Goal: Information Seeking & Learning: Understand process/instructions

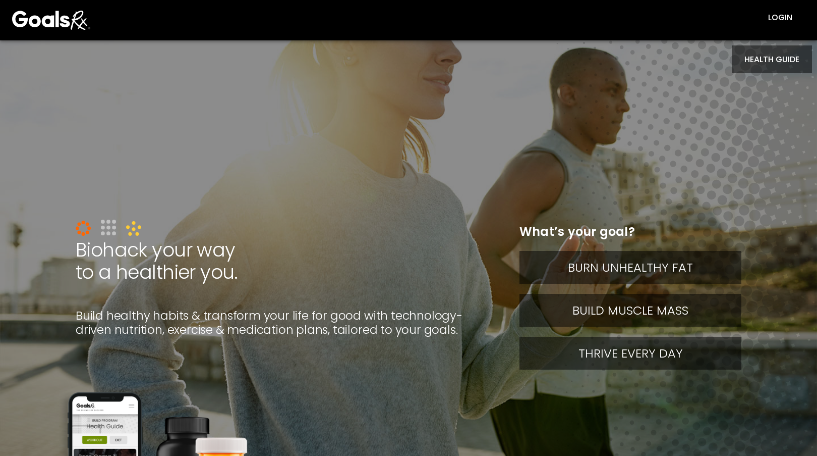
click at [778, 51] on button "HEALTH GUIDE" at bounding box center [772, 59] width 80 height 28
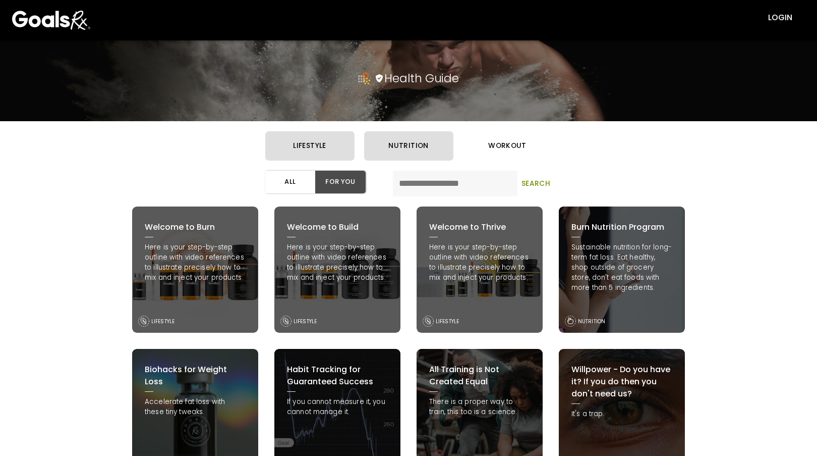
click at [539, 147] on button "workout" at bounding box center [507, 145] width 89 height 29
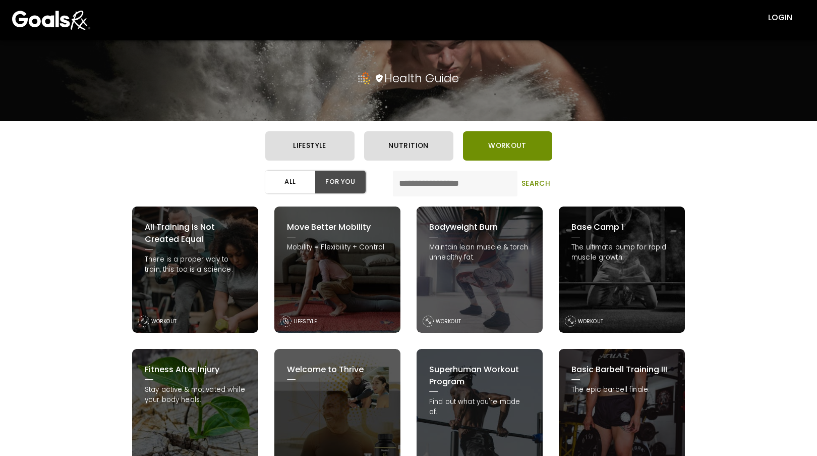
click at [608, 289] on div "Base Camp 1 The ultimate pump for rapid muscle growth. WORKOUT" at bounding box center [622, 269] width 126 height 126
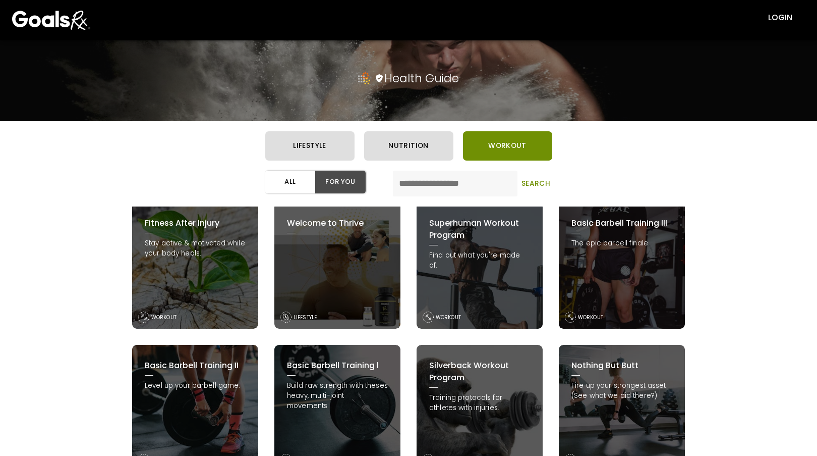
scroll to position [151, 0]
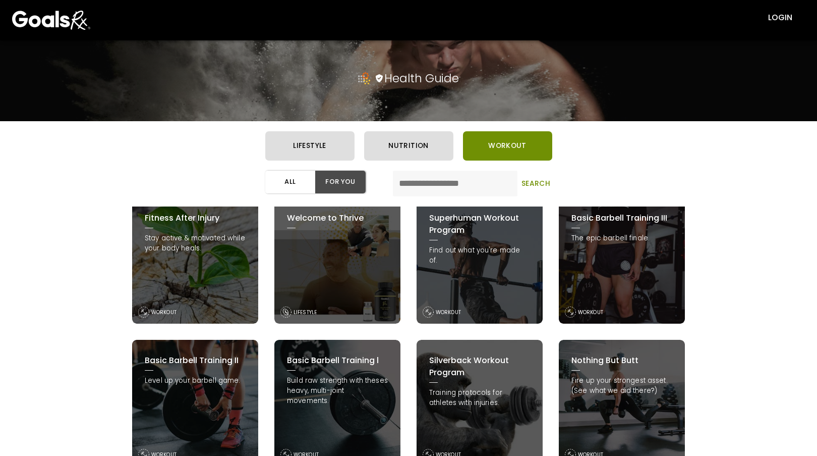
click at [355, 411] on div "Basic Barbell Training l Build raw strength with theses heavy, multi-joint move…" at bounding box center [338, 403] width 126 height 126
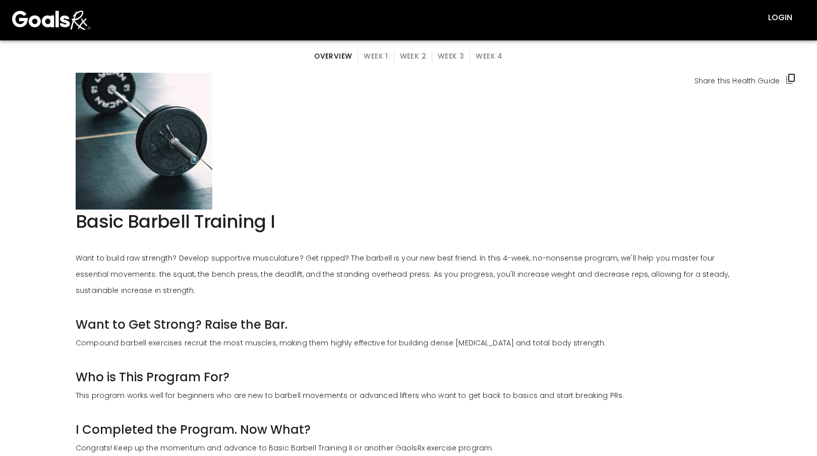
click at [380, 61] on button "Week 1" at bounding box center [376, 56] width 36 height 12
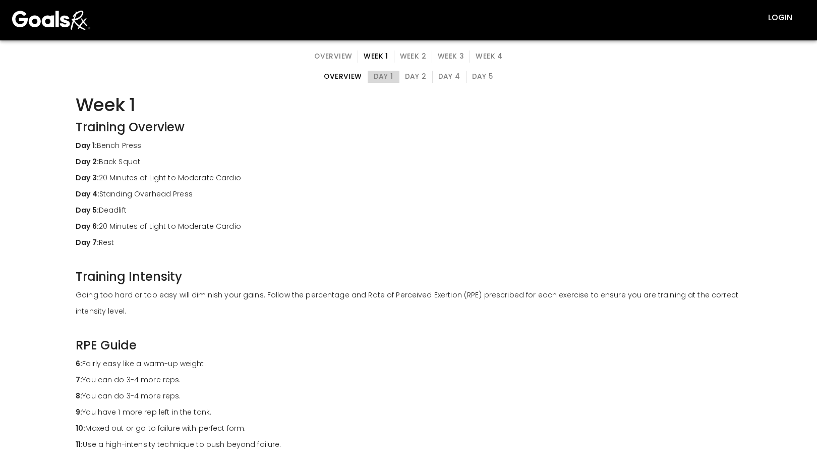
click at [382, 77] on button "Day 1" at bounding box center [384, 77] width 32 height 12
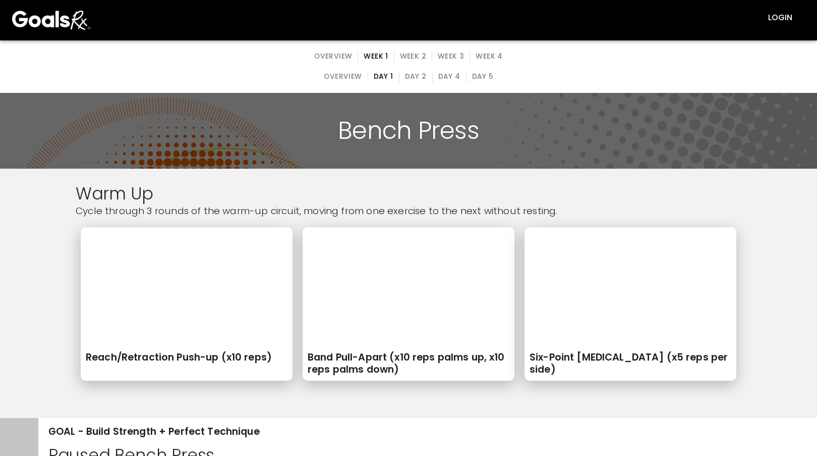
click at [475, 73] on button "Day 5" at bounding box center [482, 77] width 33 height 12
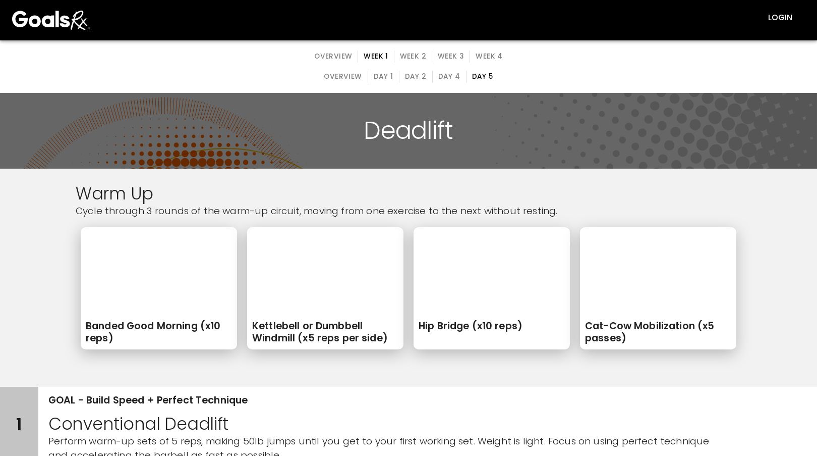
click at [442, 80] on button "Day 4" at bounding box center [449, 77] width 34 height 12
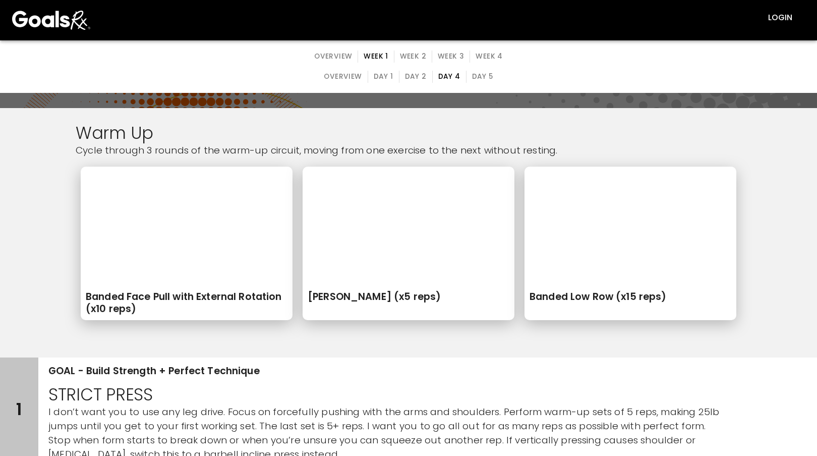
scroll to position [202, 0]
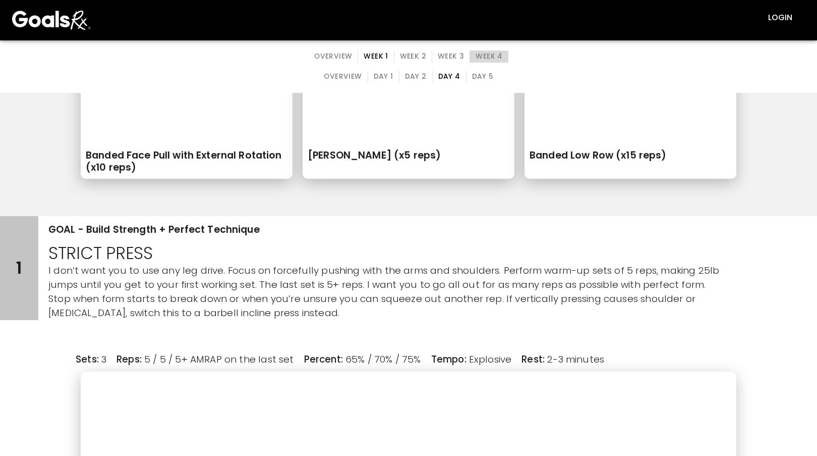
click at [480, 60] on button "Week 4" at bounding box center [489, 56] width 38 height 12
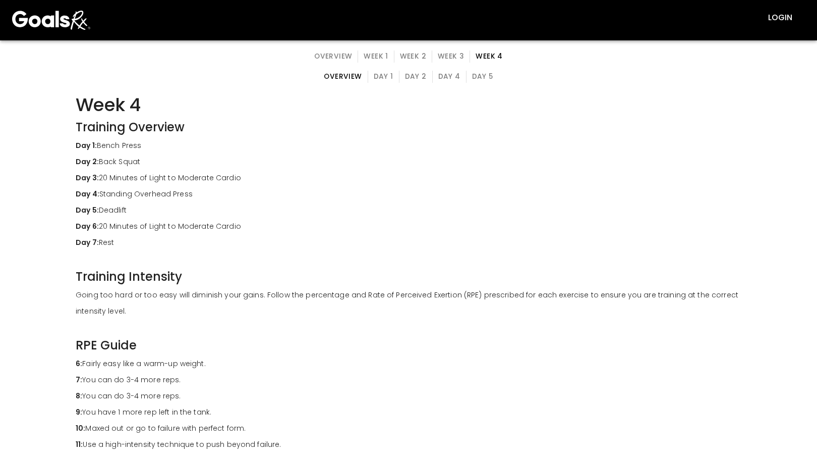
click at [445, 73] on button "Day 4" at bounding box center [449, 77] width 34 height 12
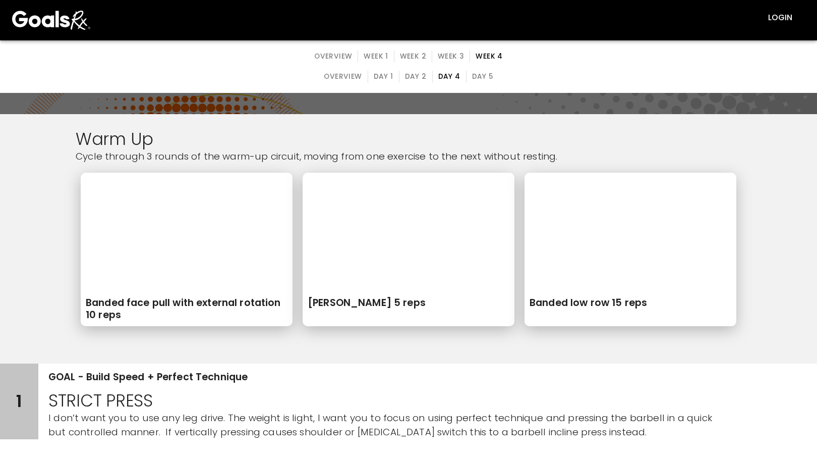
scroll to position [101, 0]
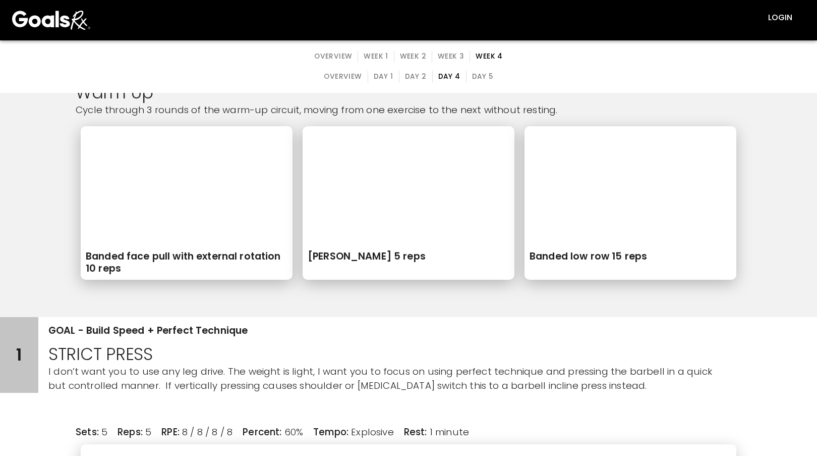
click at [389, 56] on button "Week 1" at bounding box center [376, 56] width 36 height 12
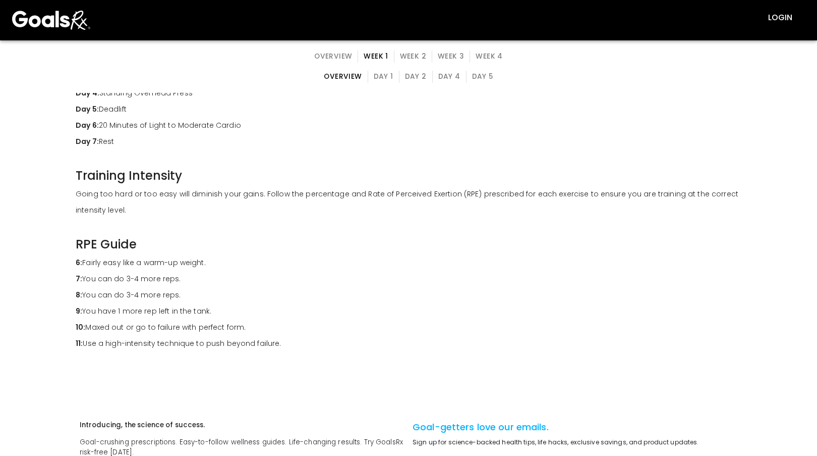
scroll to position [0, 0]
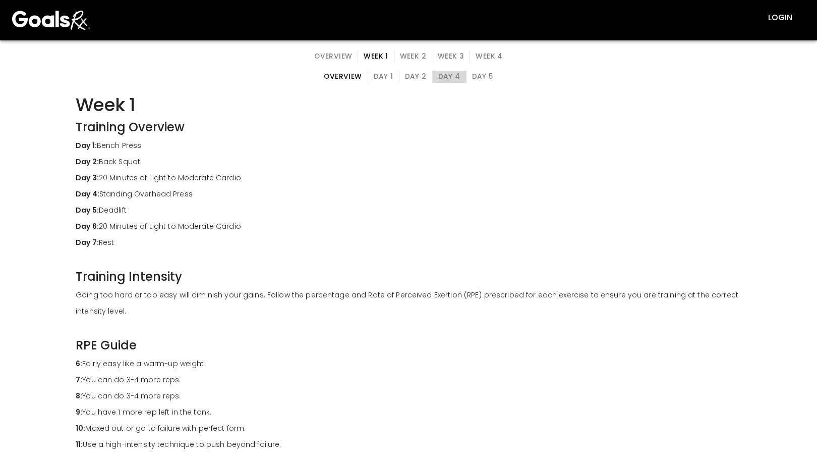
click at [451, 82] on button "Day 4" at bounding box center [449, 77] width 34 height 12
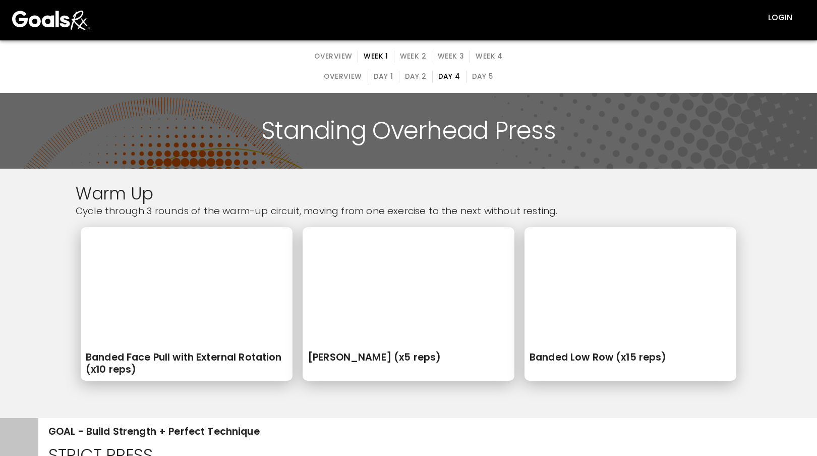
click at [479, 75] on button "Day 5" at bounding box center [482, 77] width 33 height 12
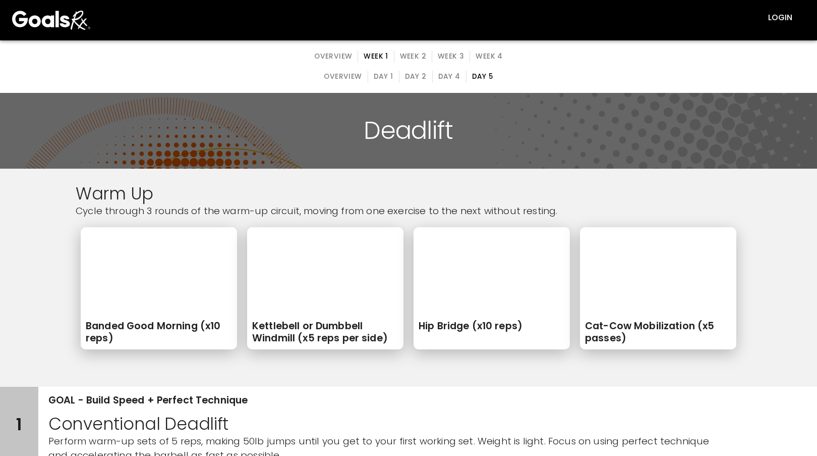
click at [483, 51] on button "Week 4" at bounding box center [489, 56] width 38 height 12
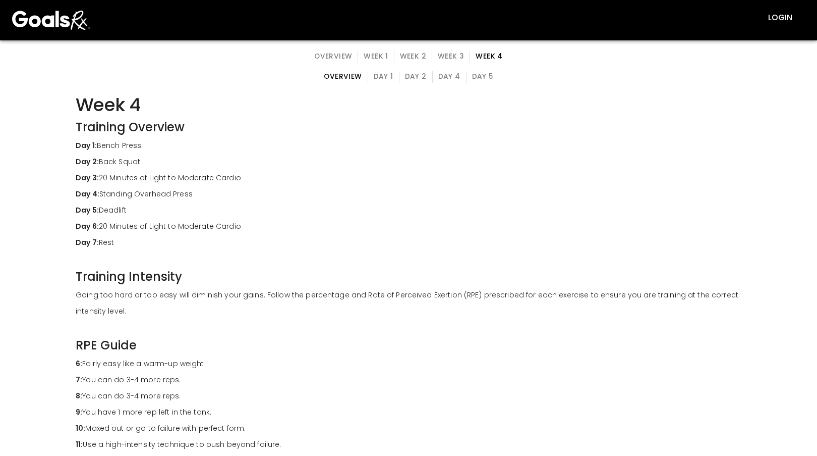
click at [475, 74] on button "Day 5" at bounding box center [482, 77] width 33 height 12
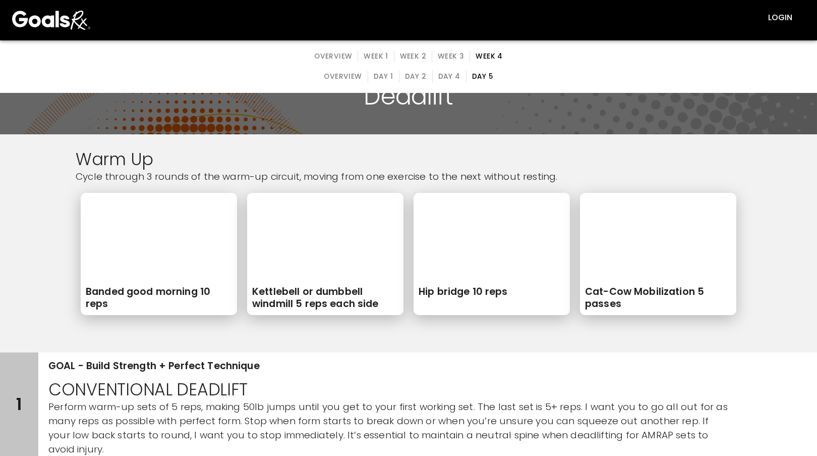
scroll to position [101, 0]
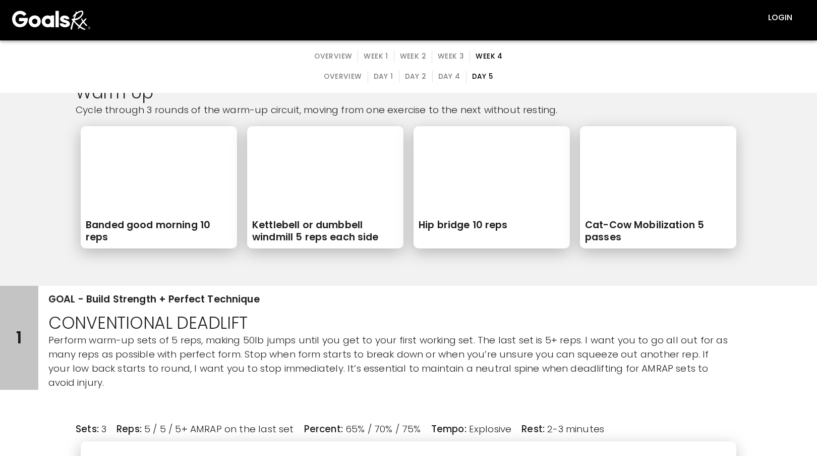
click at [377, 57] on button "Week 1" at bounding box center [376, 56] width 36 height 12
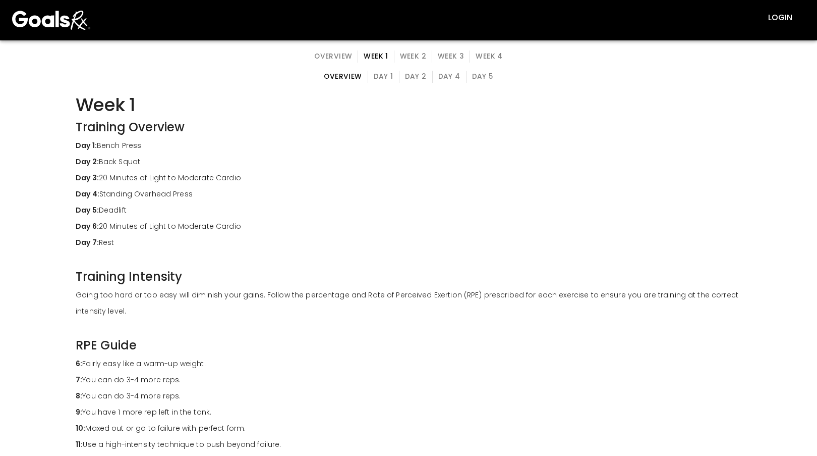
click at [440, 75] on button "Day 4" at bounding box center [449, 77] width 34 height 12
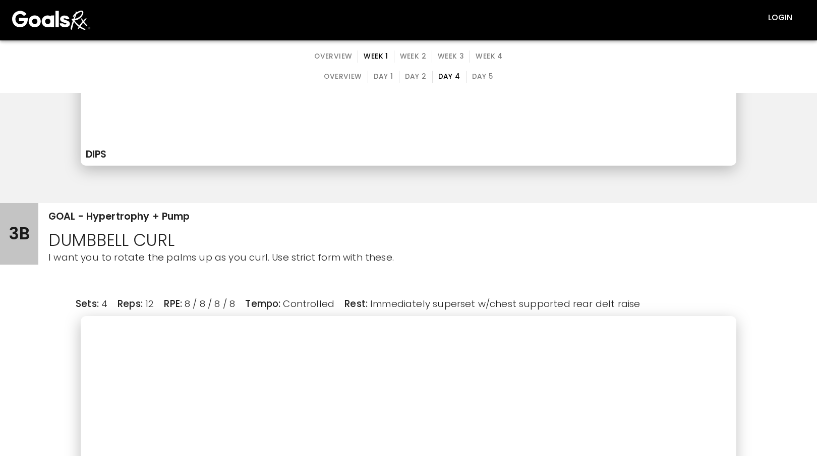
scroll to position [2220, 0]
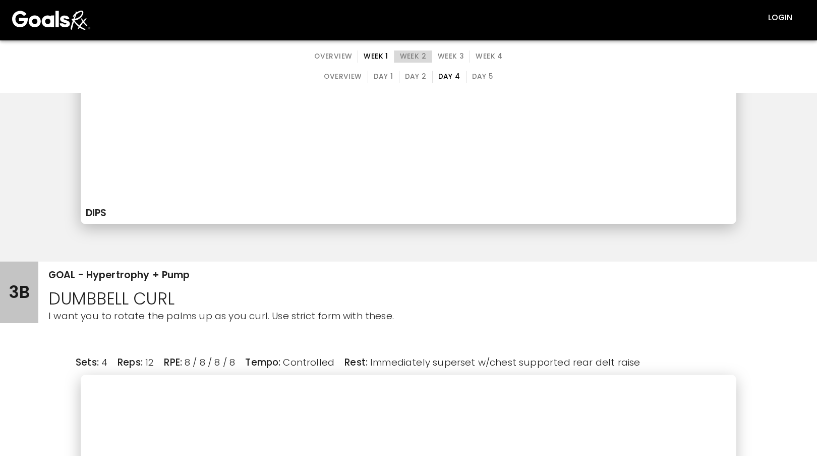
click at [420, 59] on button "Week 2" at bounding box center [413, 56] width 38 height 12
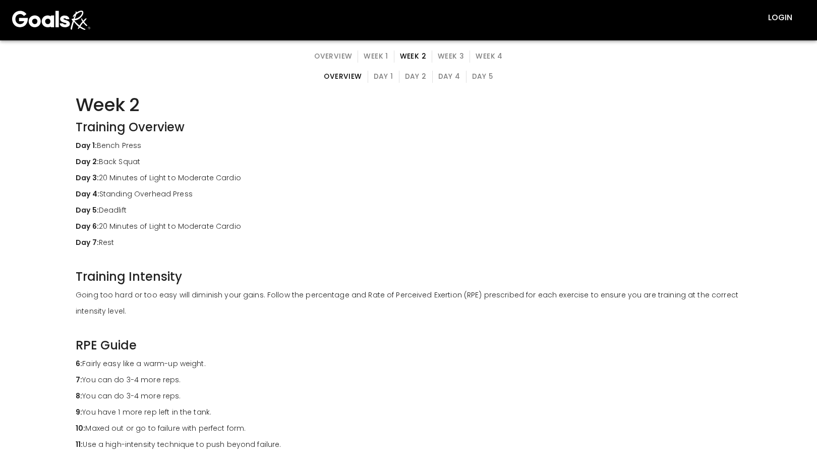
click at [392, 75] on button "Day 1" at bounding box center [384, 77] width 32 height 12
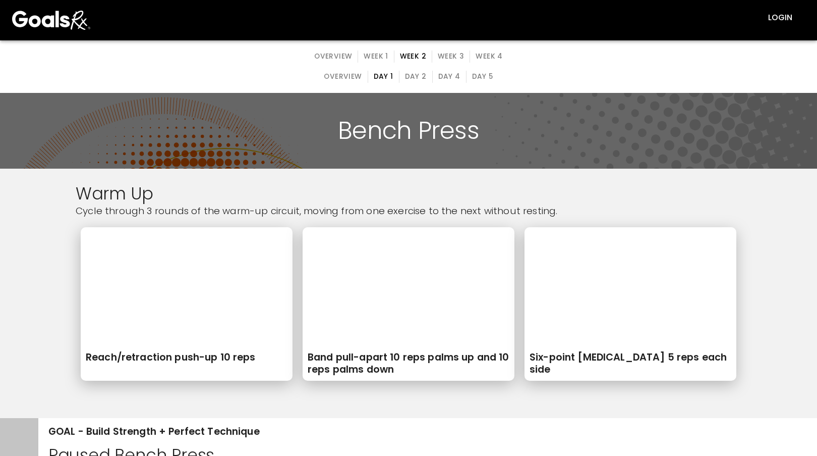
click at [408, 79] on button "Day 2" at bounding box center [416, 77] width 34 height 12
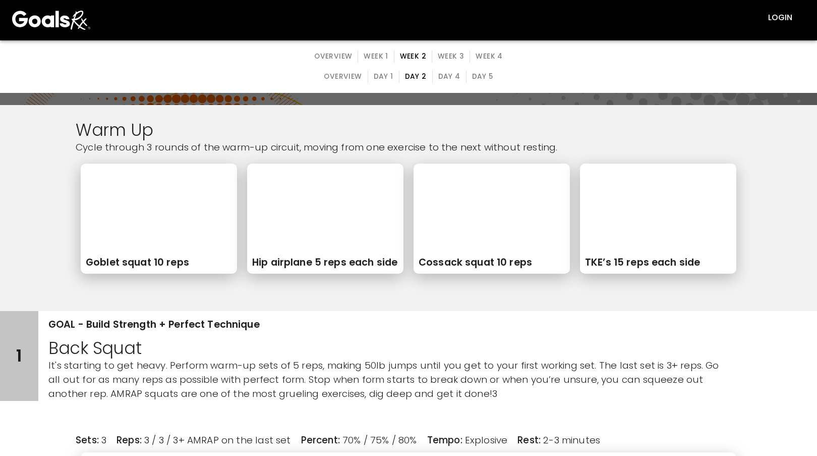
scroll to position [202, 0]
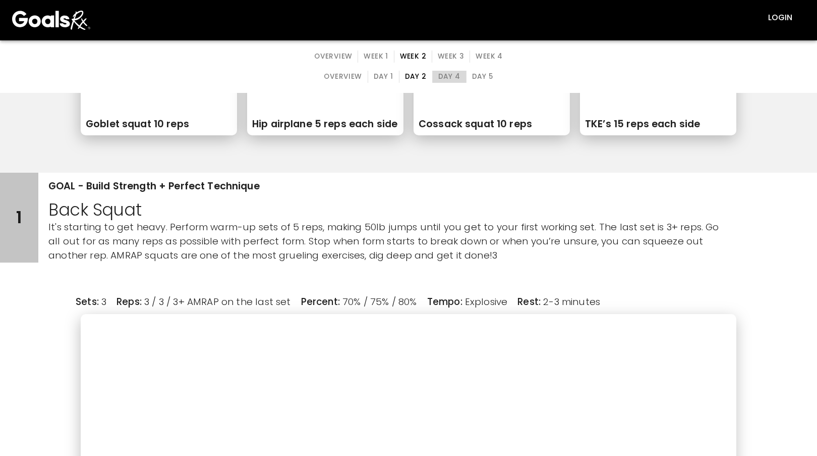
click at [449, 77] on button "Day 4" at bounding box center [449, 77] width 34 height 12
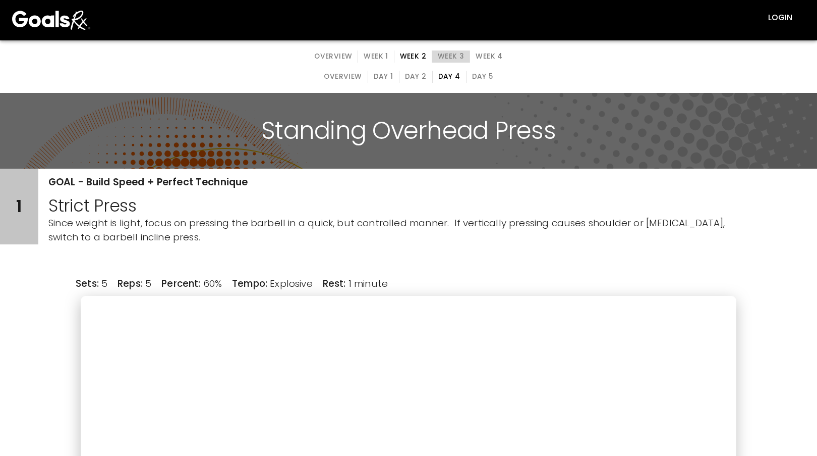
click at [454, 57] on button "Week 3" at bounding box center [451, 56] width 38 height 12
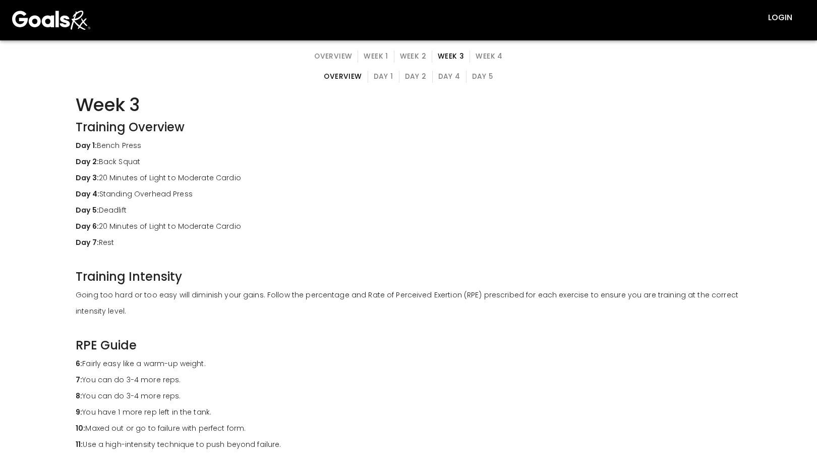
click at [389, 72] on button "Day 1" at bounding box center [384, 77] width 32 height 12
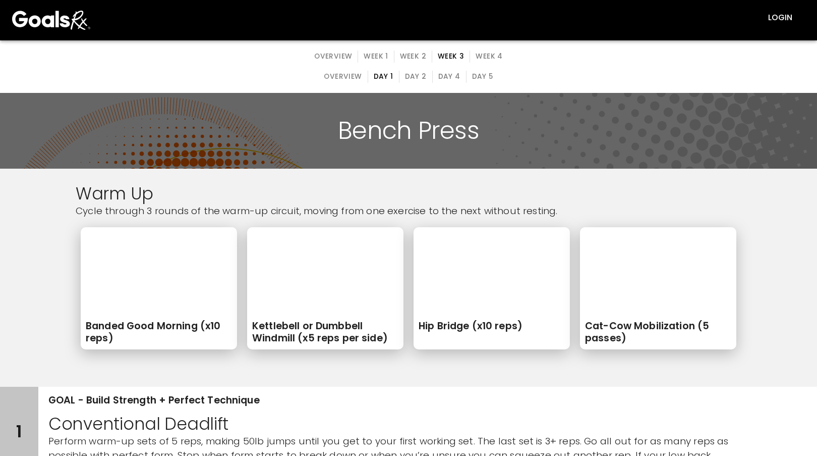
scroll to position [202, 0]
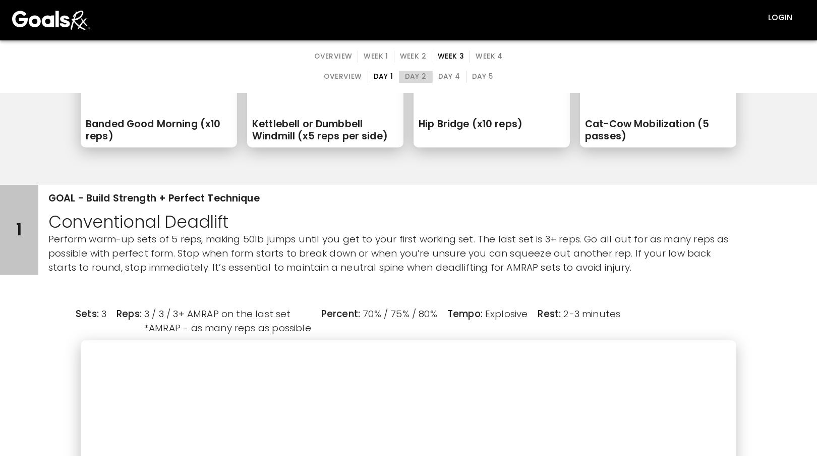
click at [412, 73] on button "Day 2" at bounding box center [416, 77] width 34 height 12
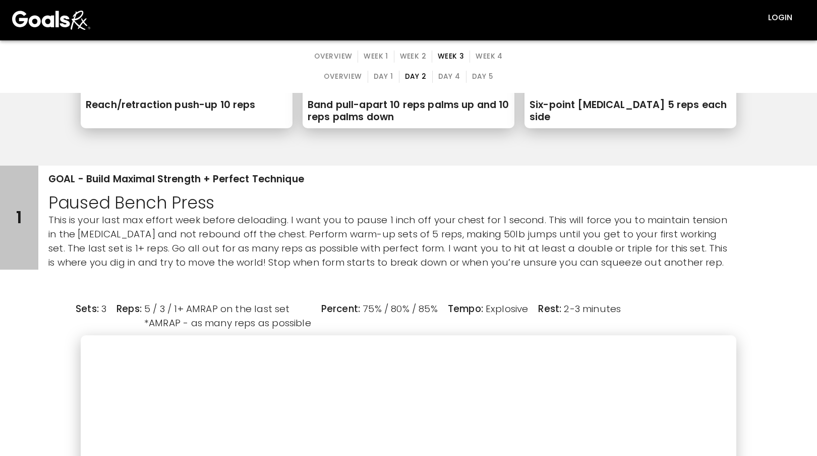
scroll to position [0, 0]
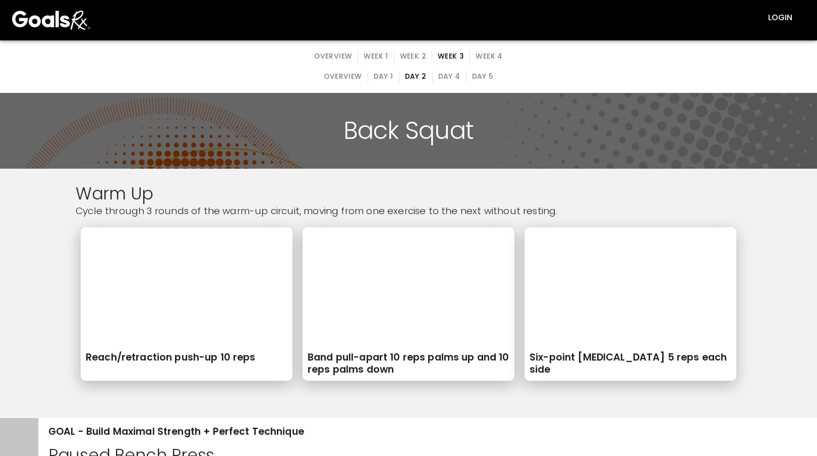
click at [442, 76] on button "Day 4" at bounding box center [449, 77] width 34 height 12
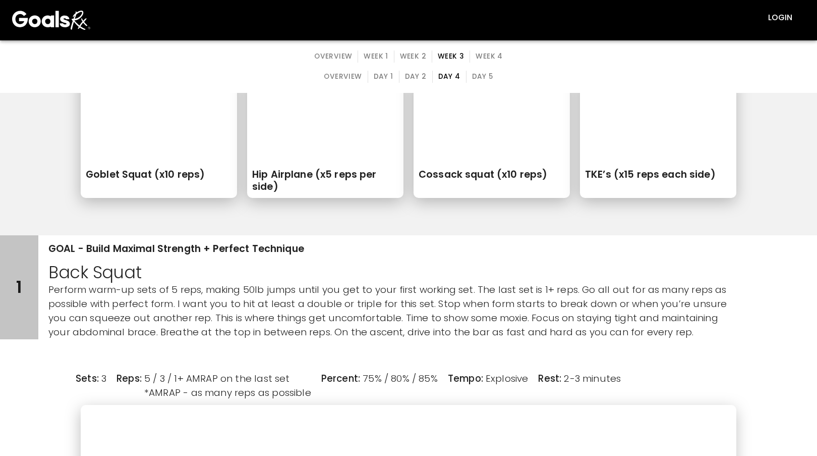
scroll to position [202, 0]
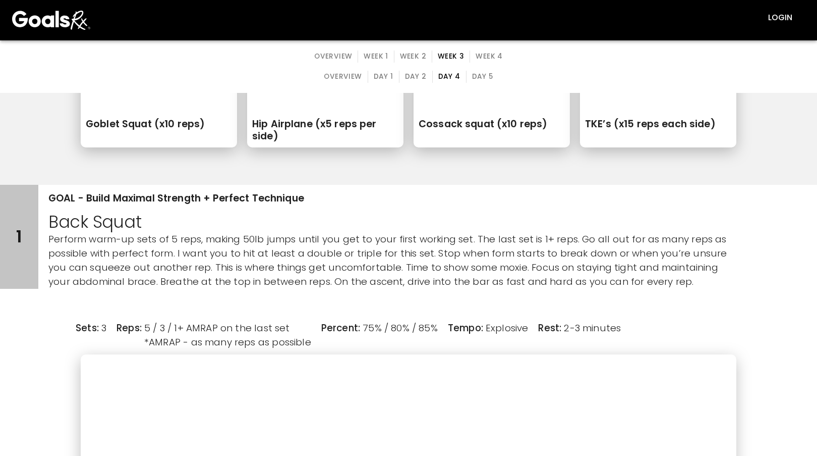
click at [486, 73] on button "Day 5" at bounding box center [482, 77] width 33 height 12
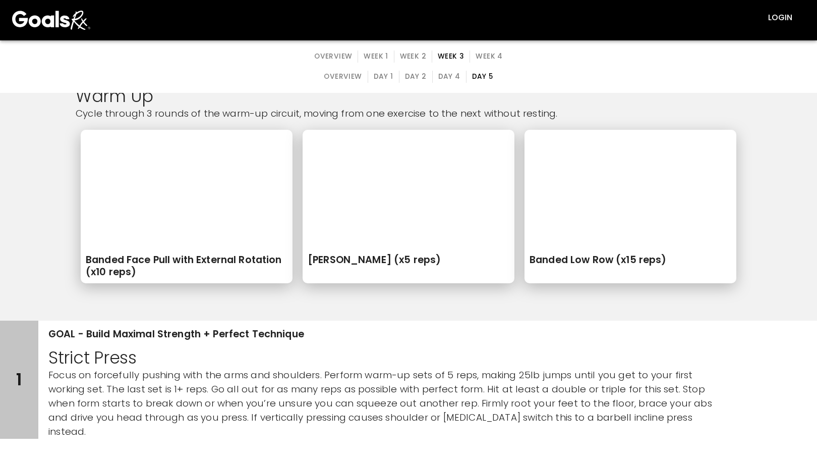
scroll to position [252, 0]
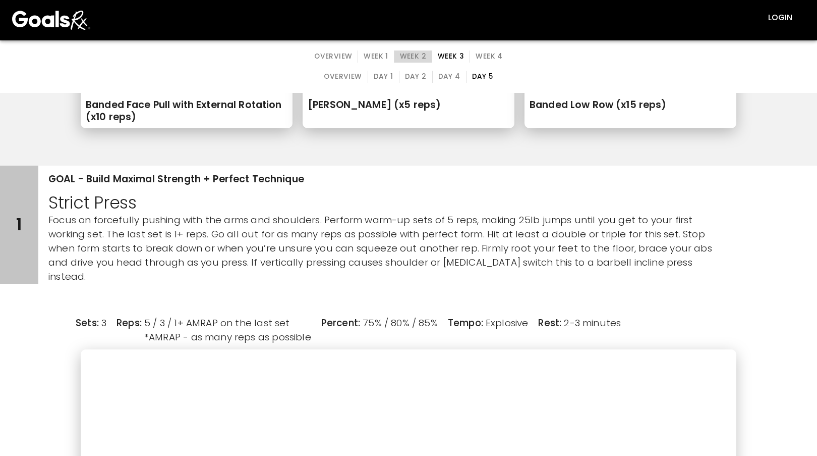
click at [421, 53] on button "Week 2" at bounding box center [413, 56] width 38 height 12
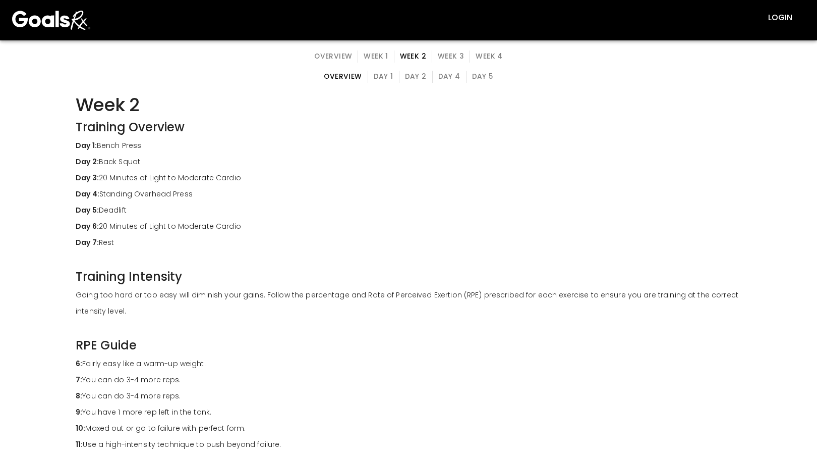
click at [473, 71] on button "Day 5" at bounding box center [482, 77] width 33 height 12
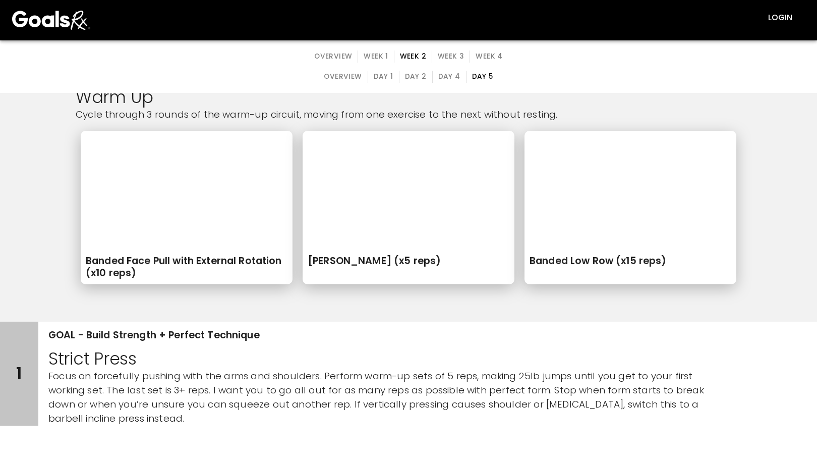
scroll to position [252, 0]
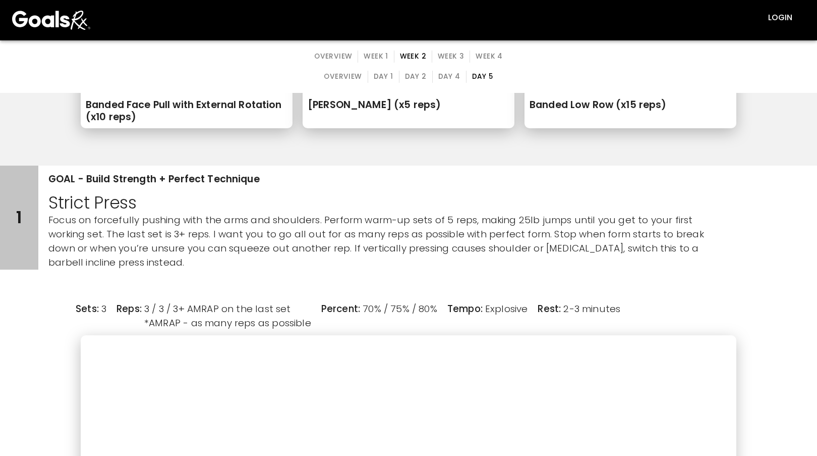
click at [478, 46] on div "overview Week 1 Week 2 Week 3 Week 4" at bounding box center [409, 56] width 200 height 32
click at [479, 56] on button "Week 4" at bounding box center [489, 56] width 38 height 12
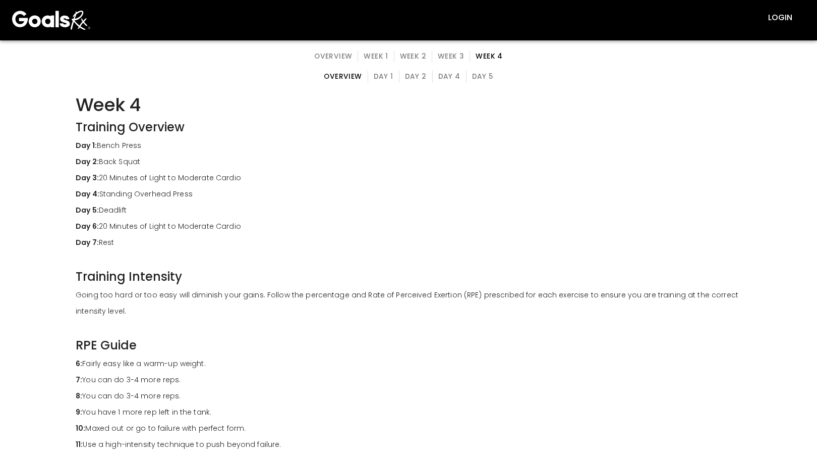
click at [389, 77] on button "Day 1" at bounding box center [384, 77] width 32 height 12
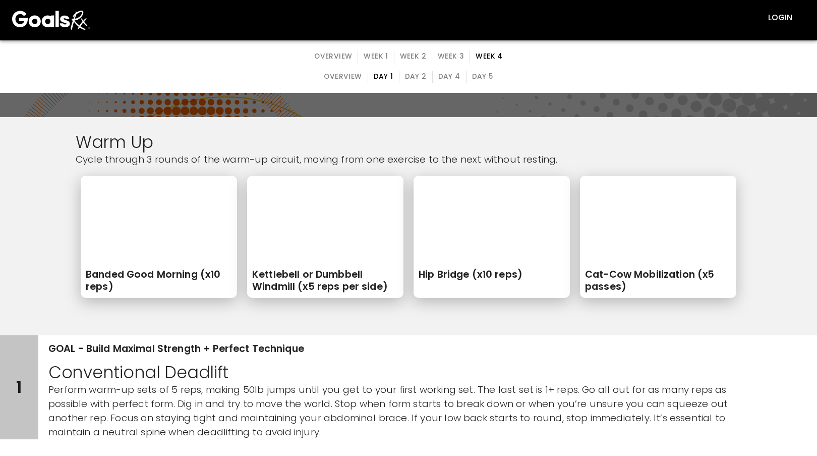
scroll to position [50, 0]
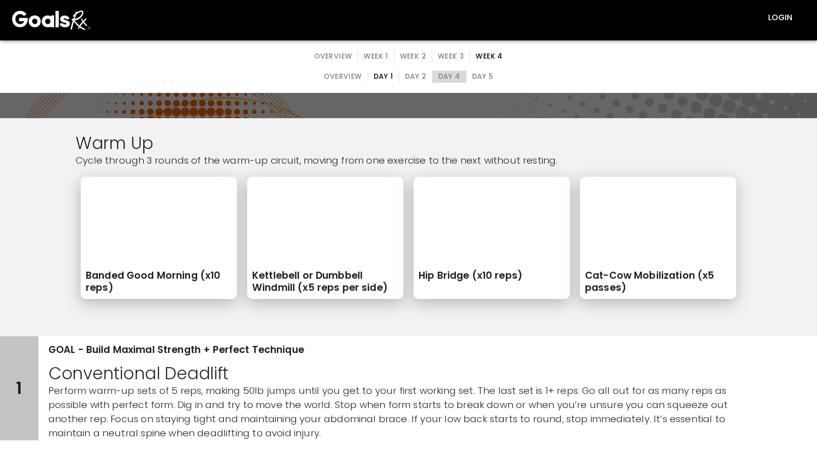
click at [458, 75] on button "Day 4" at bounding box center [449, 77] width 34 height 12
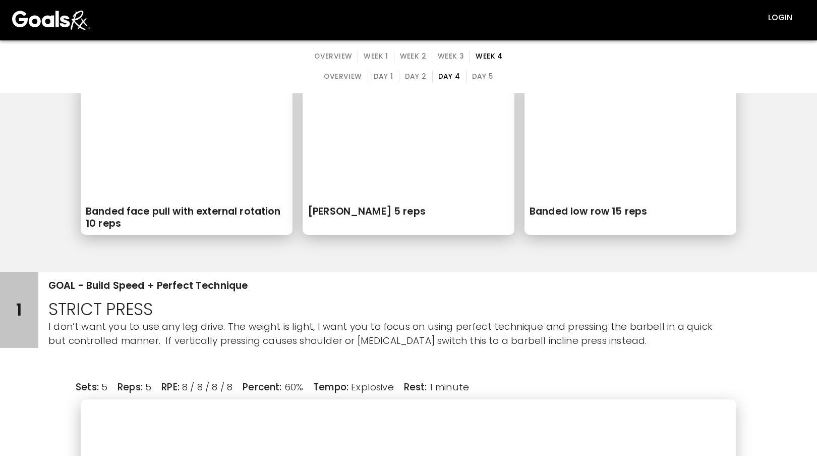
scroll to position [151, 0]
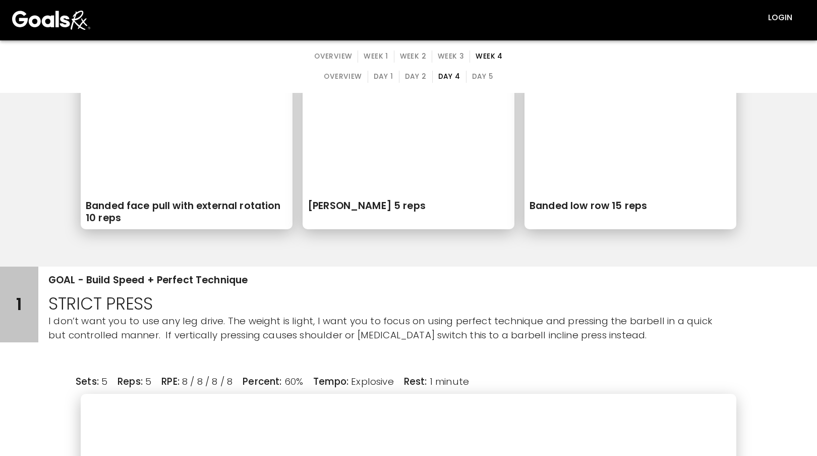
click at [474, 69] on div "overview Day 1 Day 2 Day 4 Day 5" at bounding box center [408, 77] width 180 height 32
click at [476, 74] on button "Day 5" at bounding box center [482, 77] width 33 height 12
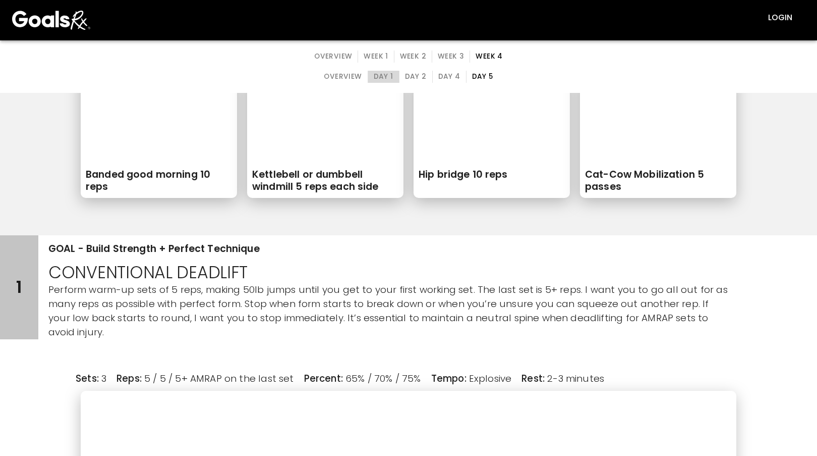
drag, startPoint x: 384, startPoint y: 73, endPoint x: 426, endPoint y: 59, distance: 44.8
click at [385, 73] on button "Day 1" at bounding box center [384, 77] width 32 height 12
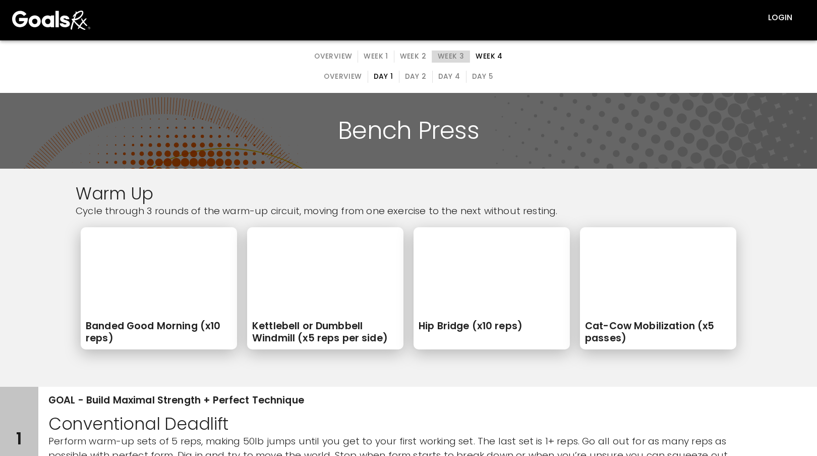
click at [446, 56] on button "Week 3" at bounding box center [451, 56] width 38 height 12
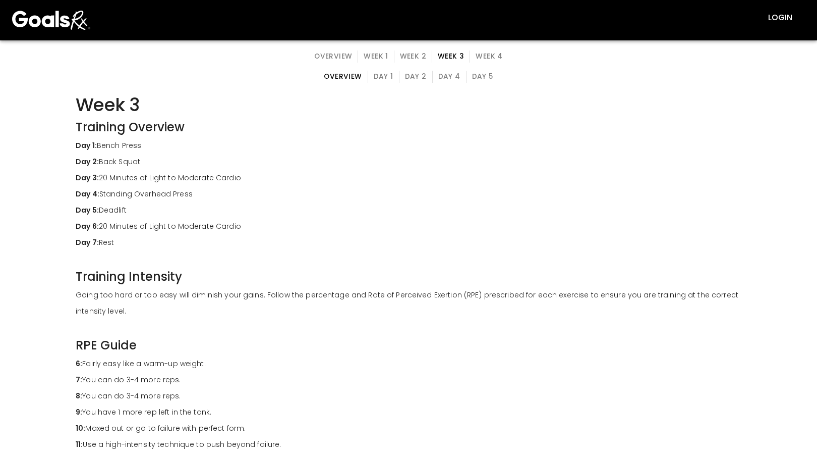
click at [423, 77] on button "Day 2" at bounding box center [416, 77] width 34 height 12
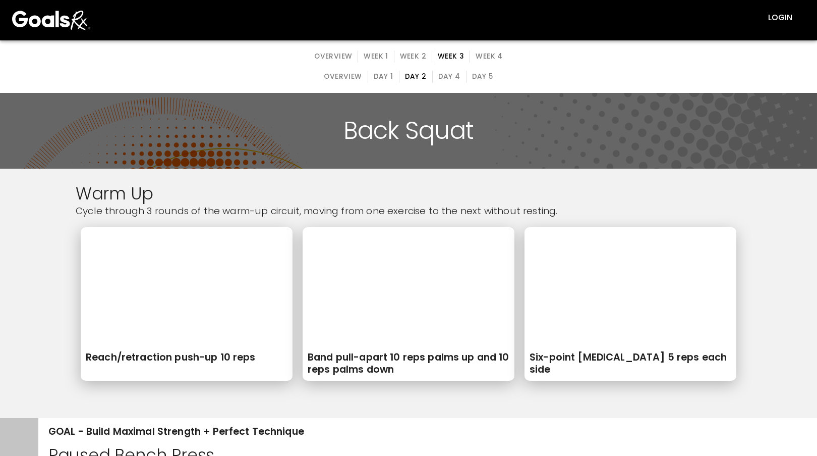
scroll to position [151, 0]
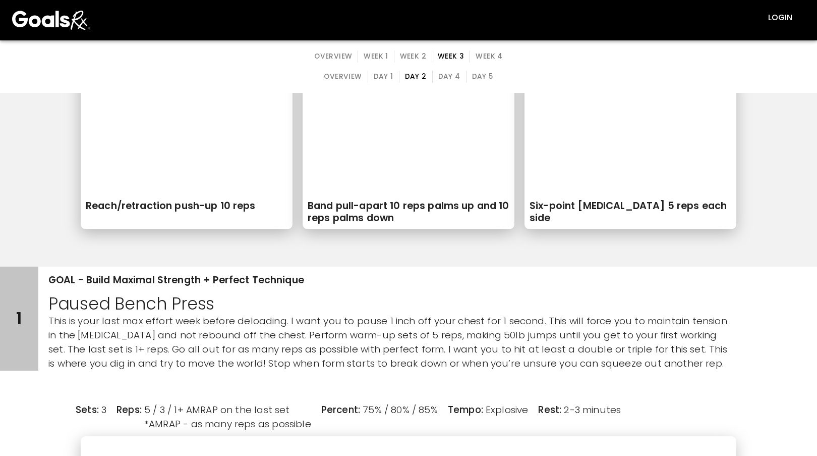
click at [409, 58] on button "Week 2" at bounding box center [413, 56] width 38 height 12
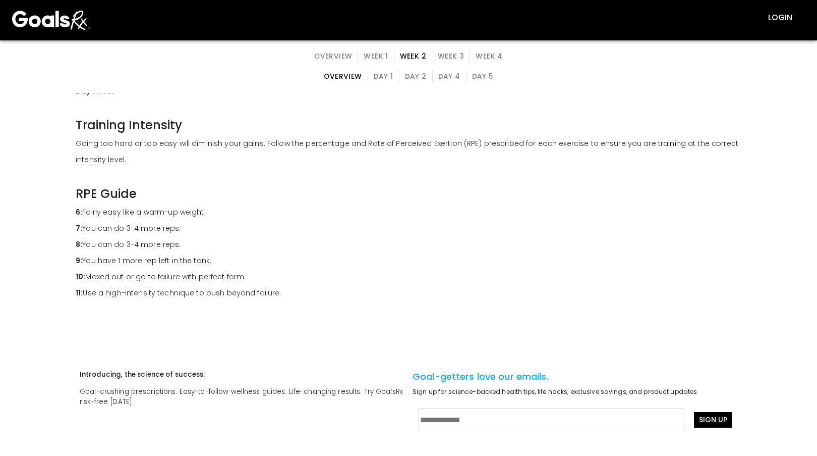
scroll to position [0, 0]
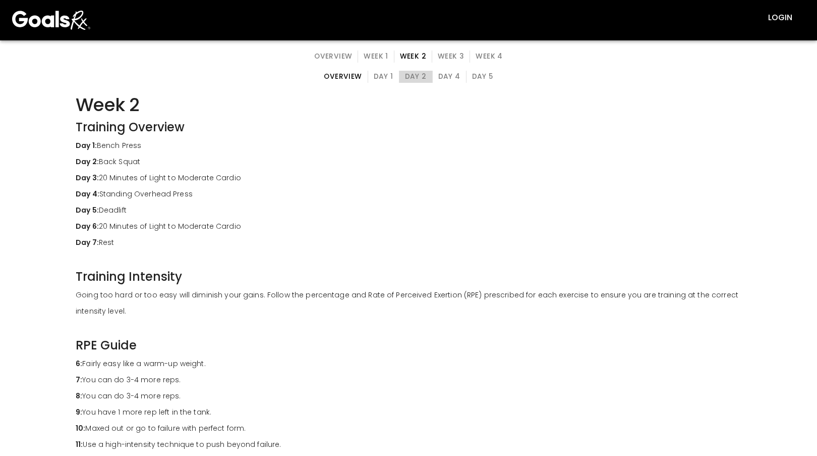
click at [422, 76] on button "Day 2" at bounding box center [416, 77] width 34 height 12
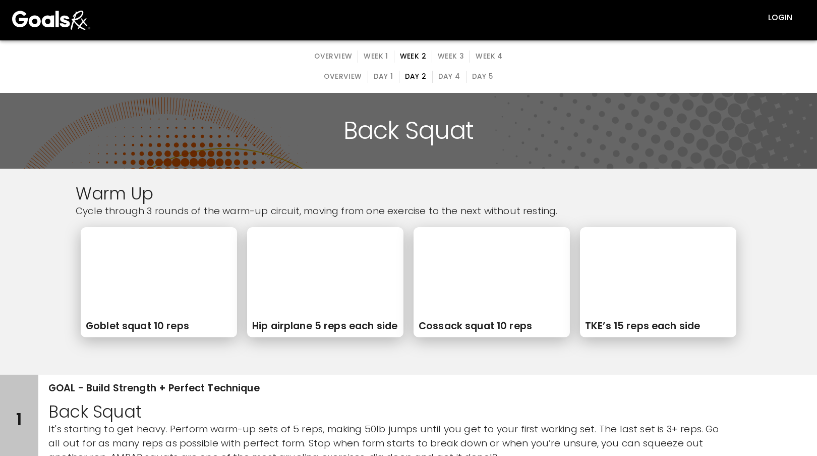
click at [438, 78] on button "Day 4" at bounding box center [449, 77] width 34 height 12
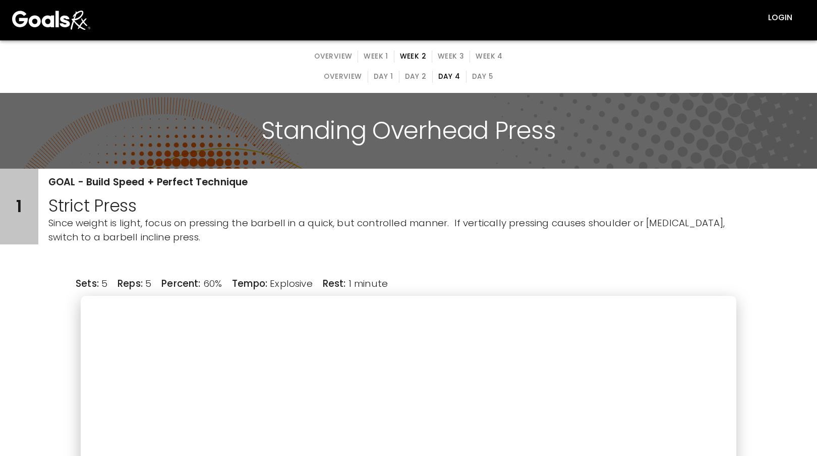
click at [468, 77] on button "Day 5" at bounding box center [482, 77] width 33 height 12
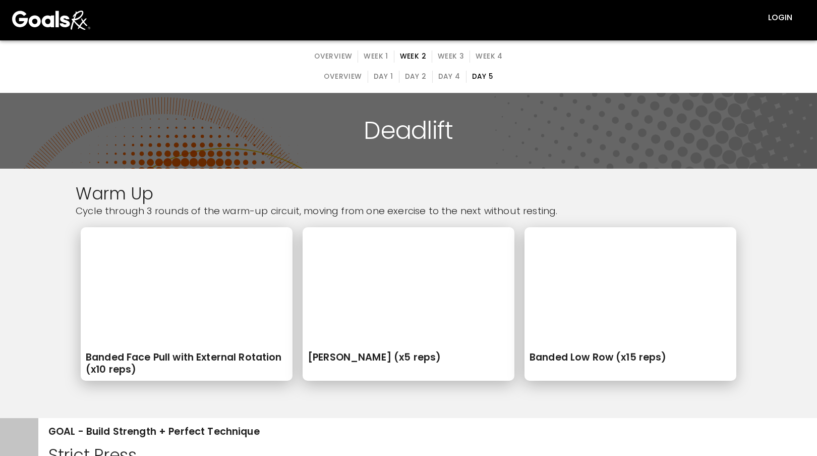
click at [449, 81] on button "Day 4" at bounding box center [449, 77] width 34 height 12
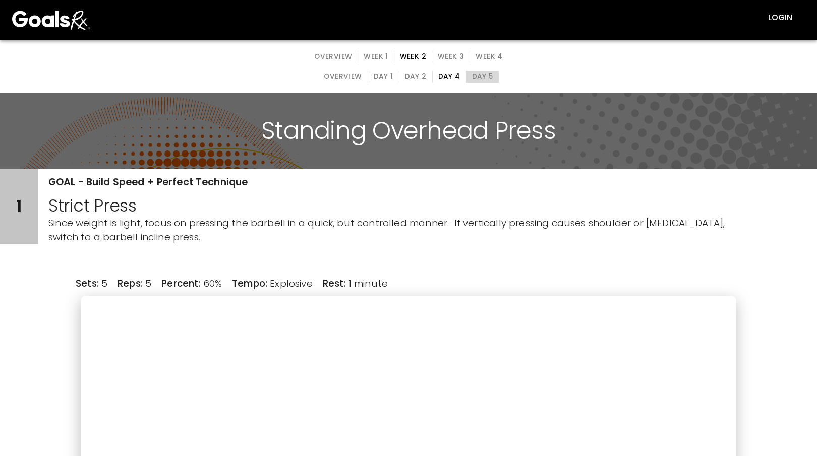
click at [468, 75] on button "Day 5" at bounding box center [482, 77] width 33 height 12
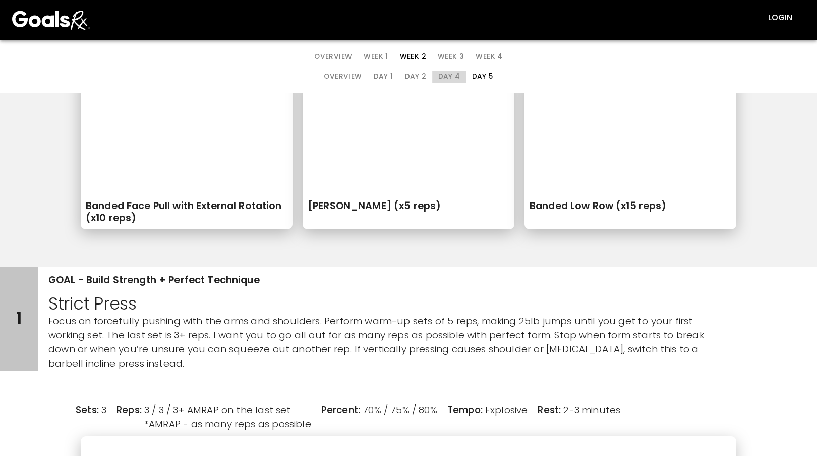
click at [449, 80] on button "Day 4" at bounding box center [449, 77] width 34 height 12
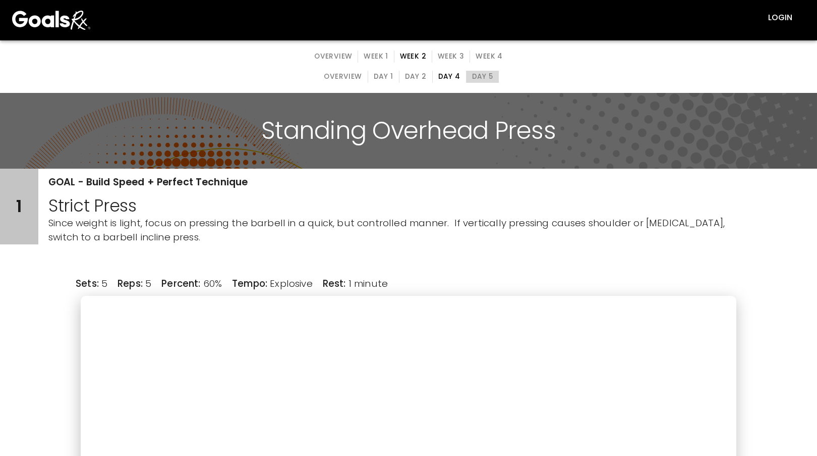
click at [477, 74] on button "Day 5" at bounding box center [482, 77] width 33 height 12
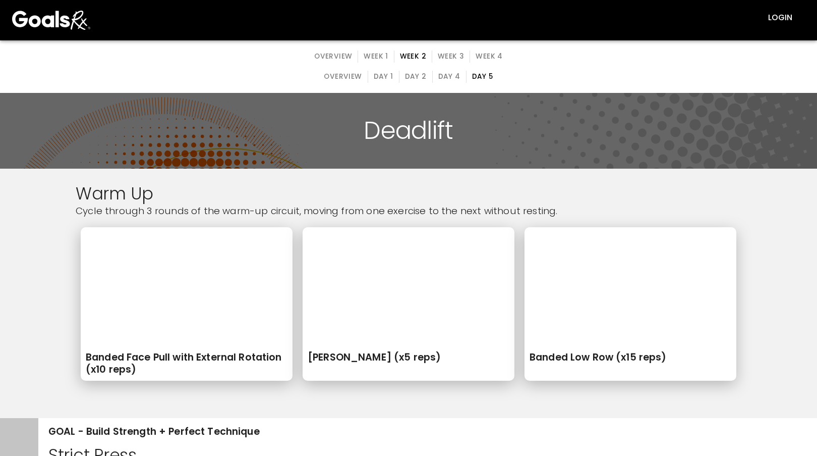
click at [455, 56] on button "Week 3" at bounding box center [451, 56] width 38 height 12
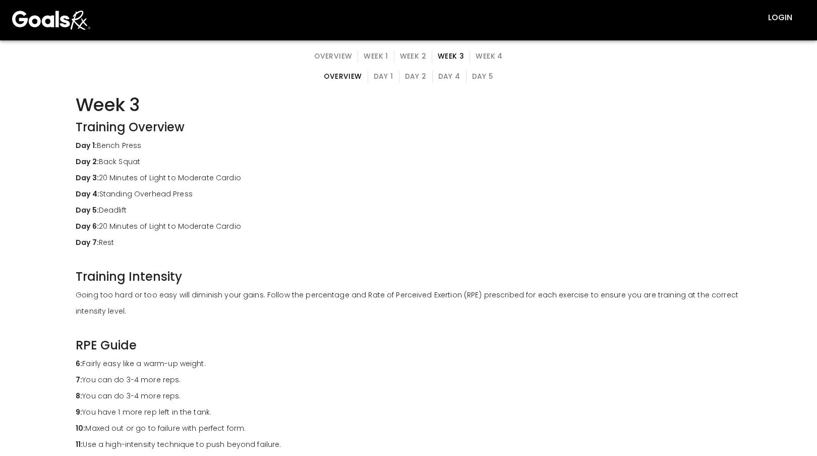
click at [448, 81] on button "Day 4" at bounding box center [449, 77] width 34 height 12
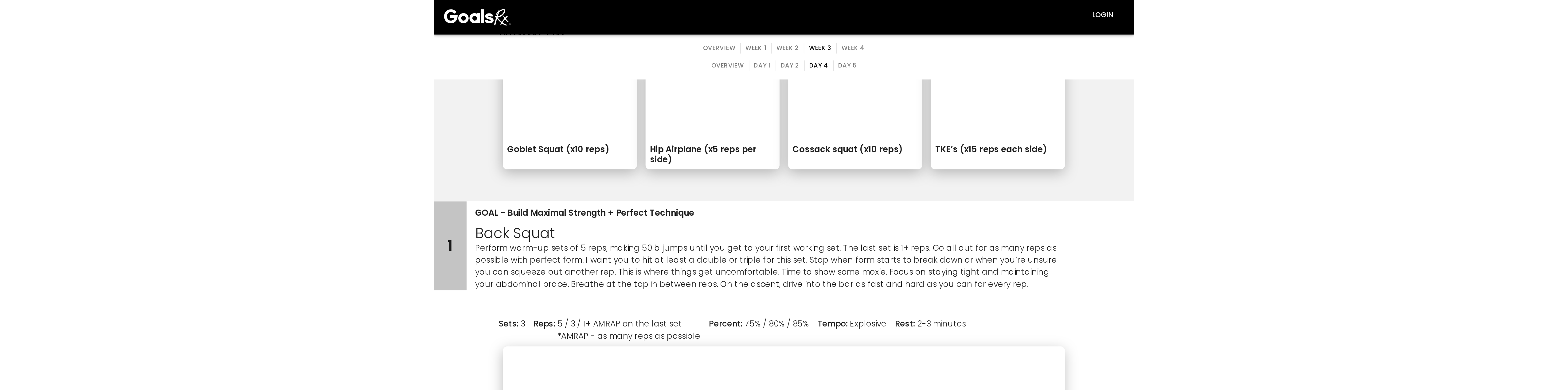
scroll to position [61, 0]
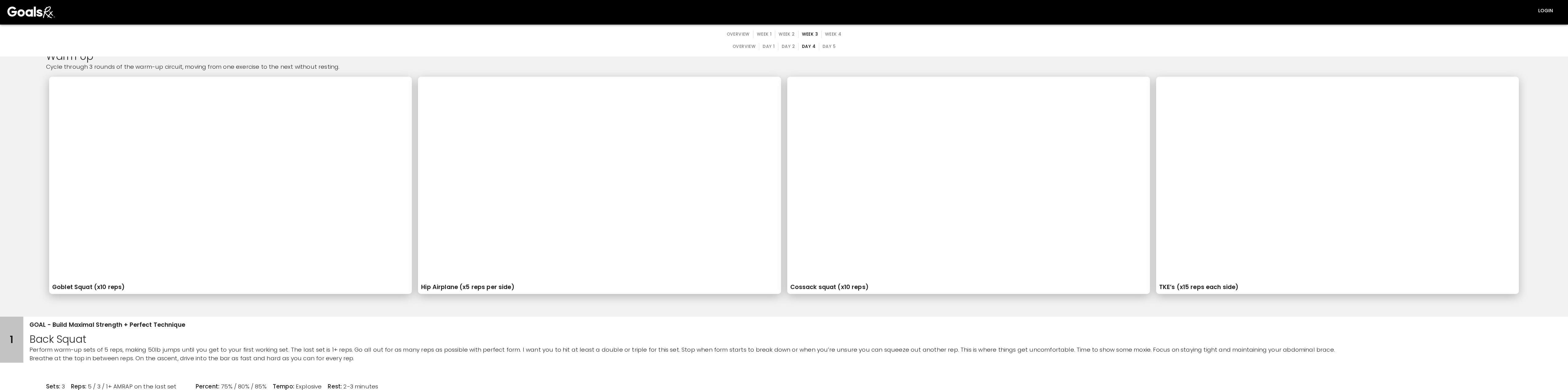
click at [497, 32] on button "Week 1" at bounding box center [764, 34] width 22 height 7
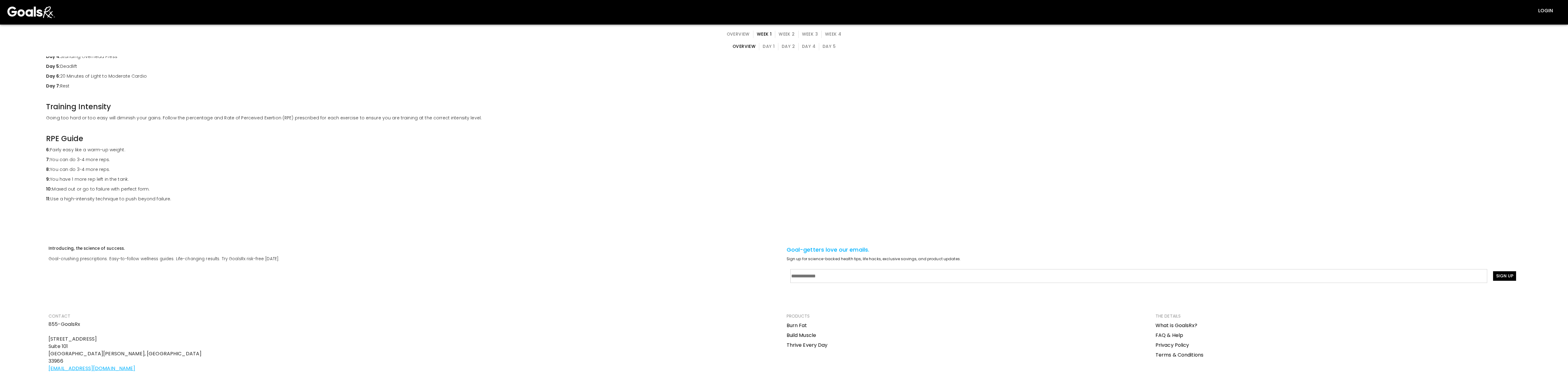
scroll to position [0, 0]
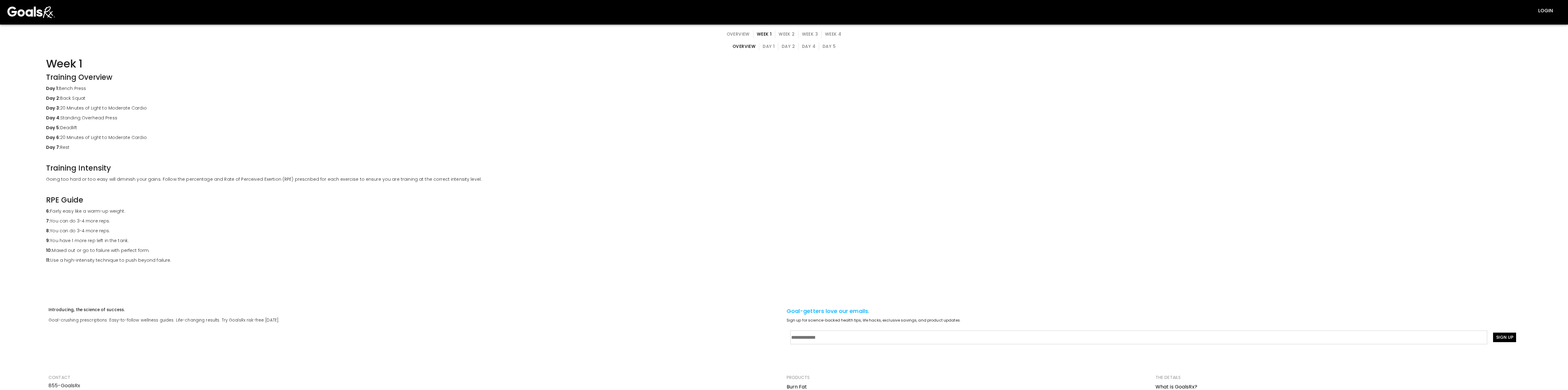
click at [497, 46] on button "Day 1" at bounding box center [769, 47] width 19 height 7
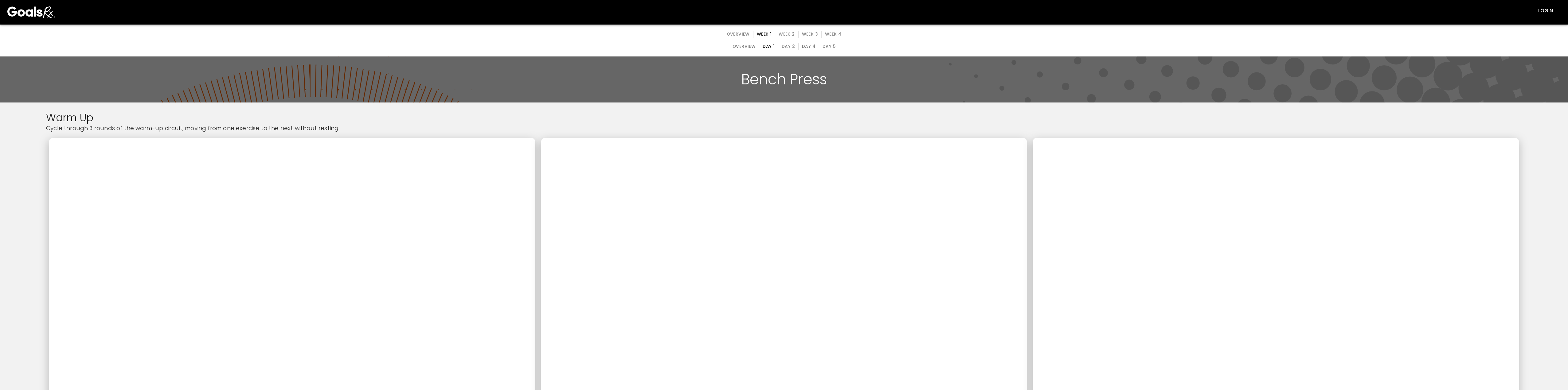
click at [497, 30] on button "Week 2" at bounding box center [786, 34] width 23 height 7
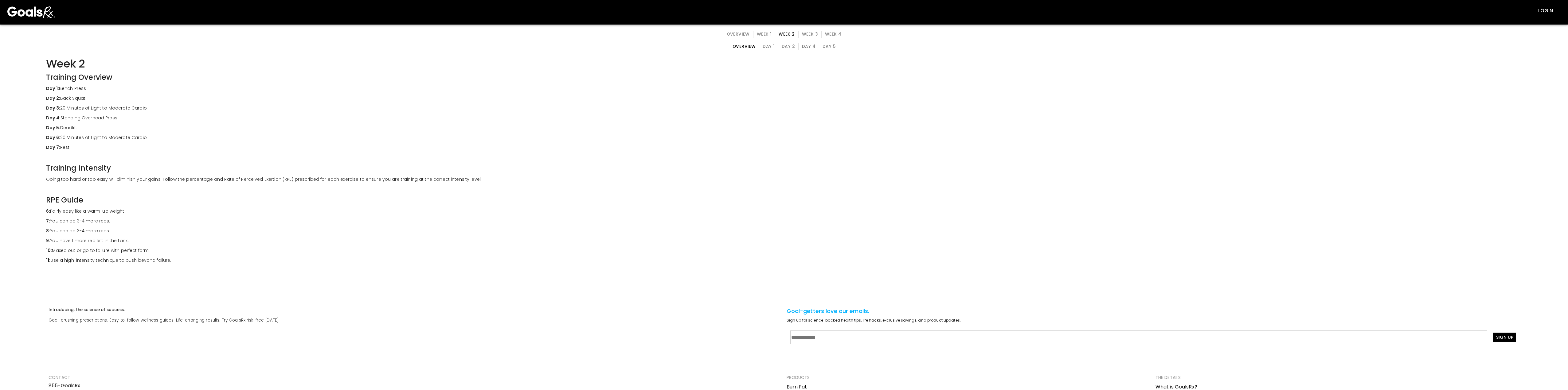
click at [497, 42] on div "overview Day 1 Day 2 Day 4 Day 5" at bounding box center [784, 47] width 110 height 19
click at [497, 47] on button "Day 1" at bounding box center [769, 47] width 19 height 7
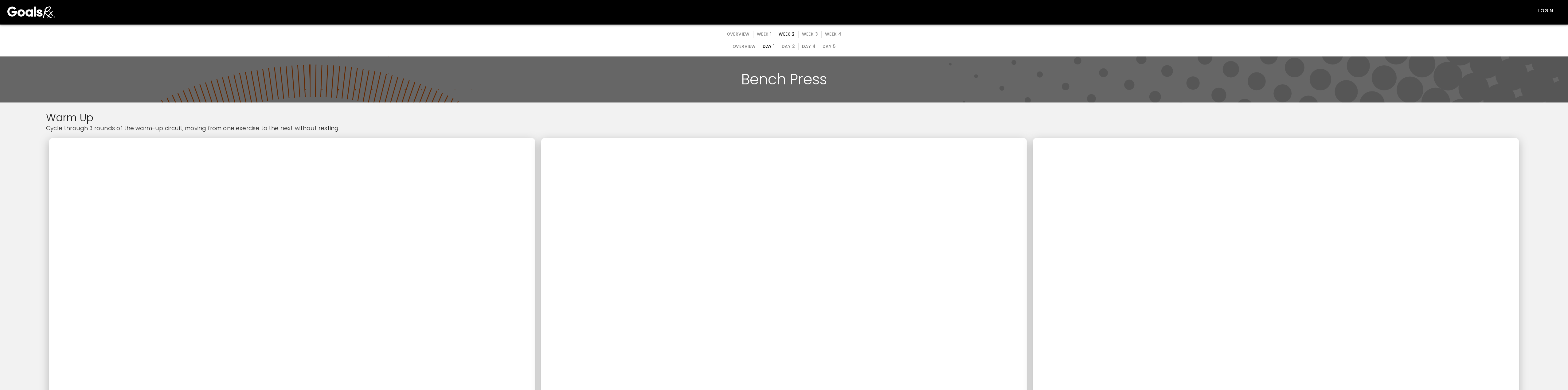
click at [497, 33] on button "Week 3" at bounding box center [810, 34] width 23 height 7
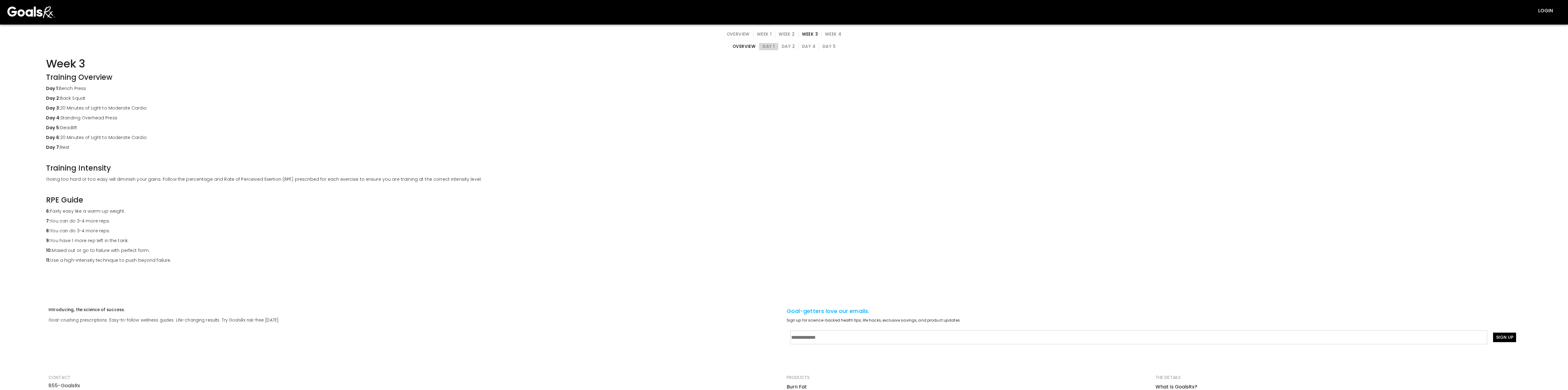
click at [497, 45] on button "Day 1" at bounding box center [769, 47] width 19 height 7
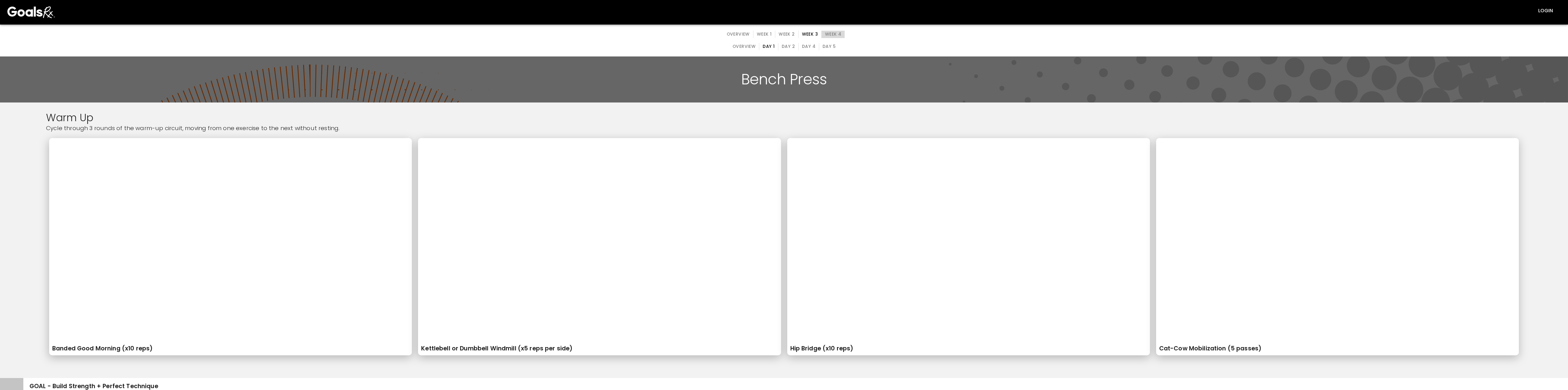
click at [497, 35] on button "Week 4" at bounding box center [833, 34] width 23 height 7
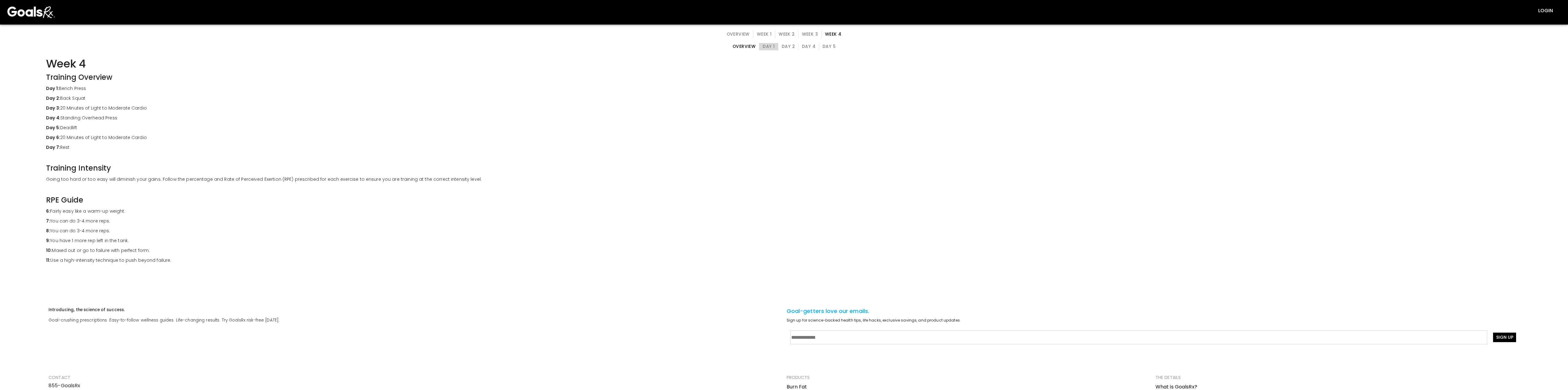
click at [497, 46] on button "Day 1" at bounding box center [769, 47] width 19 height 7
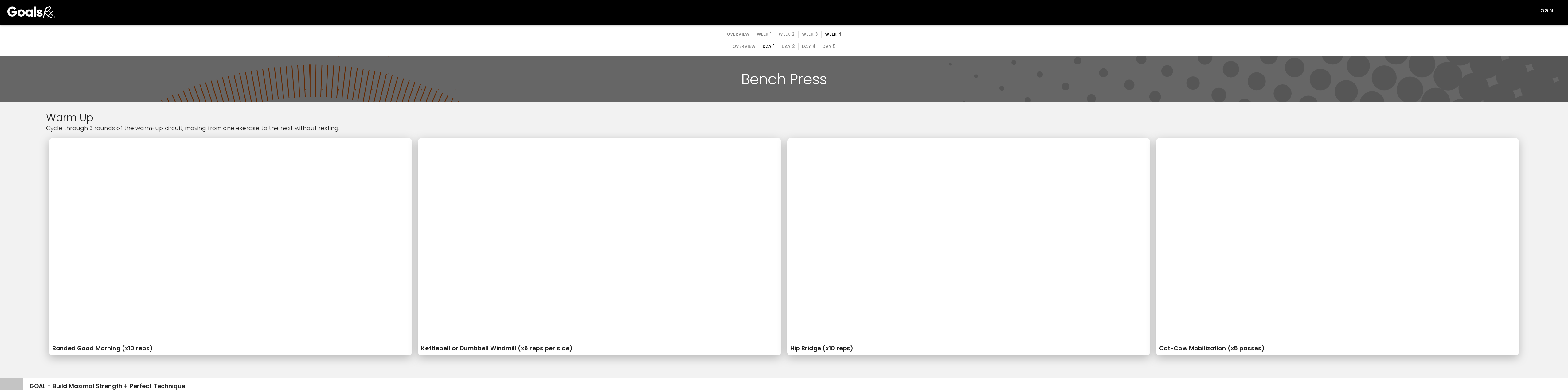
drag, startPoint x: 805, startPoint y: 34, endPoint x: 802, endPoint y: 36, distance: 3.6
click at [497, 34] on button "Week 3" at bounding box center [810, 34] width 23 height 7
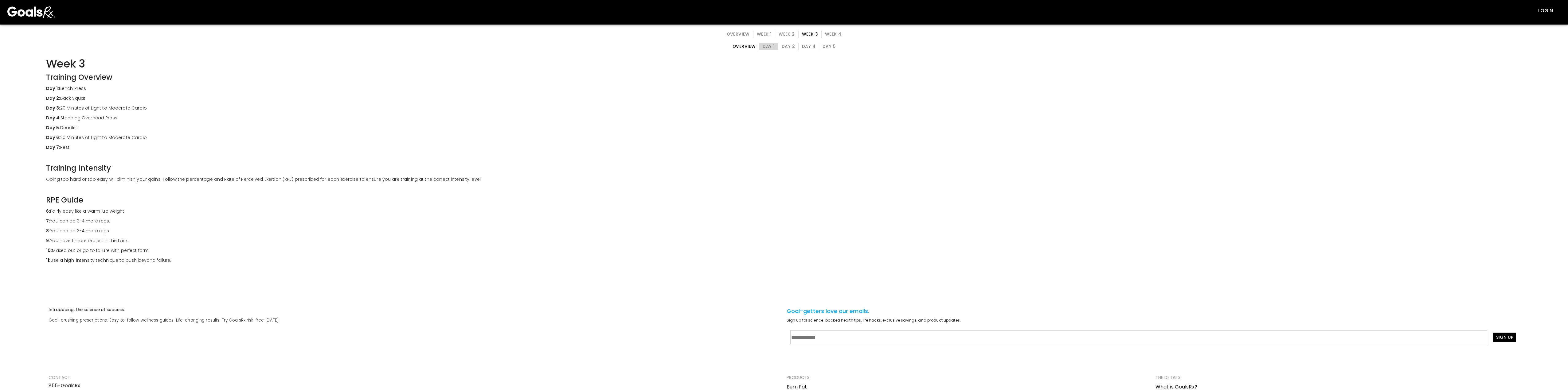
click at [497, 47] on button "Day 1" at bounding box center [769, 47] width 19 height 7
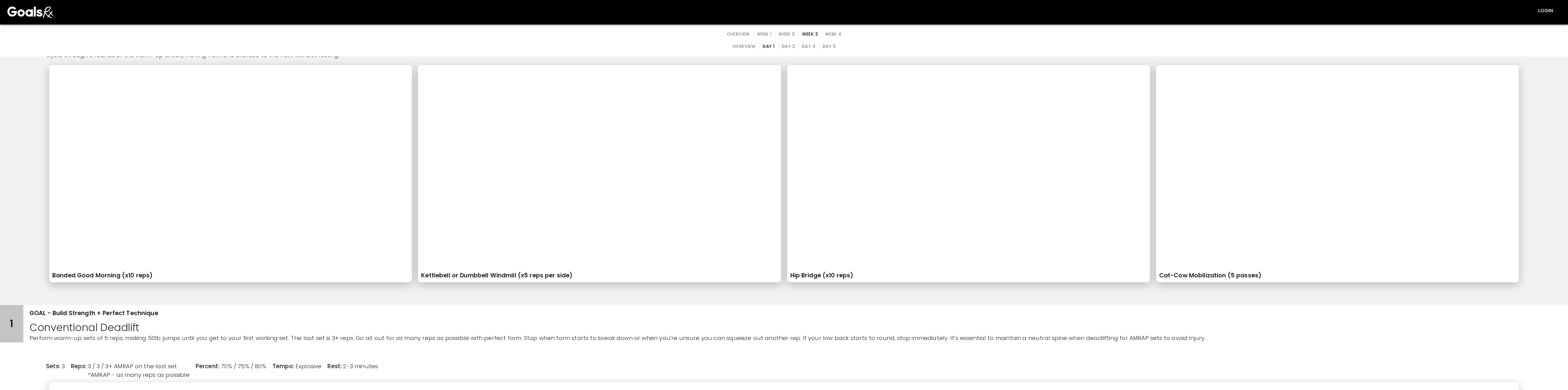
scroll to position [92, 0]
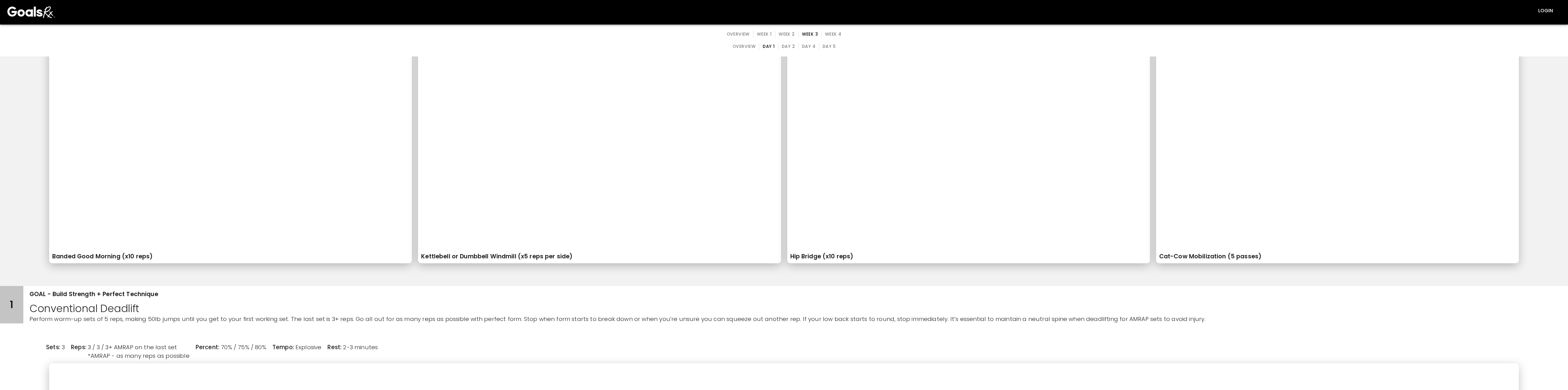
click at [497, 33] on button "Week 3" at bounding box center [810, 34] width 23 height 7
click at [497, 46] on button "Day 1" at bounding box center [769, 47] width 19 height 7
click at [497, 32] on button "Week 2" at bounding box center [786, 34] width 23 height 7
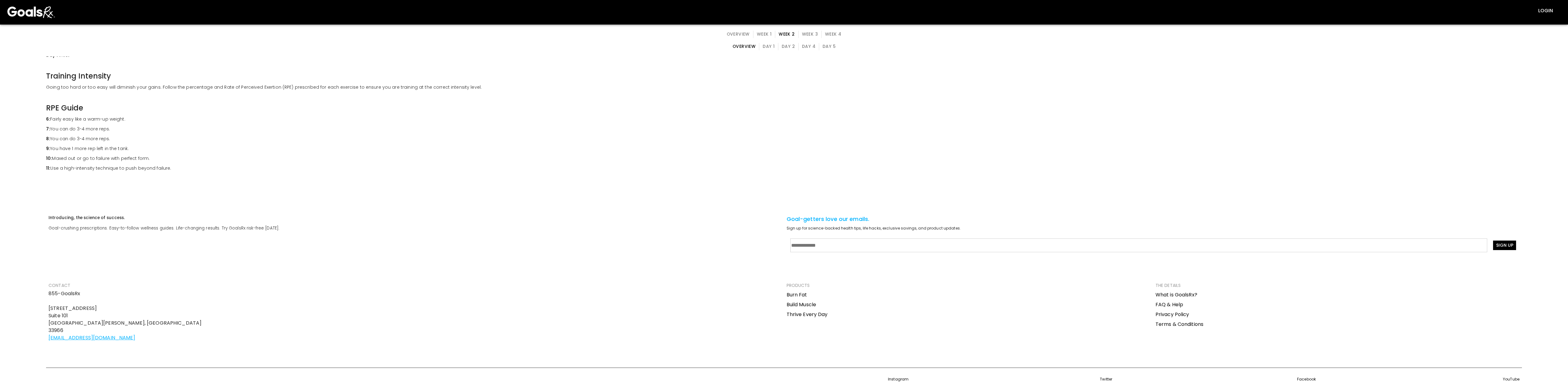
scroll to position [0, 0]
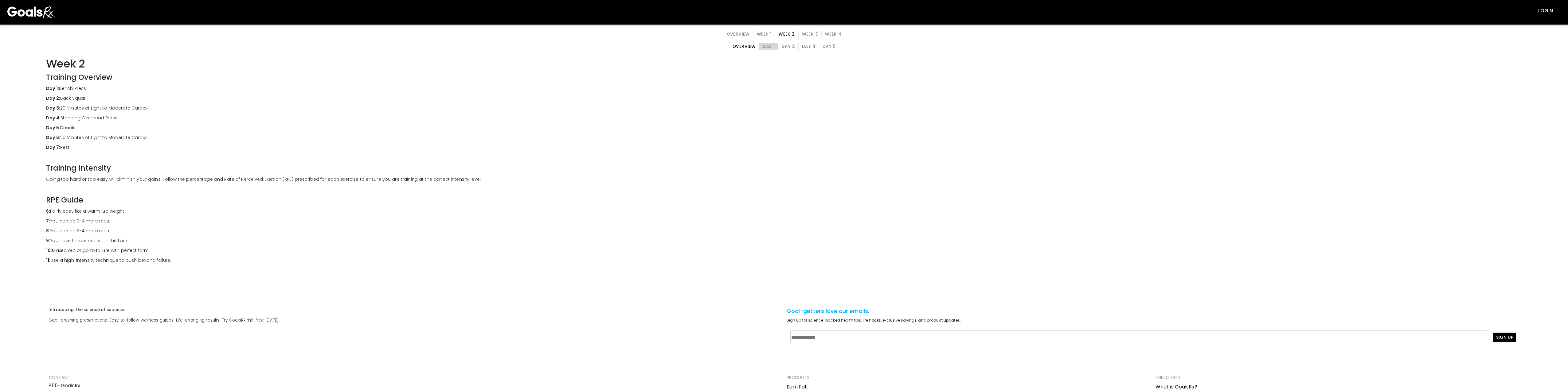
click at [497, 44] on button "Day 1" at bounding box center [769, 47] width 19 height 7
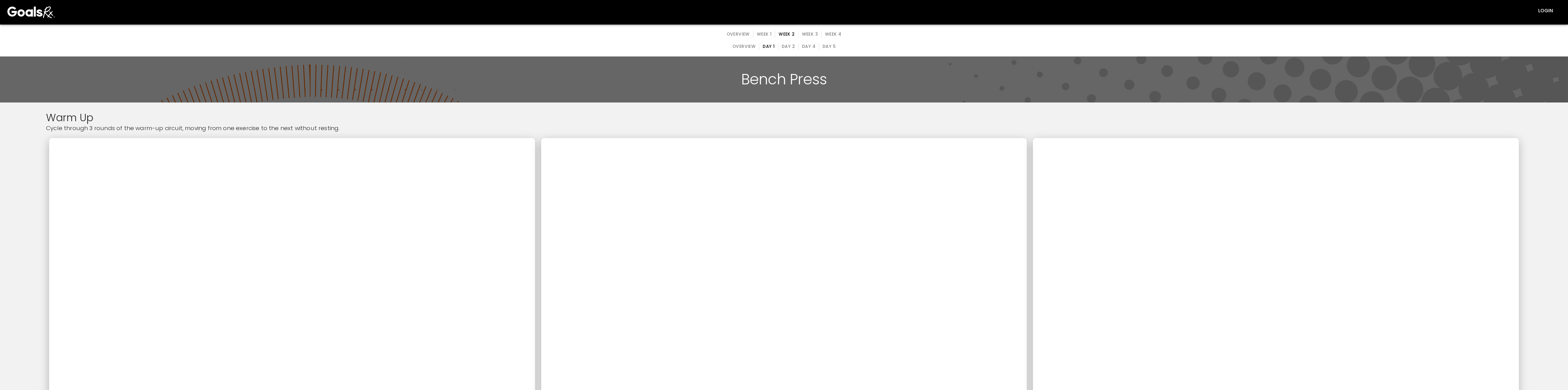
click at [497, 35] on button "Week 3" at bounding box center [810, 34] width 23 height 7
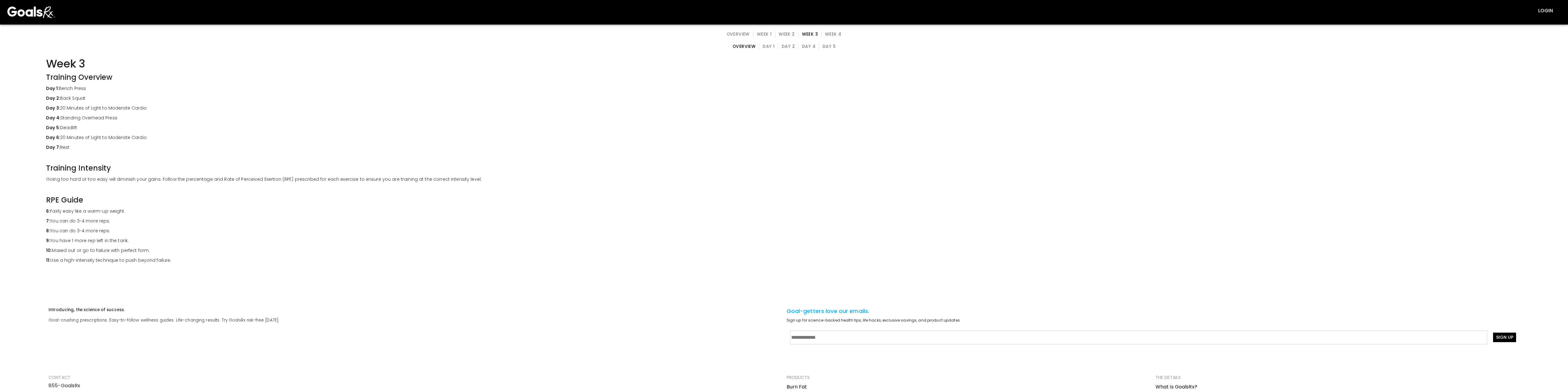
click at [497, 44] on button "Day 1" at bounding box center [769, 47] width 19 height 7
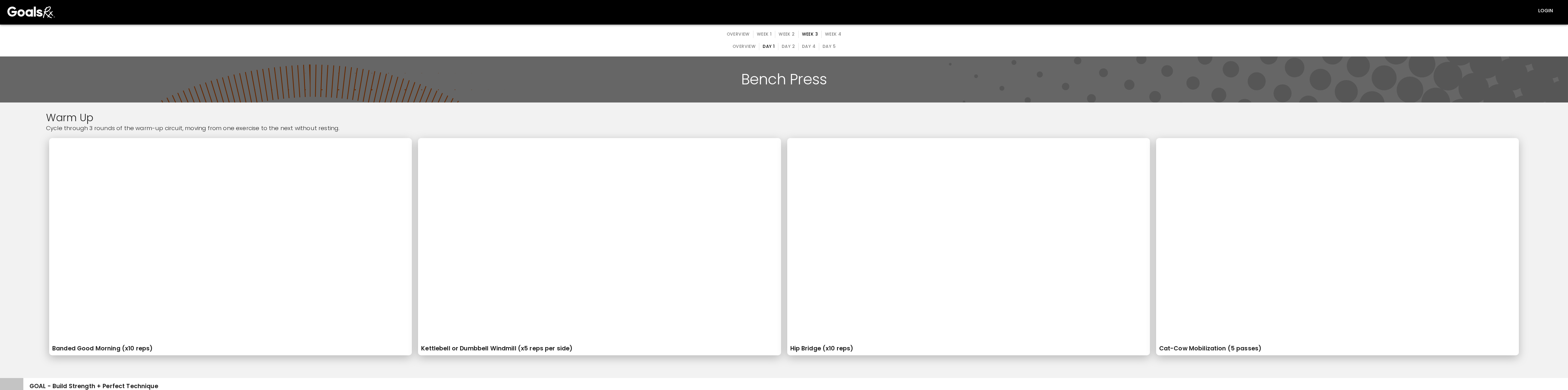
drag, startPoint x: 825, startPoint y: 32, endPoint x: 803, endPoint y: 40, distance: 23.4
click at [497, 33] on button "Week 4" at bounding box center [833, 34] width 23 height 7
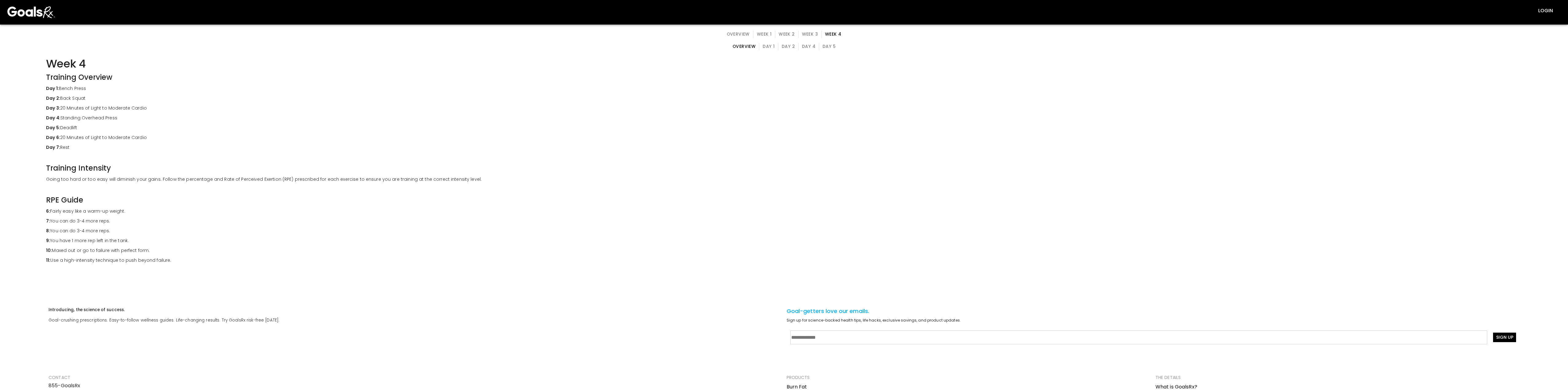
click at [497, 47] on button "Day 1" at bounding box center [769, 47] width 19 height 7
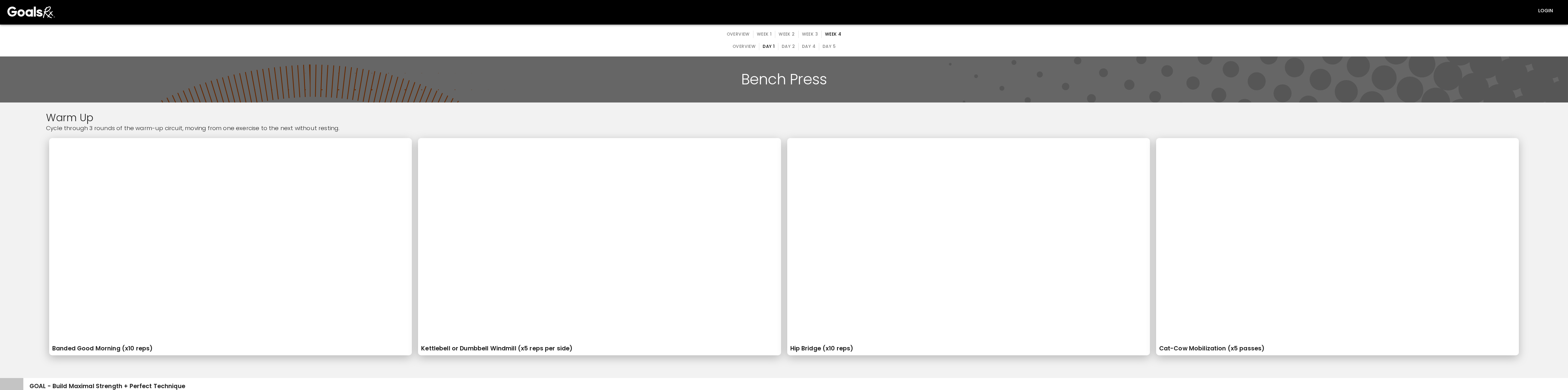
click at [497, 33] on button "Week 2" at bounding box center [786, 34] width 23 height 7
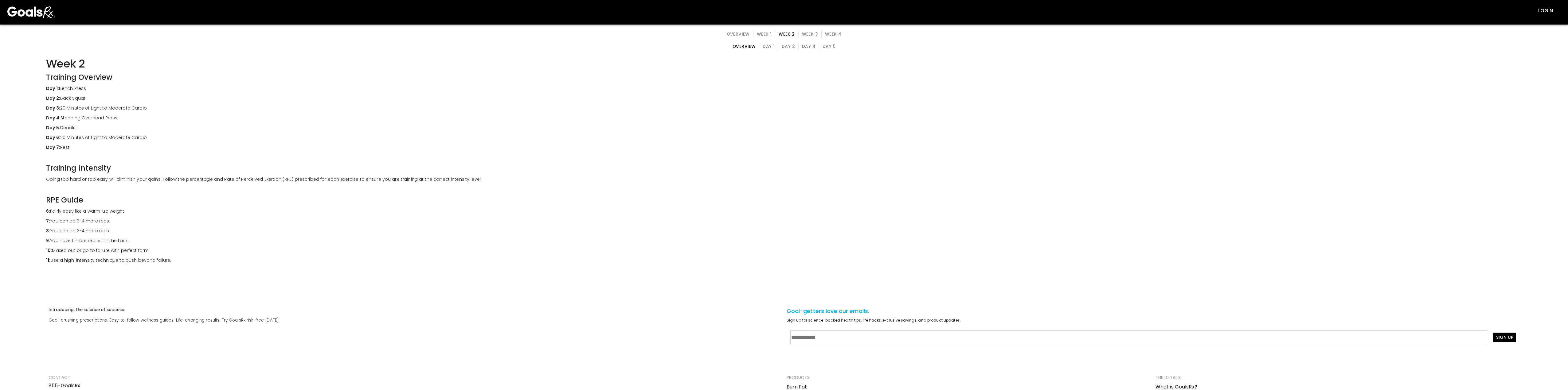
click at [497, 49] on button "Day 1" at bounding box center [769, 47] width 19 height 7
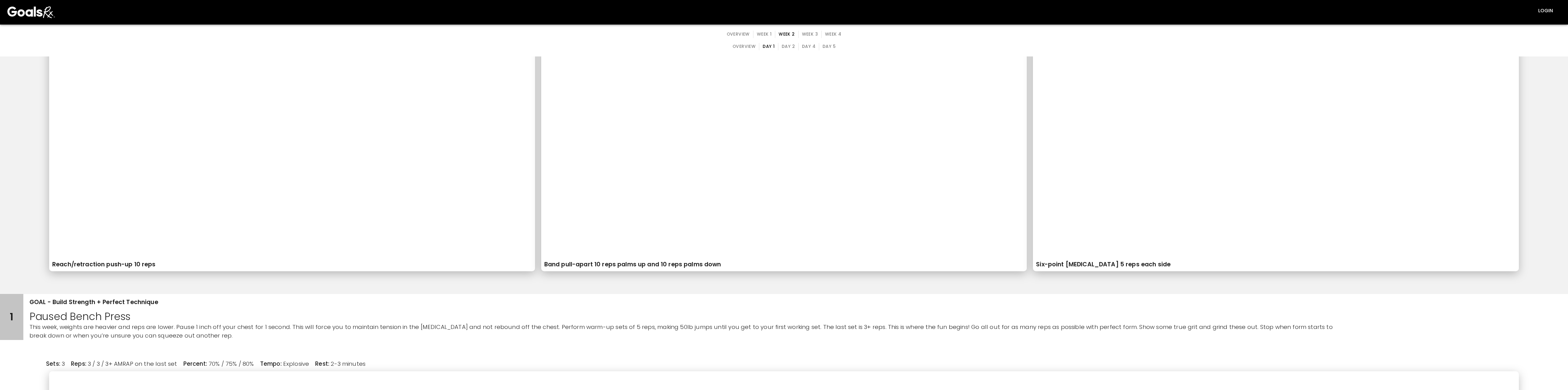
scroll to position [246, 0]
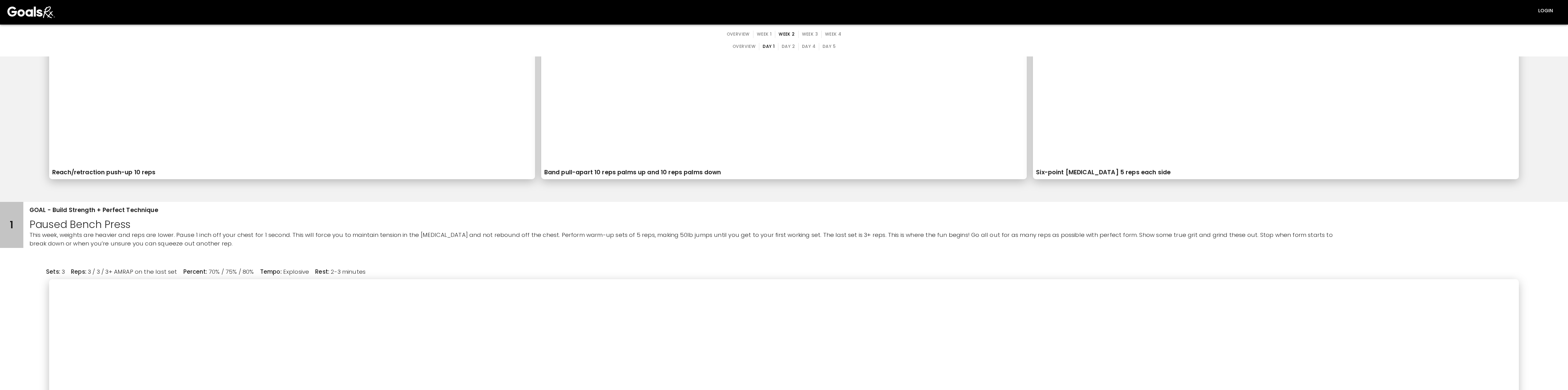
click at [497, 32] on button "Week 1" at bounding box center [764, 34] width 22 height 7
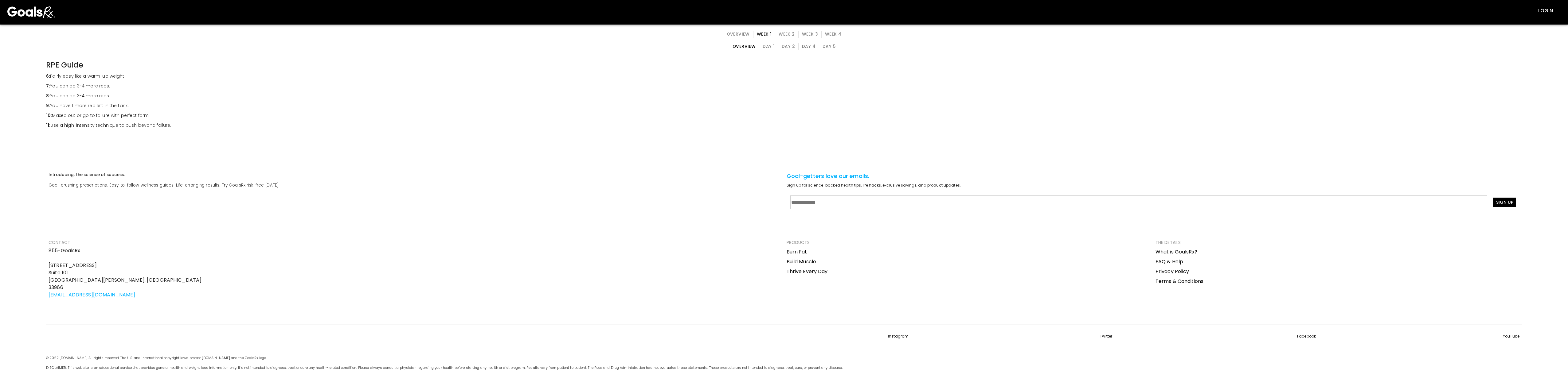
scroll to position [0, 0]
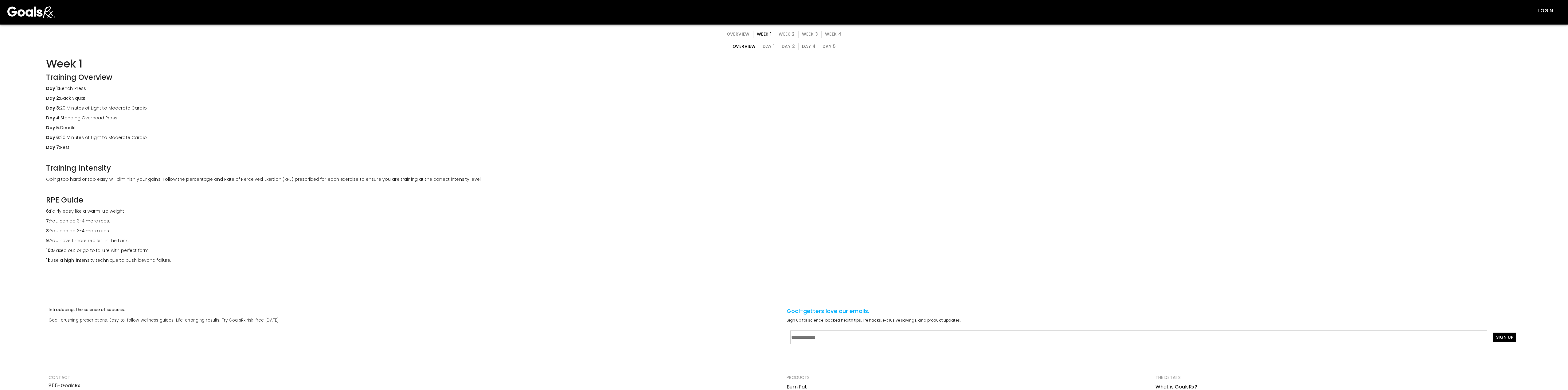
click at [497, 45] on button "Day 5" at bounding box center [828, 47] width 20 height 7
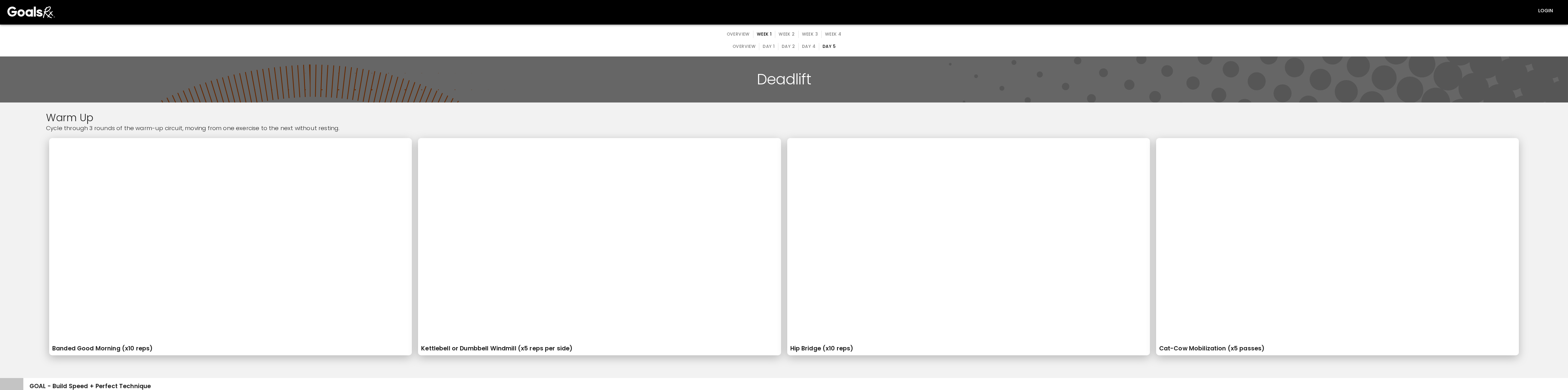
drag, startPoint x: 805, startPoint y: 36, endPoint x: 783, endPoint y: 50, distance: 26.1
click at [497, 36] on button "Week 3" at bounding box center [810, 34] width 23 height 7
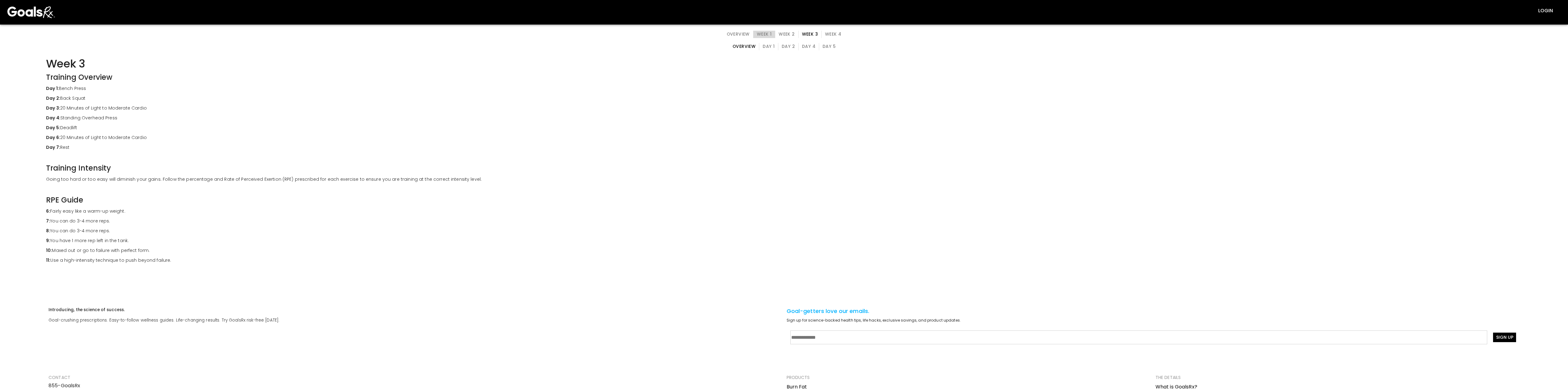
click at [497, 35] on button "Week 1" at bounding box center [764, 34] width 22 height 7
click at [497, 48] on button "Day 4" at bounding box center [808, 47] width 21 height 7
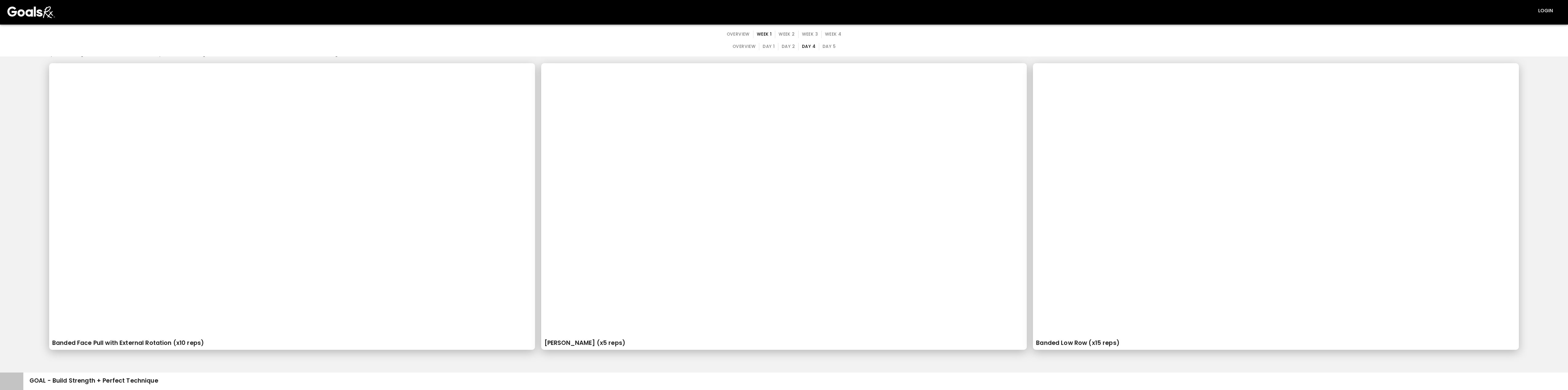
scroll to position [153, 0]
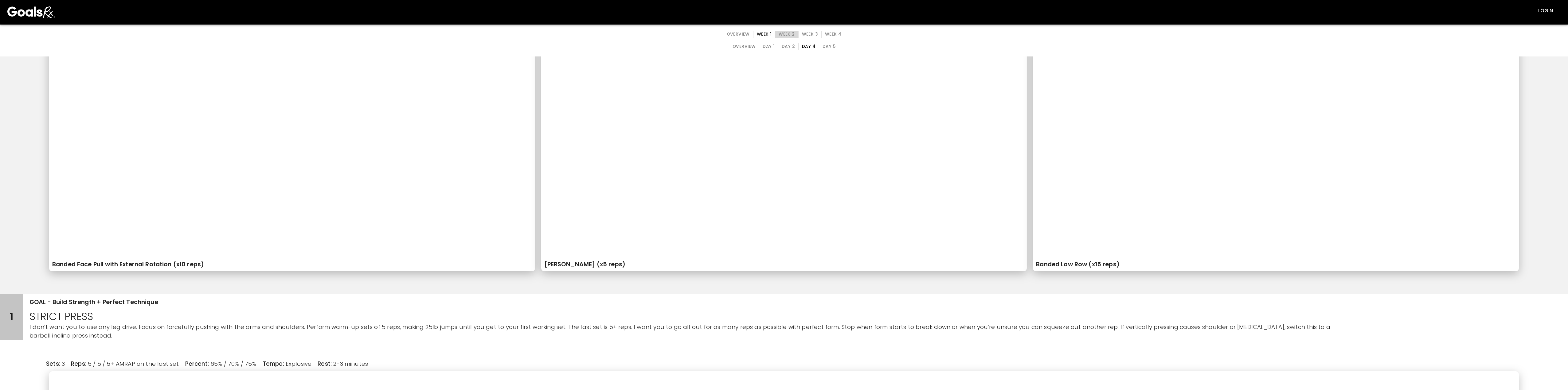
click at [497, 33] on button "Week 2" at bounding box center [786, 34] width 23 height 7
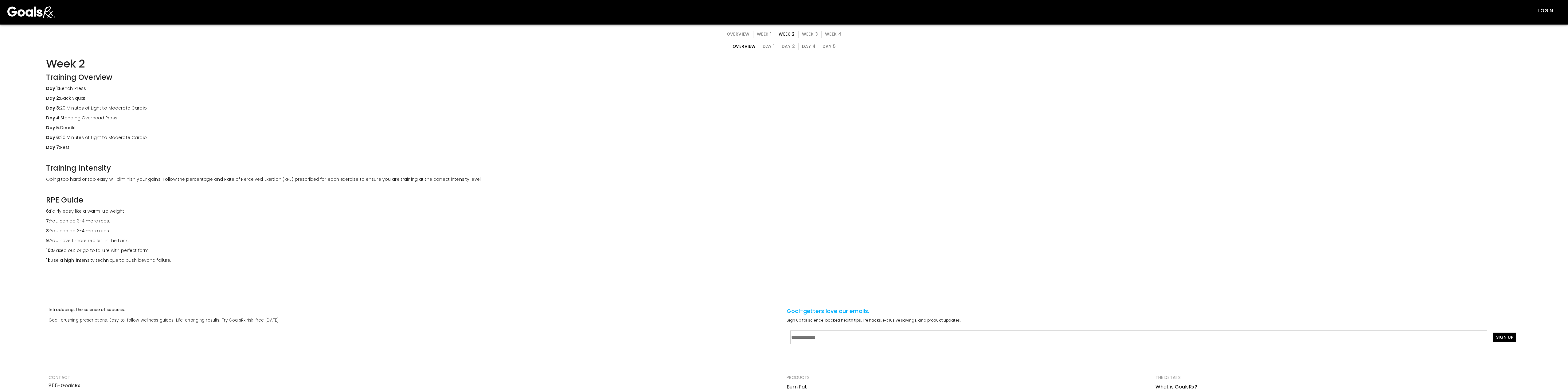
click at [497, 47] on button "Day 1" at bounding box center [769, 47] width 19 height 7
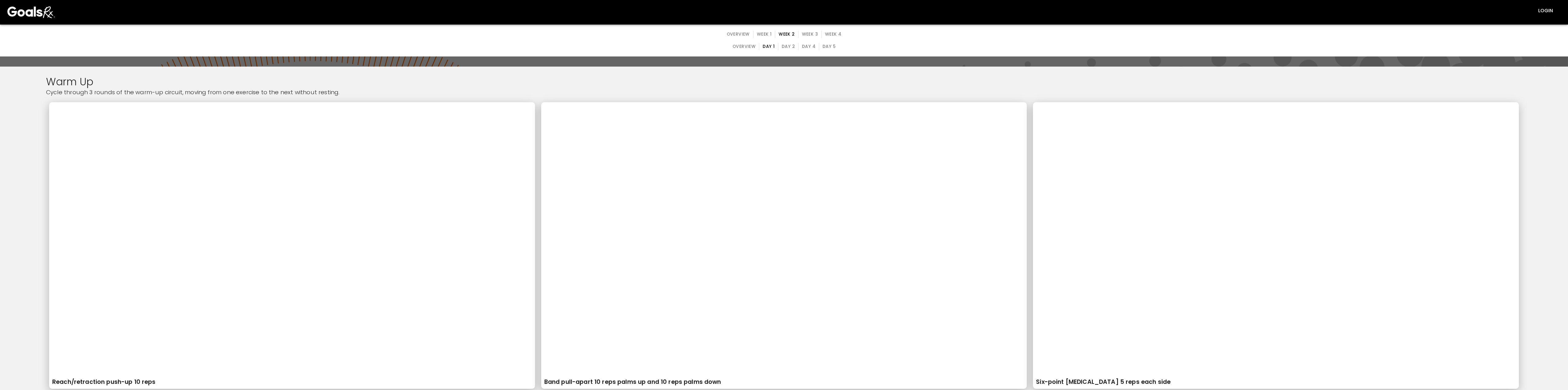
scroll to position [153, 0]
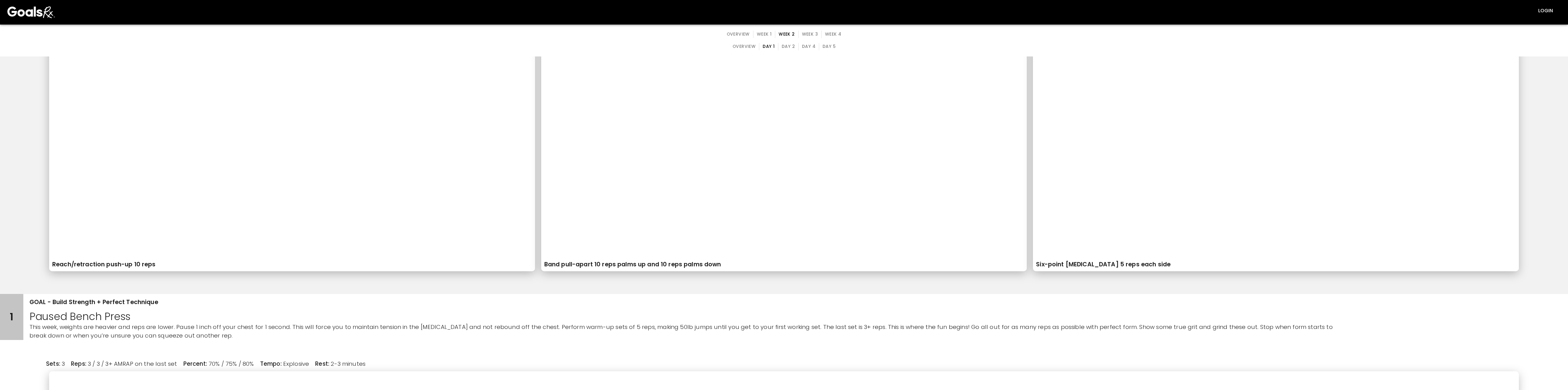
click at [497, 34] on button "Week 3" at bounding box center [810, 34] width 23 height 7
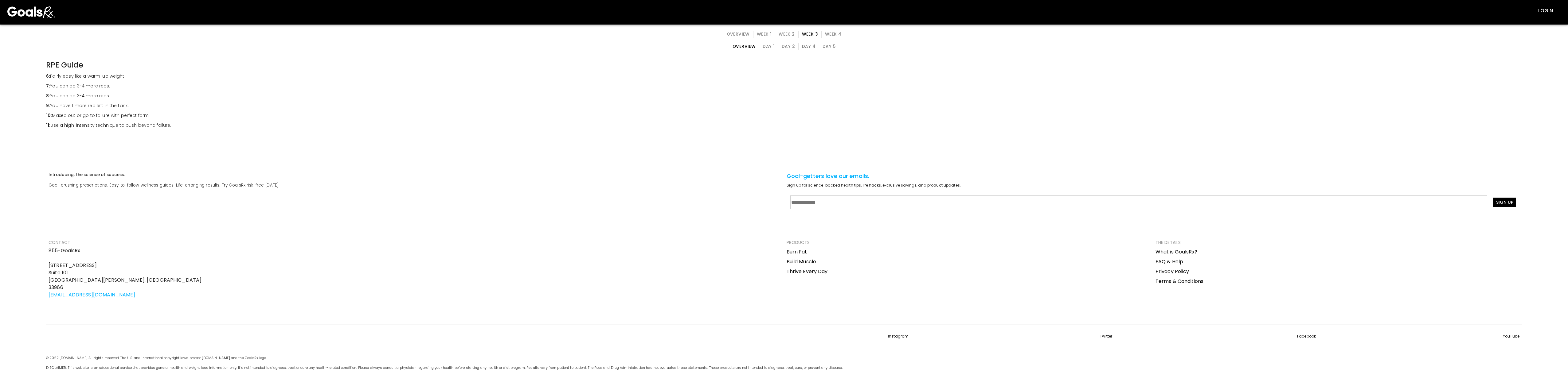
scroll to position [0, 0]
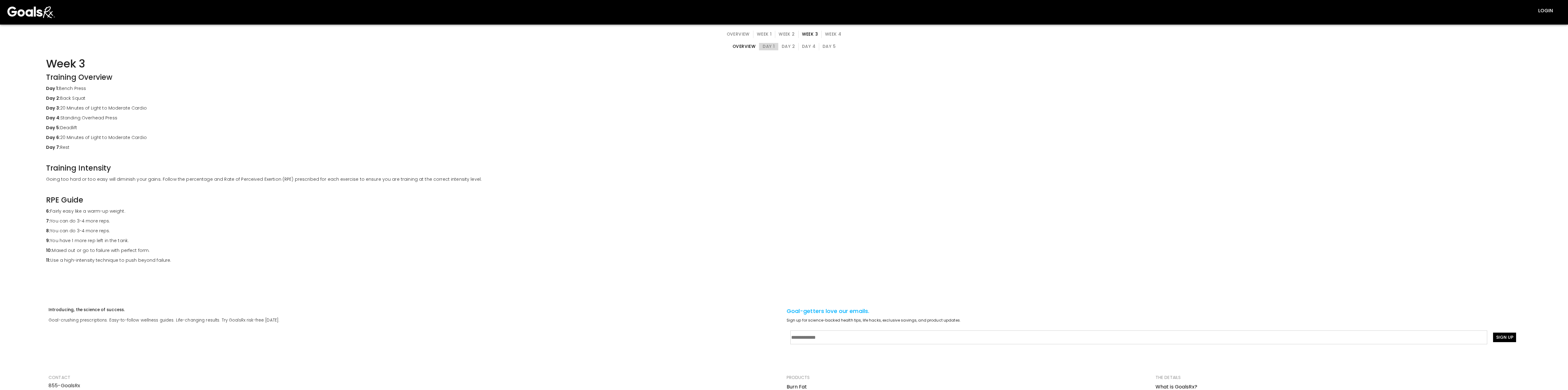
click at [497, 48] on button "Day 1" at bounding box center [769, 47] width 19 height 7
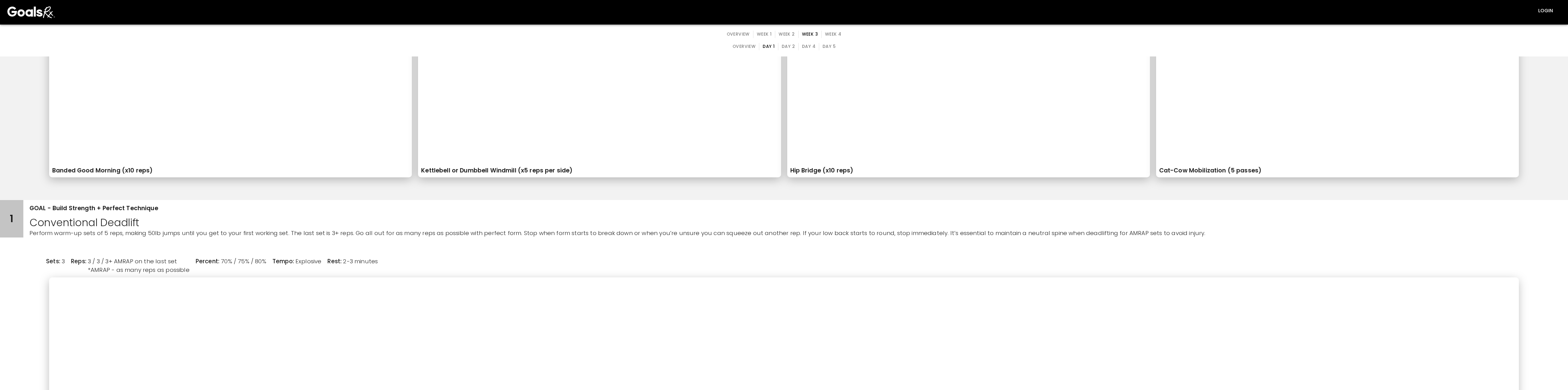
scroll to position [184, 0]
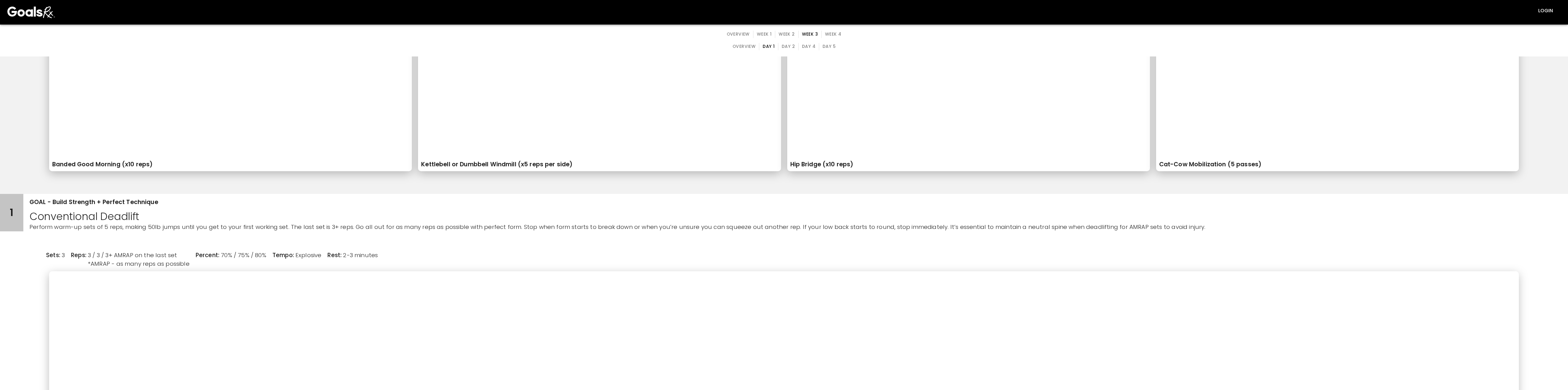
click at [497, 46] on button "Day 2" at bounding box center [788, 47] width 21 height 7
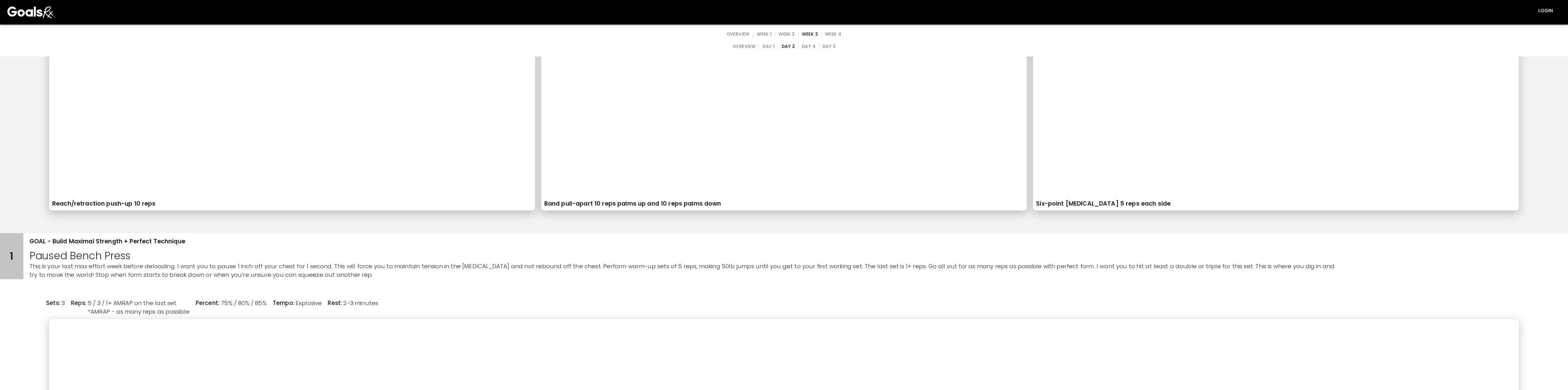
scroll to position [215, 0]
click at [497, 44] on button "Day 4" at bounding box center [808, 47] width 21 height 7
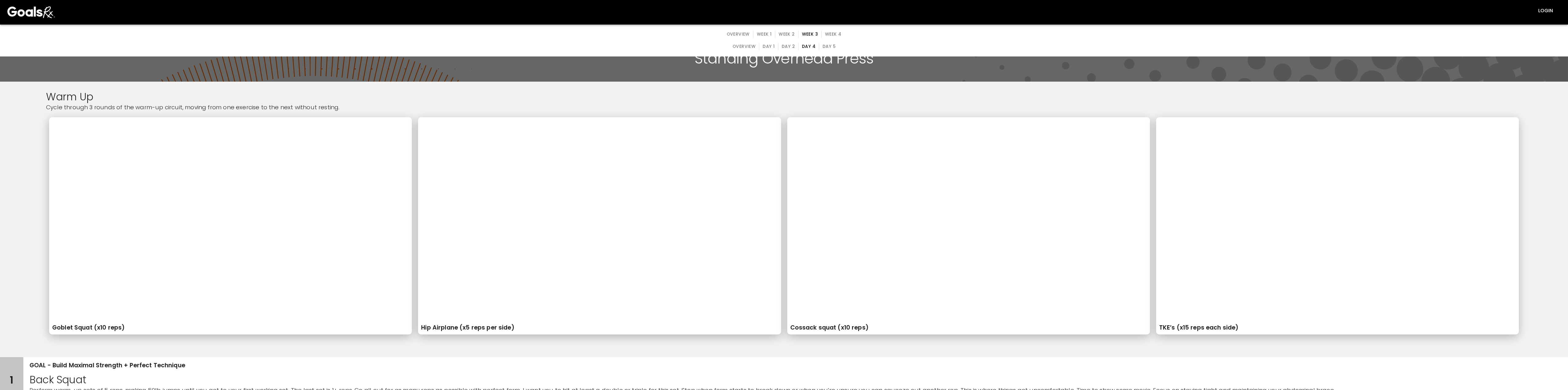
scroll to position [123, 0]
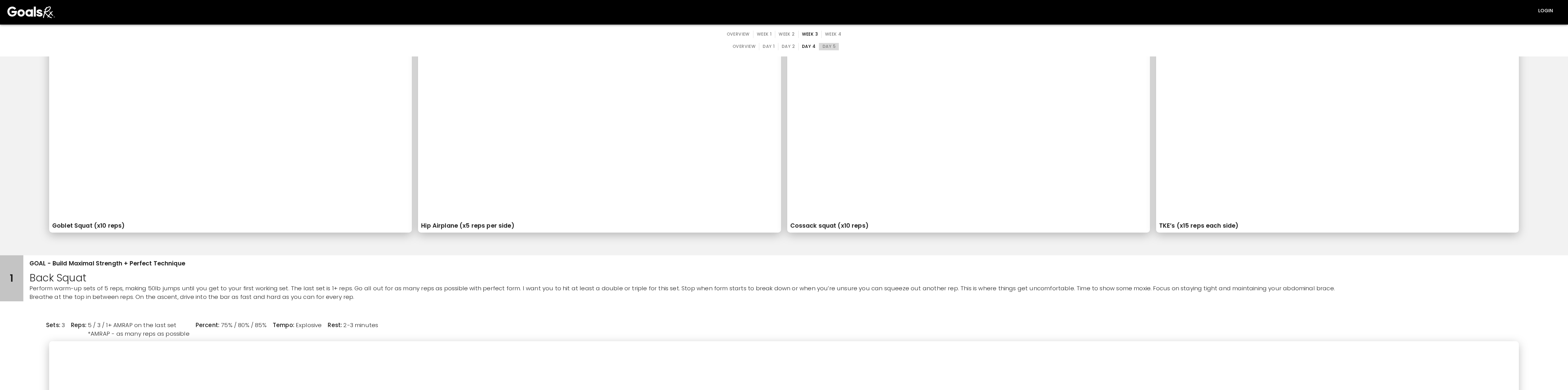
click at [497, 50] on button "Day 5" at bounding box center [828, 47] width 20 height 7
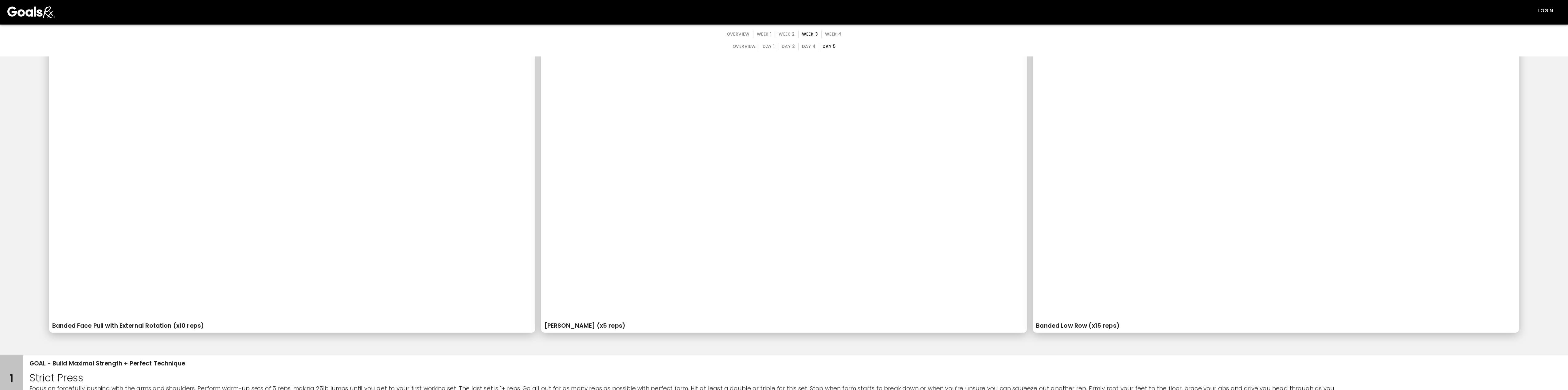
scroll to position [0, 0]
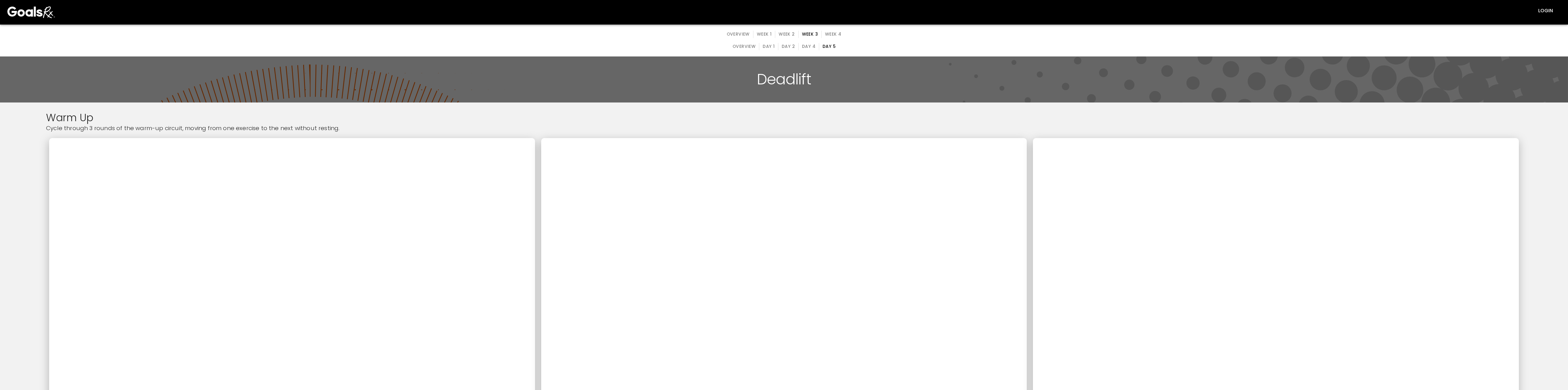
click at [497, 35] on button "Week 2" at bounding box center [786, 34] width 23 height 7
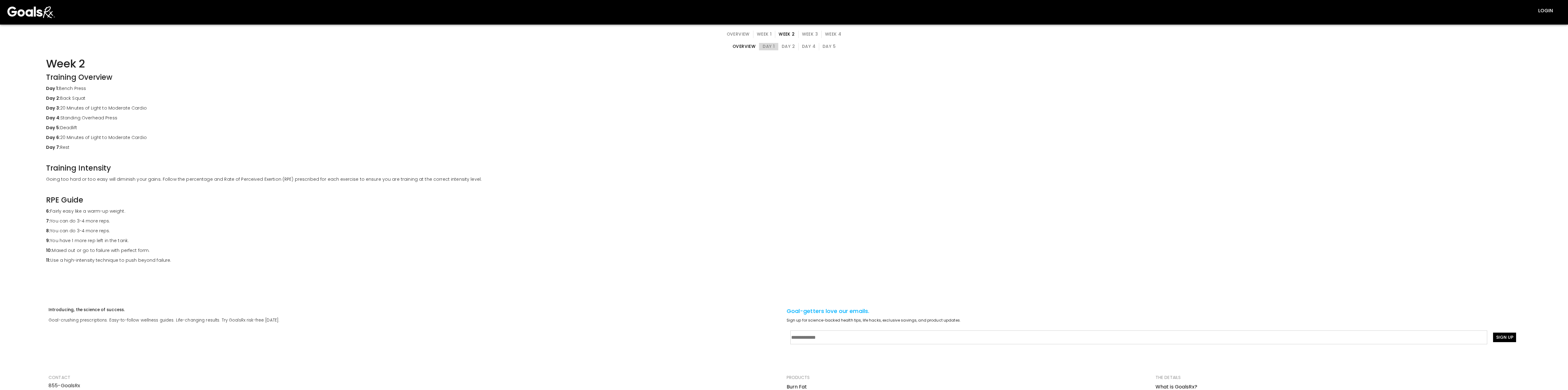
click at [497, 46] on button "Day 1" at bounding box center [769, 47] width 19 height 7
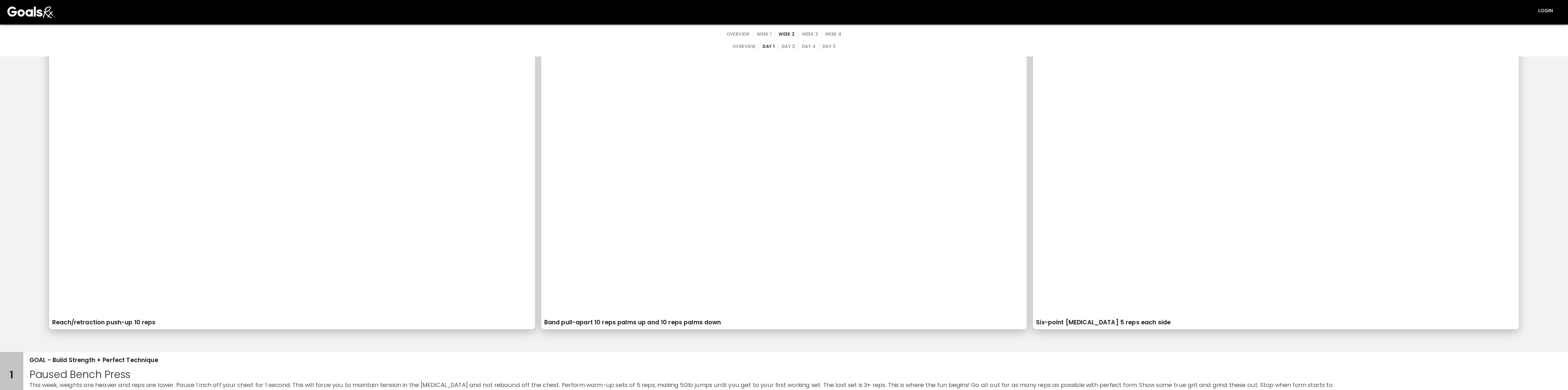
scroll to position [184, 0]
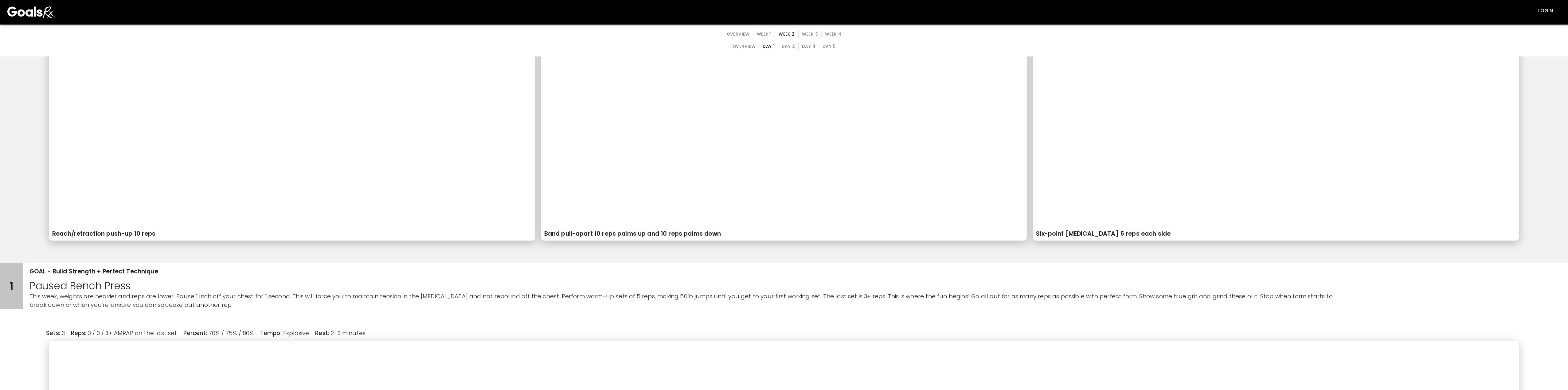
click at [497, 35] on button "Week 1" at bounding box center [764, 34] width 22 height 7
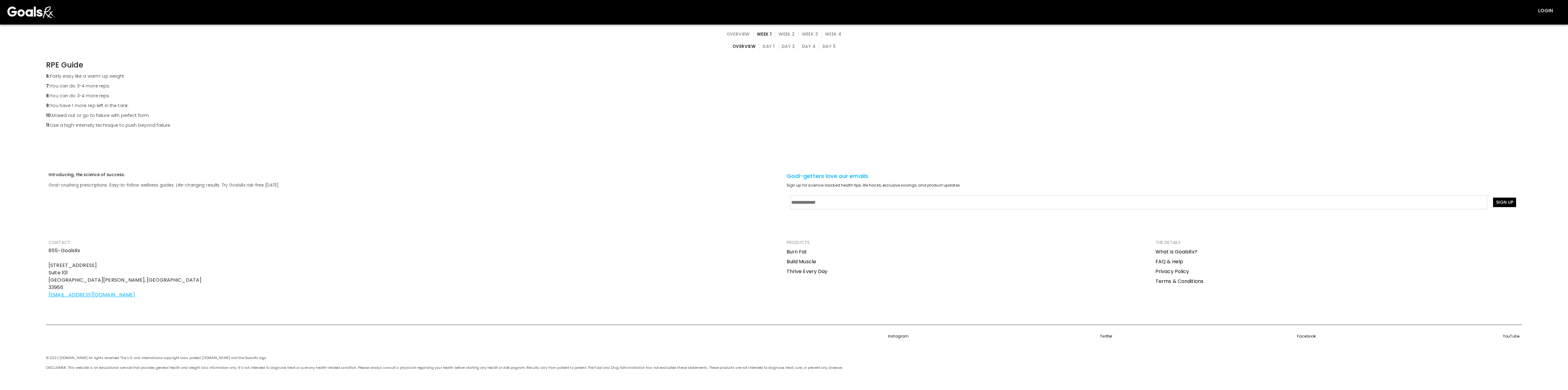
scroll to position [0, 0]
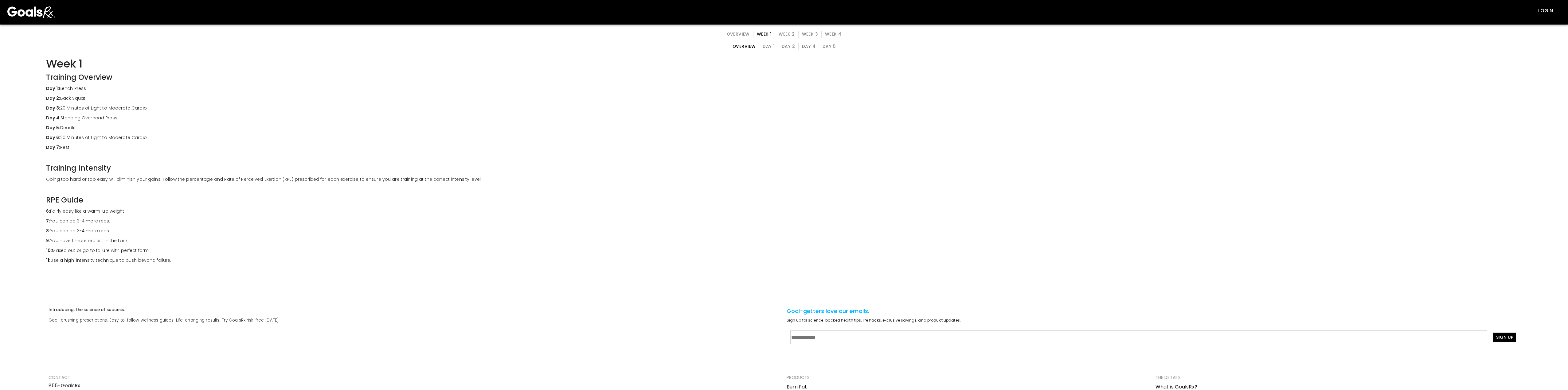
click at [497, 48] on button "Day 1" at bounding box center [769, 47] width 19 height 7
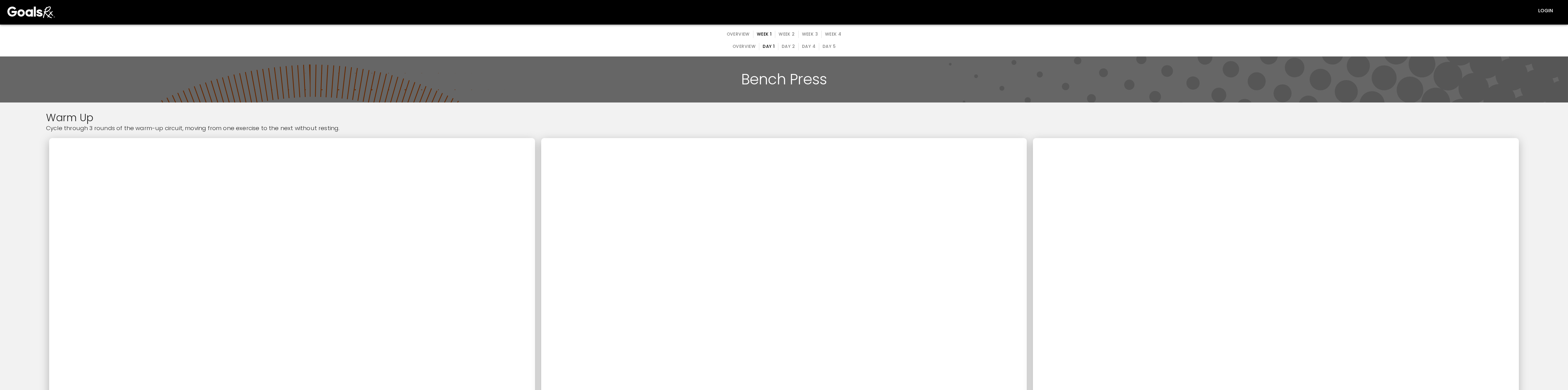
click at [497, 32] on button "Week 2" at bounding box center [786, 34] width 23 height 7
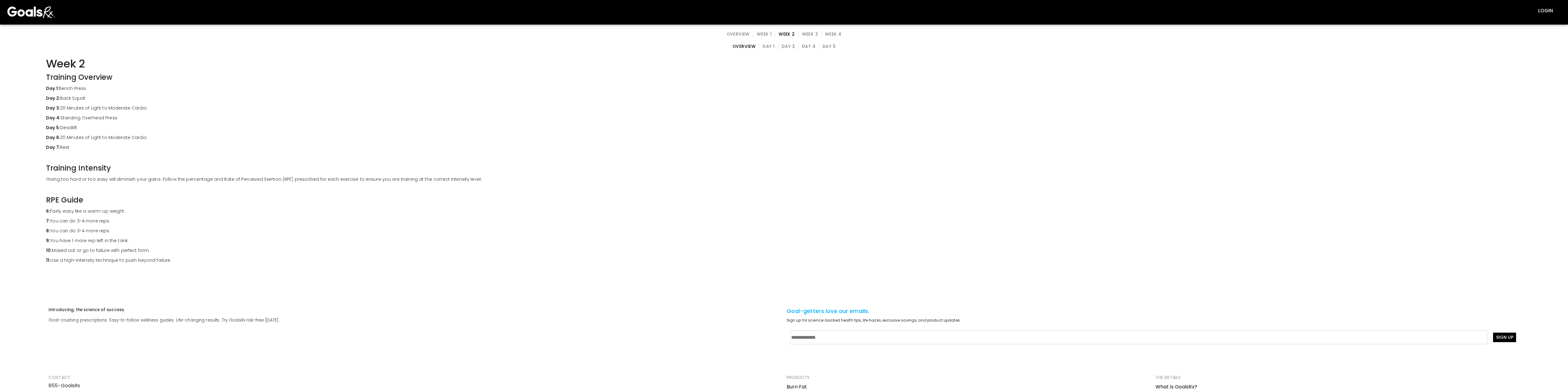
click at [497, 49] on button "Day 2" at bounding box center [788, 47] width 21 height 7
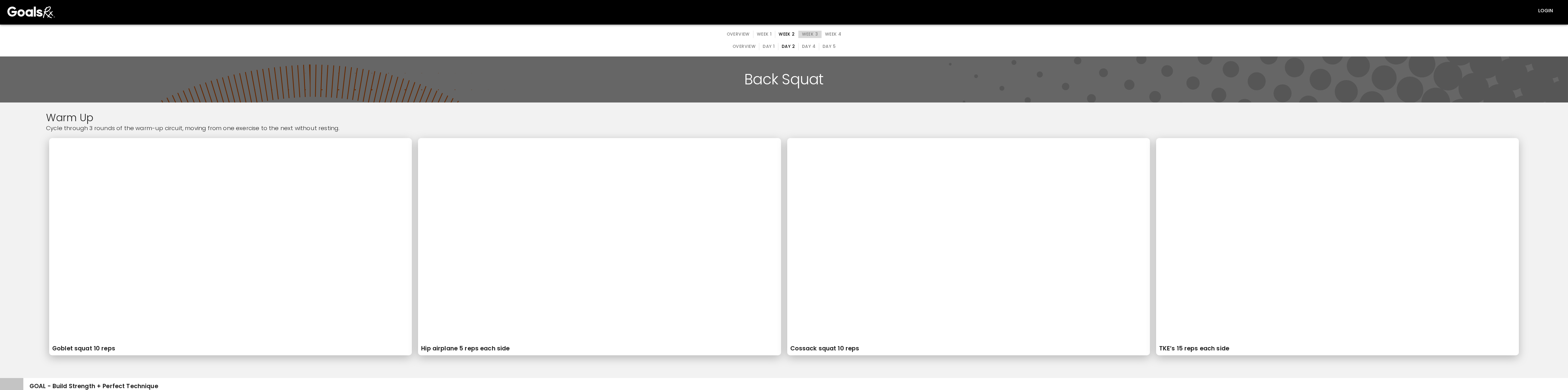
click at [497, 35] on button "Week 3" at bounding box center [810, 34] width 23 height 7
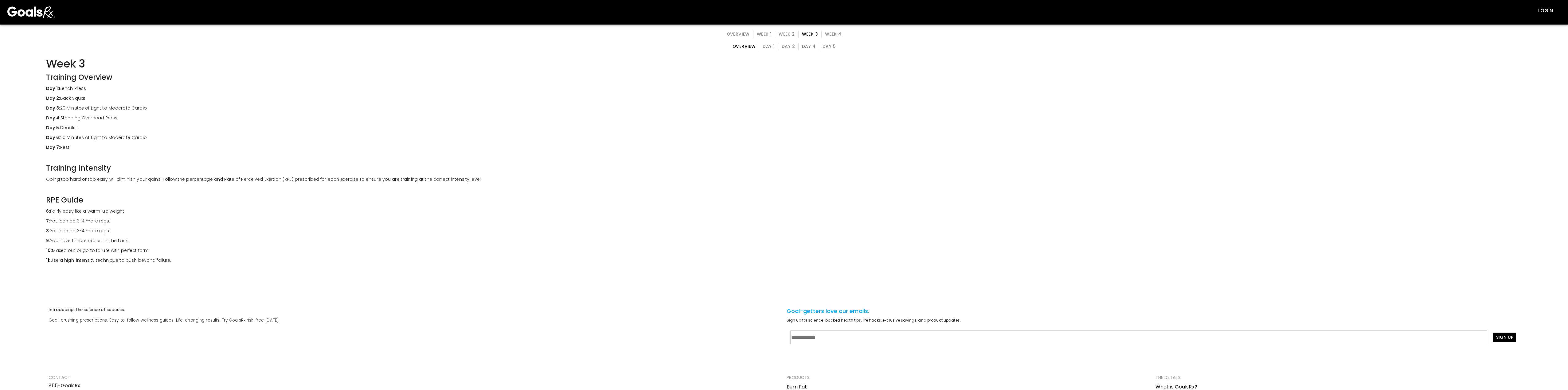
click at [497, 47] on button "Day 2" at bounding box center [788, 47] width 21 height 7
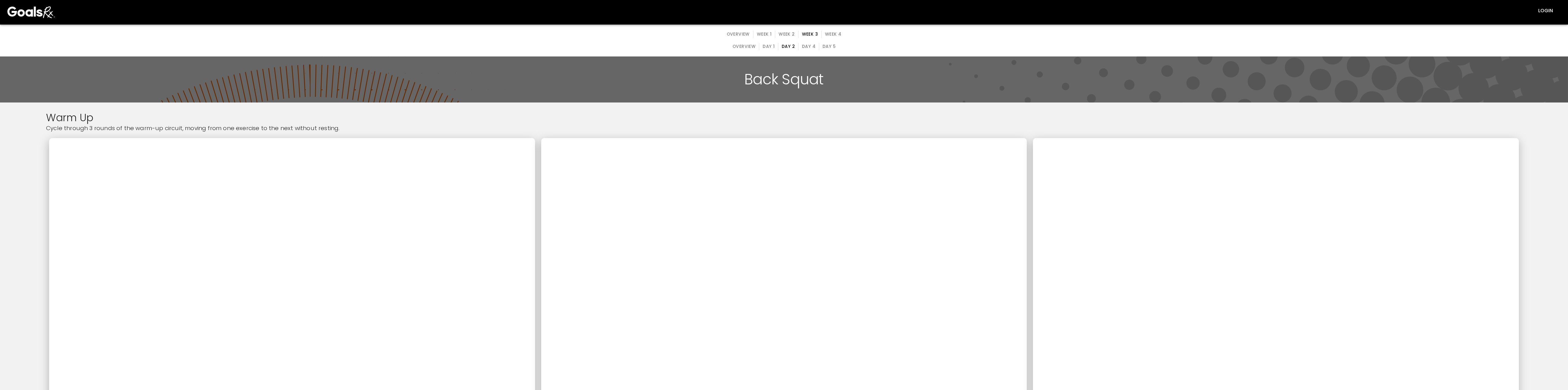
click at [497, 44] on button "Day 1" at bounding box center [769, 47] width 19 height 7
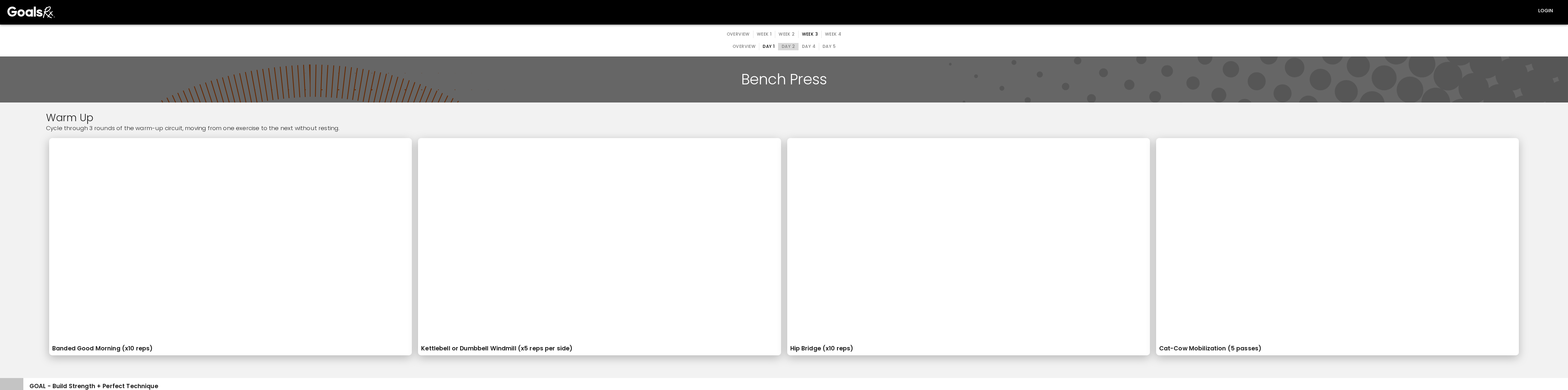
click at [497, 47] on button "Day 2" at bounding box center [788, 47] width 21 height 7
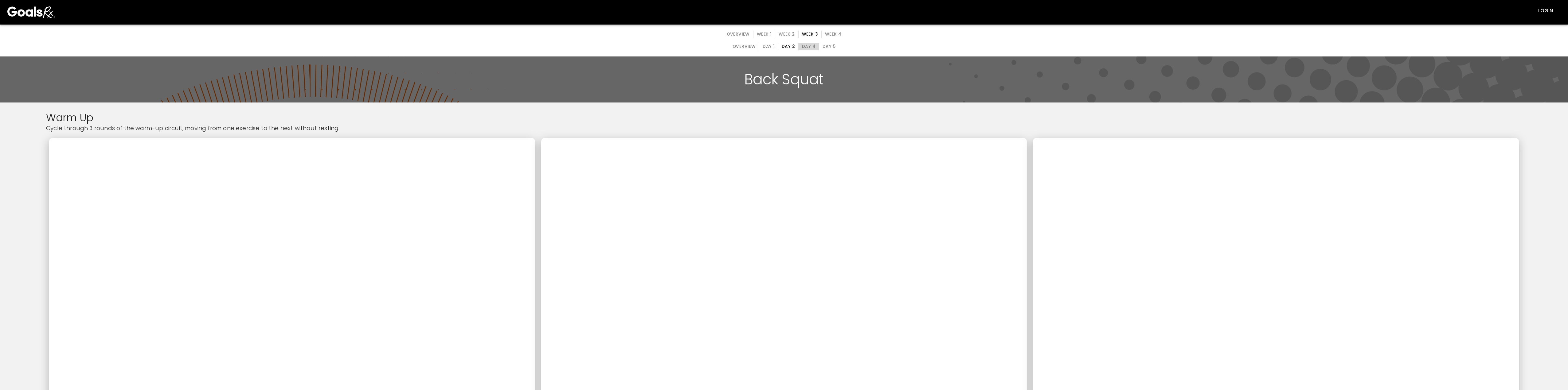
click at [497, 46] on button "Day 4" at bounding box center [808, 47] width 21 height 7
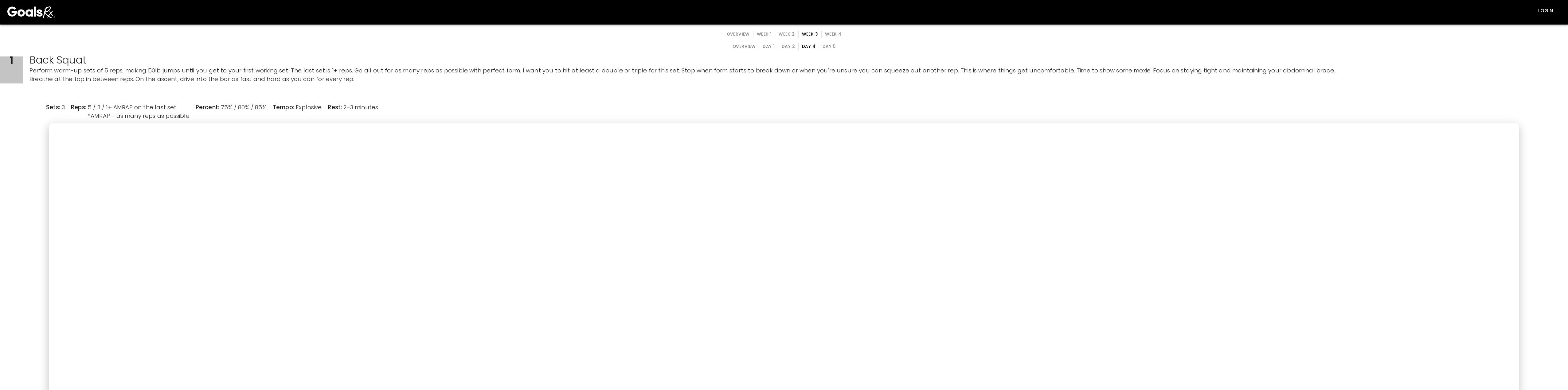
scroll to position [215, 0]
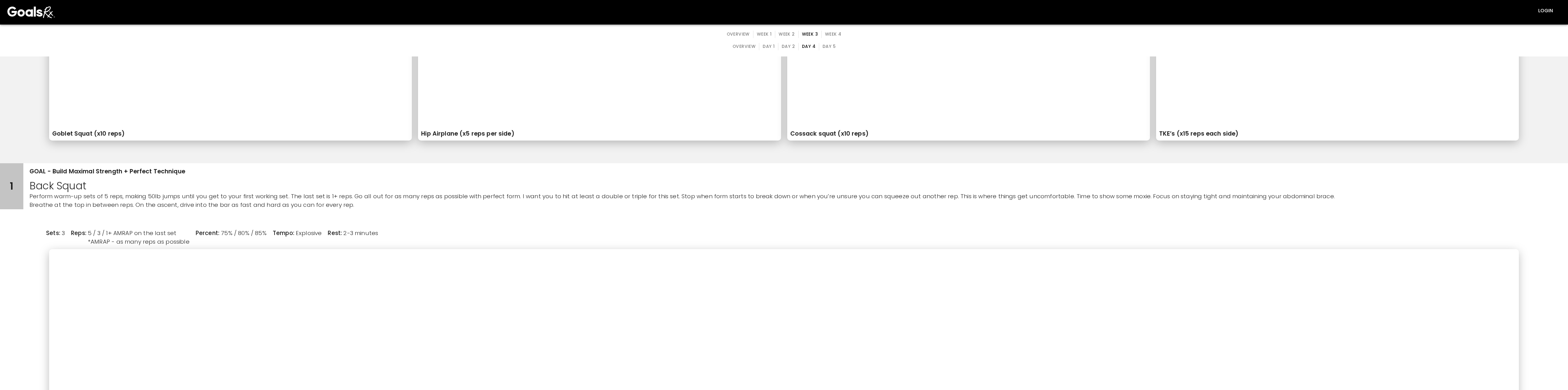
drag, startPoint x: 793, startPoint y: 32, endPoint x: 789, endPoint y: 33, distance: 4.1
click at [497, 32] on button "Week 2" at bounding box center [786, 34] width 23 height 7
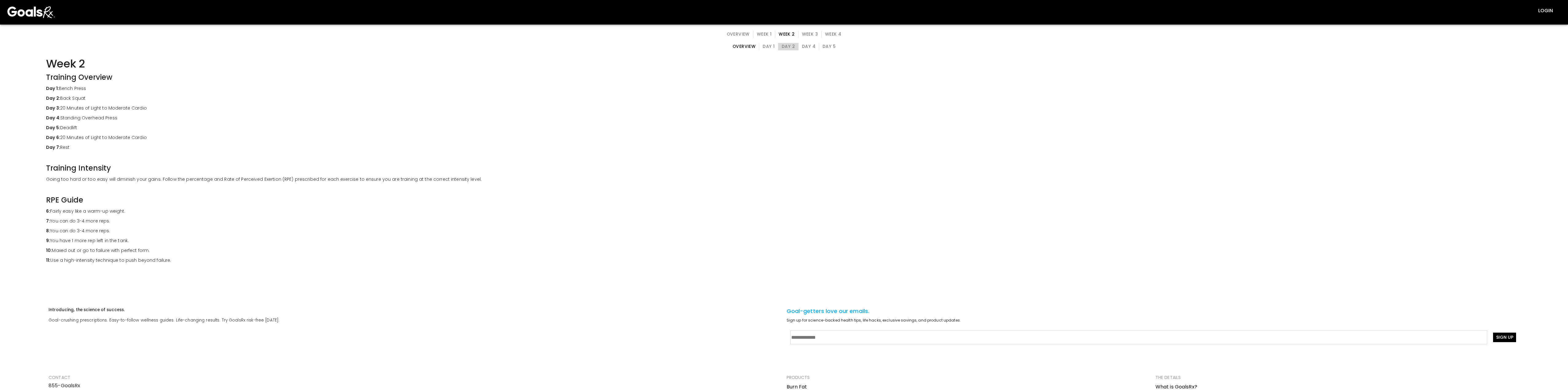
click at [497, 44] on button "Day 2" at bounding box center [788, 47] width 21 height 7
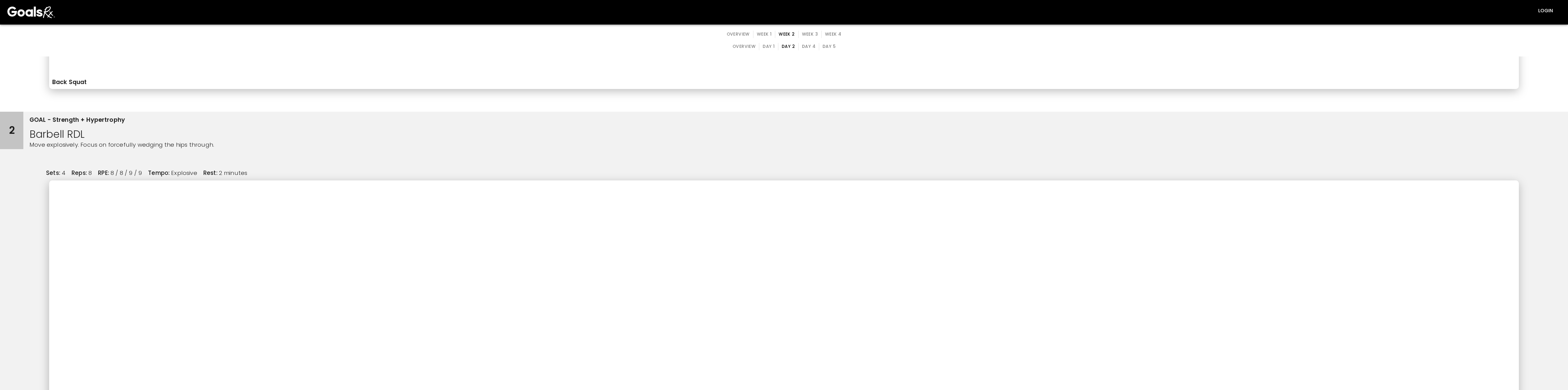
scroll to position [1106, 0]
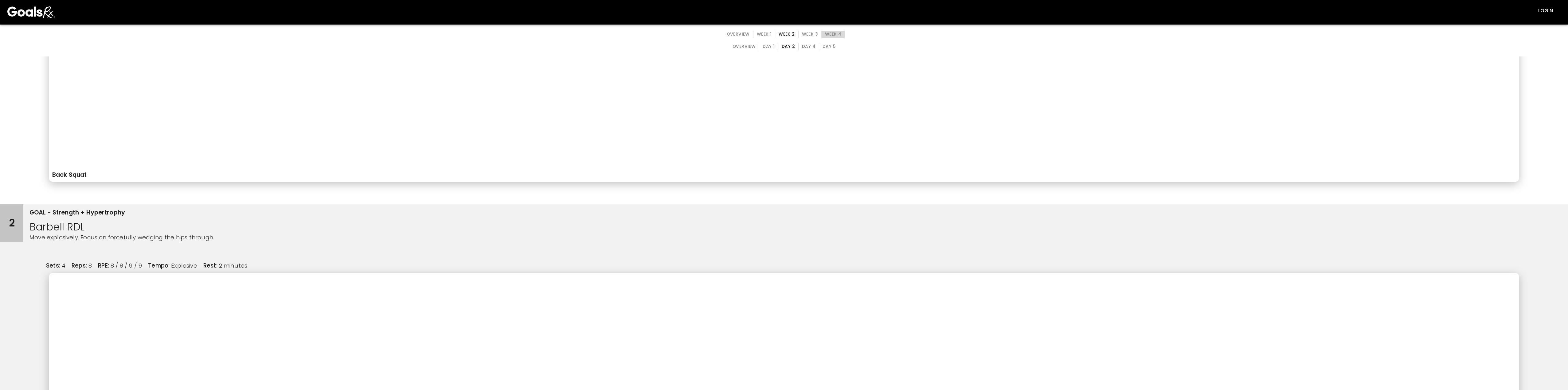
click at [497, 33] on button "Week 4" at bounding box center [833, 34] width 23 height 7
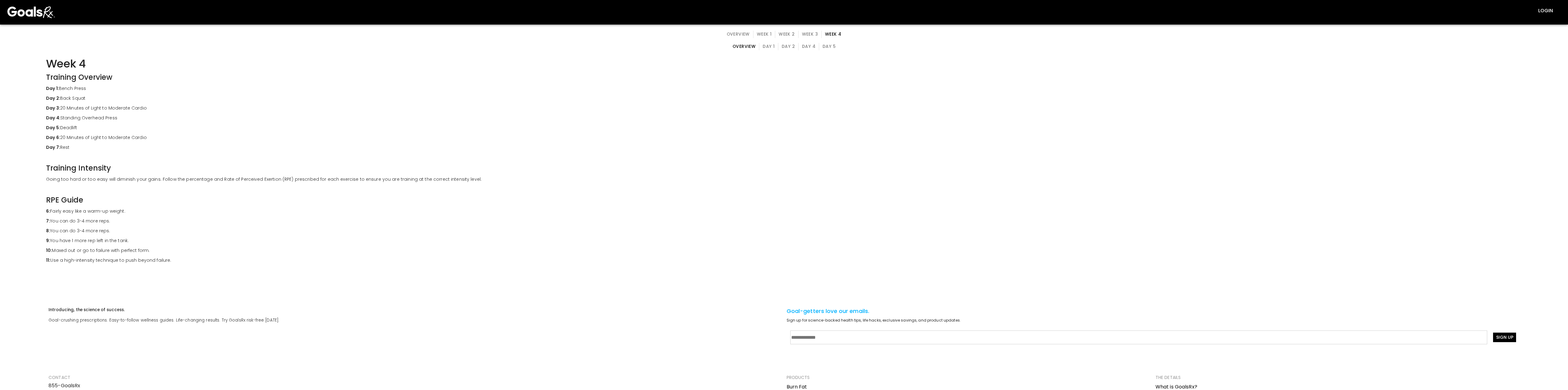
click at [497, 49] on button "Day 2" at bounding box center [788, 47] width 21 height 7
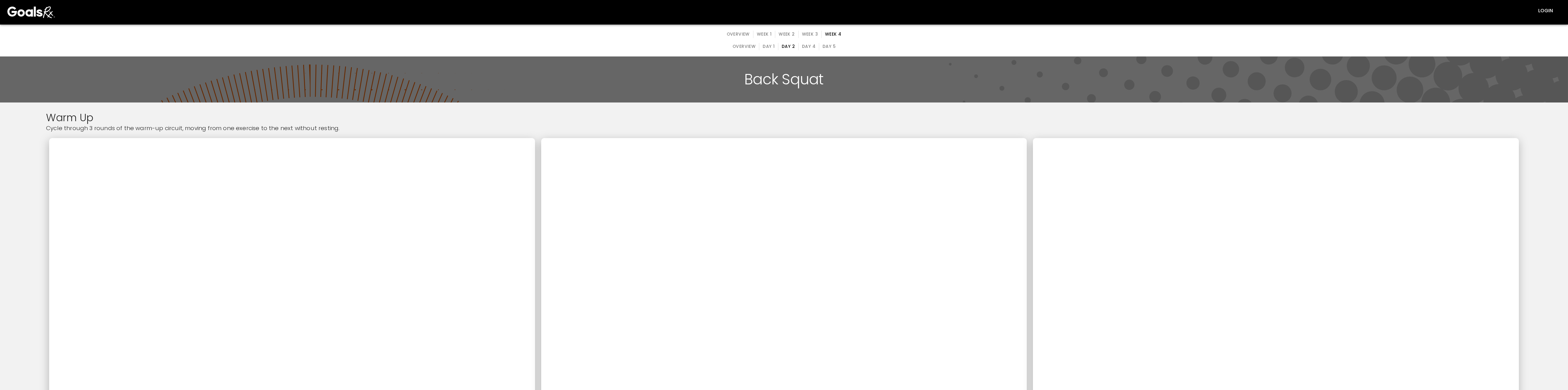
drag, startPoint x: 805, startPoint y: 45, endPoint x: 797, endPoint y: 48, distance: 8.5
click at [497, 46] on button "Day 4" at bounding box center [808, 47] width 21 height 7
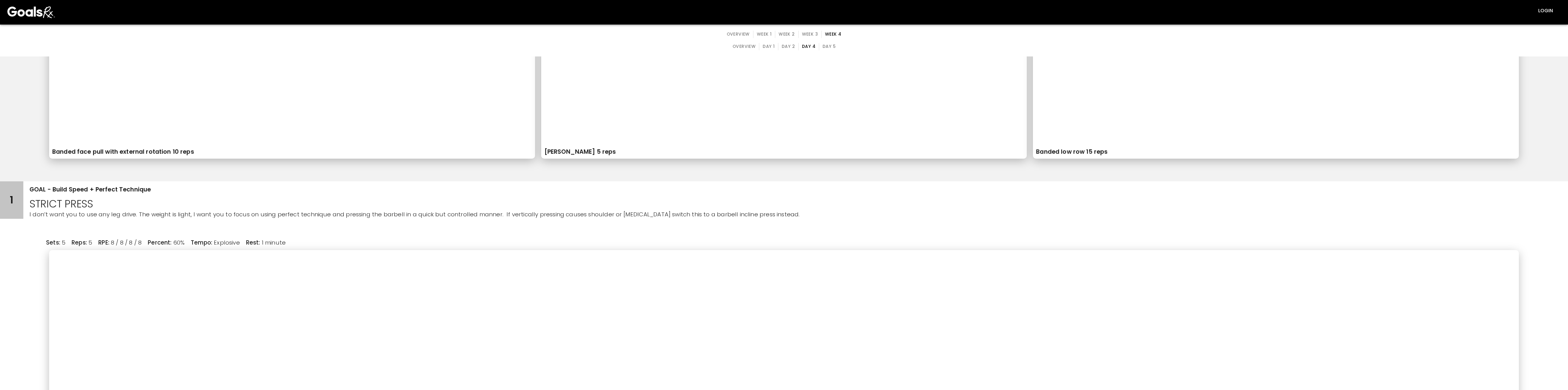
scroll to position [399, 0]
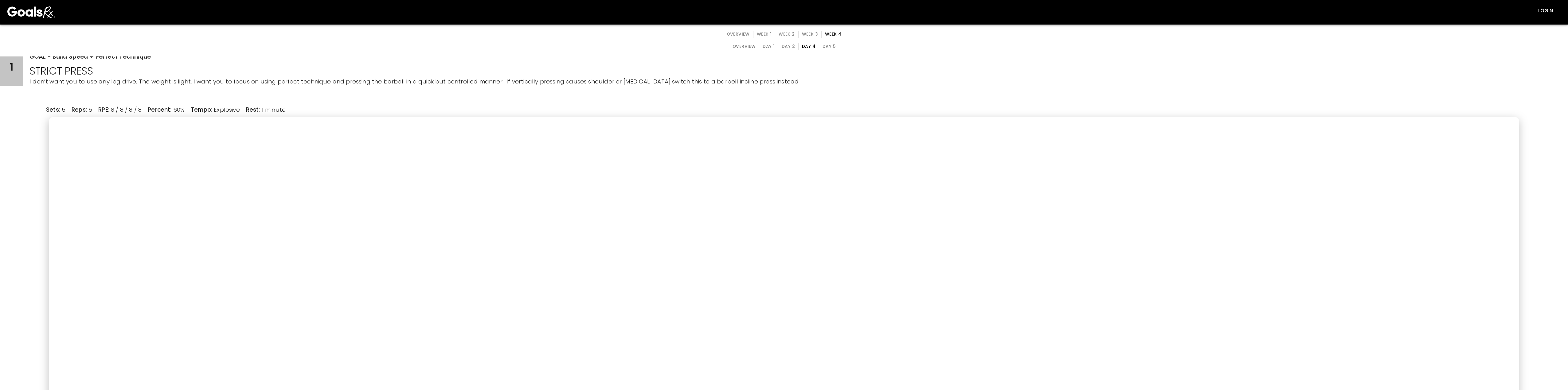
click at [497, 47] on button "Day 1" at bounding box center [769, 47] width 19 height 7
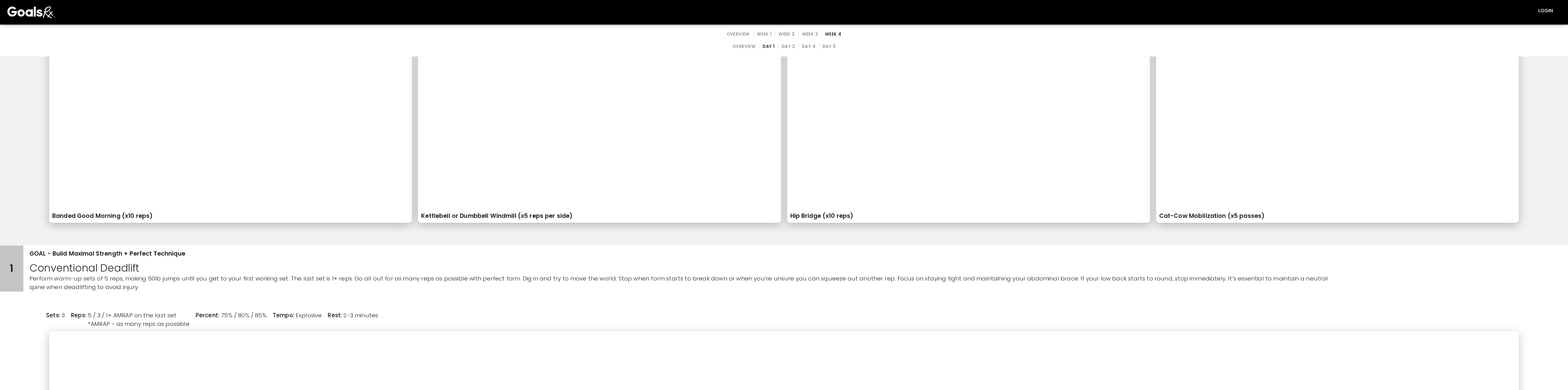
scroll to position [215, 0]
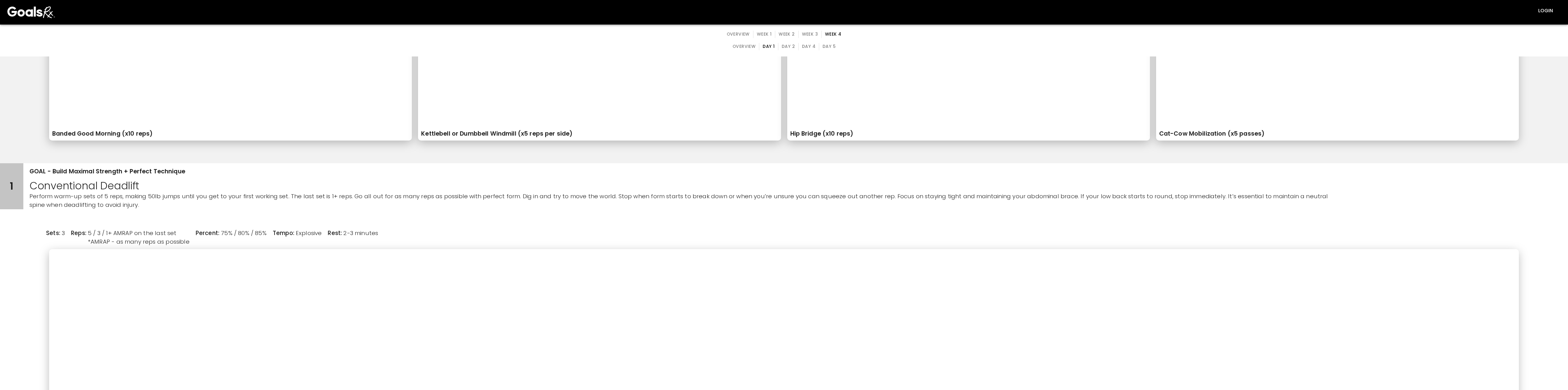
click at [497, 49] on button "Day 5" at bounding box center [828, 47] width 20 height 7
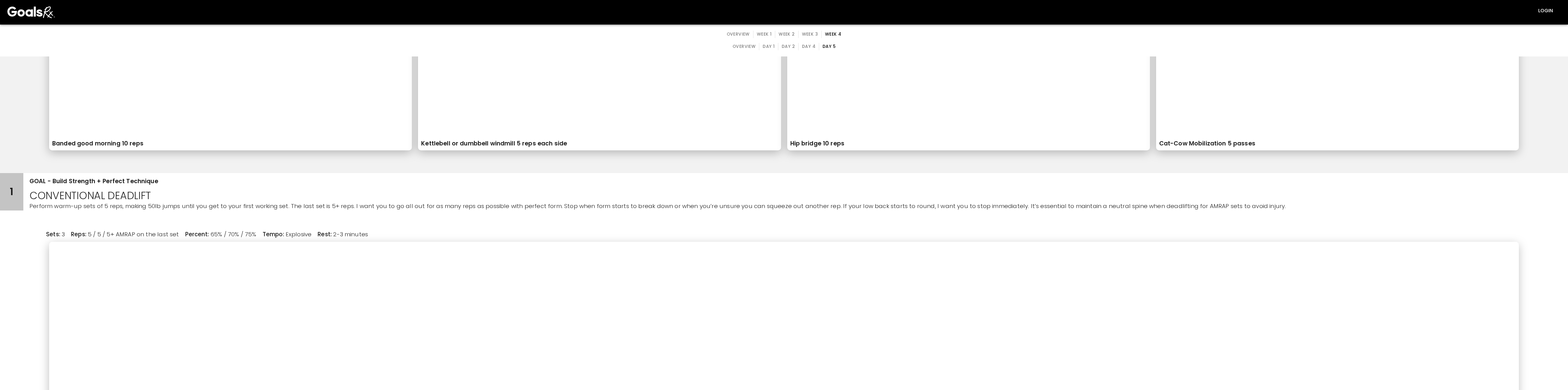
scroll to position [246, 0]
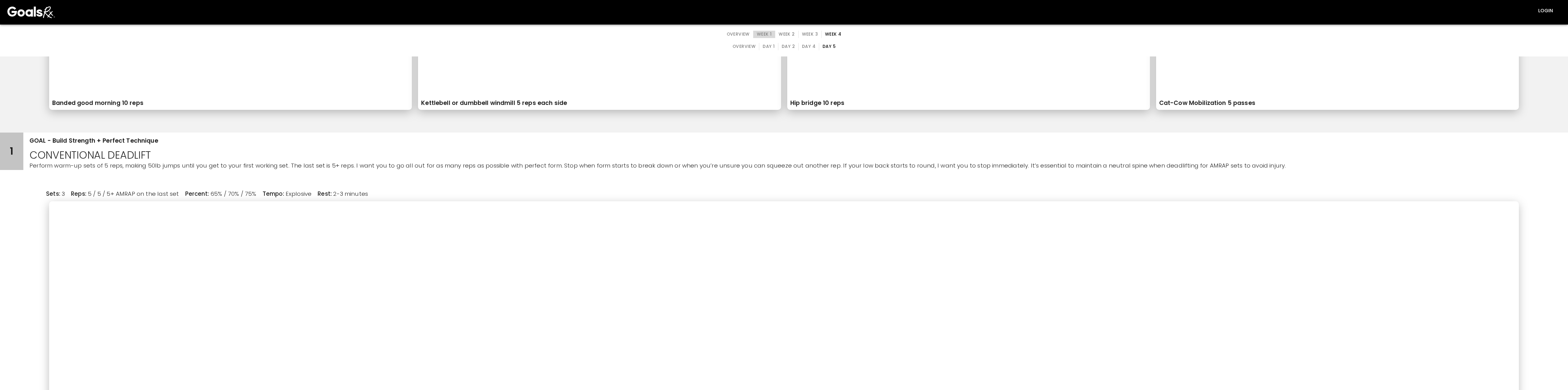
click at [497, 35] on button "Week 1" at bounding box center [764, 34] width 22 height 7
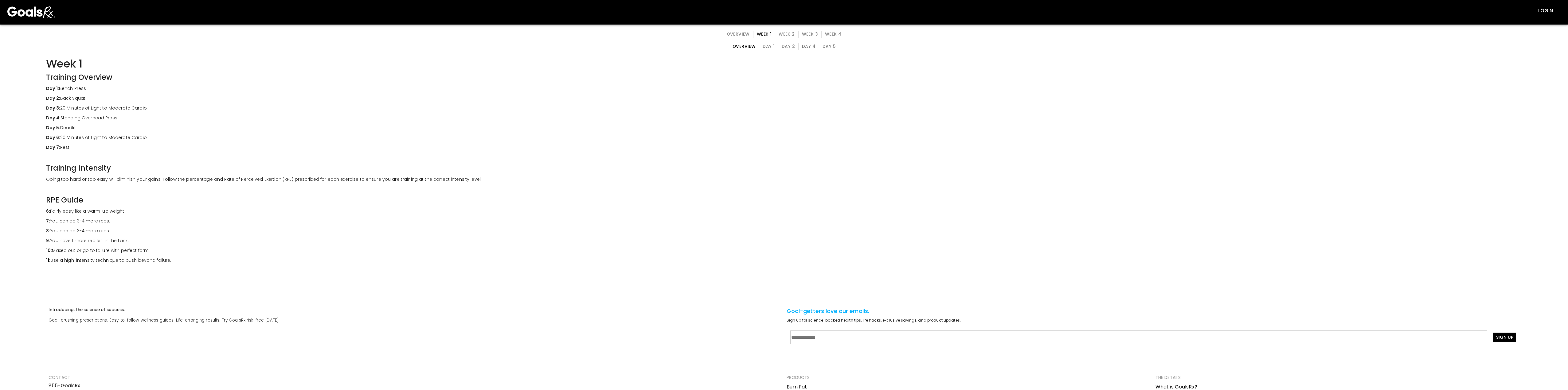
click at [497, 46] on button "Day 4" at bounding box center [808, 47] width 21 height 7
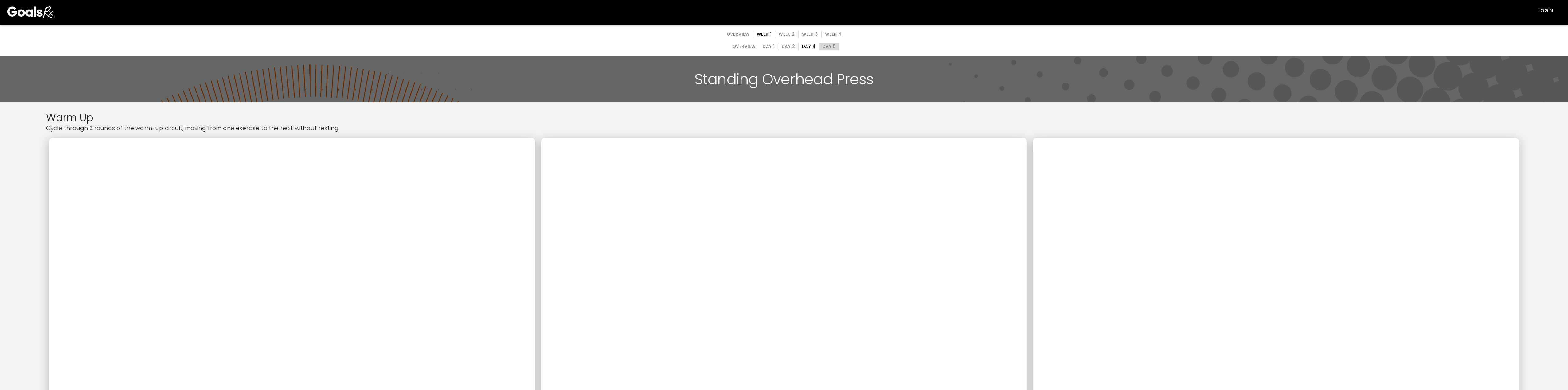
click at [497, 50] on button "Day 5" at bounding box center [828, 47] width 20 height 7
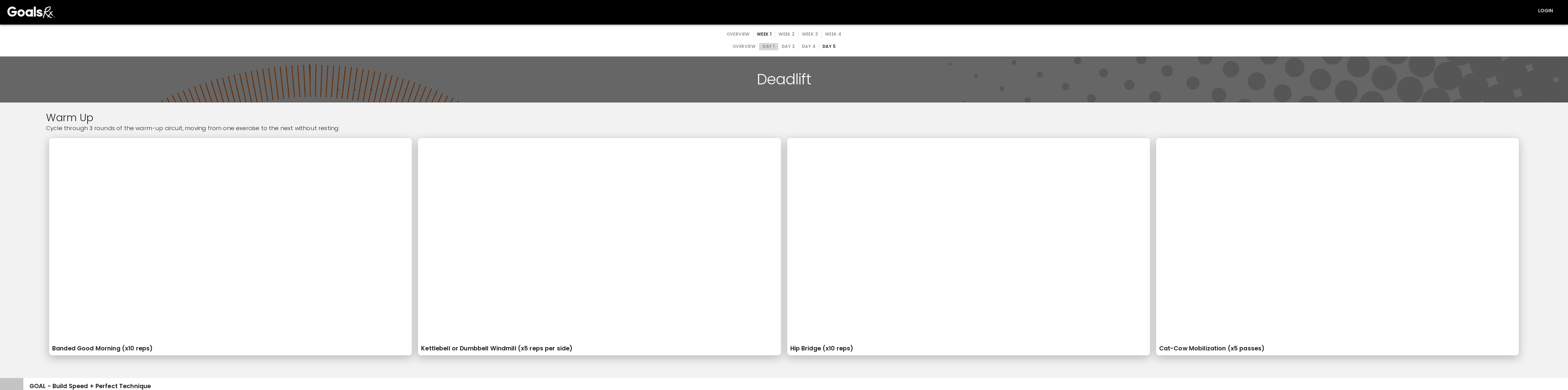
click at [497, 47] on button "Day 1" at bounding box center [769, 47] width 19 height 7
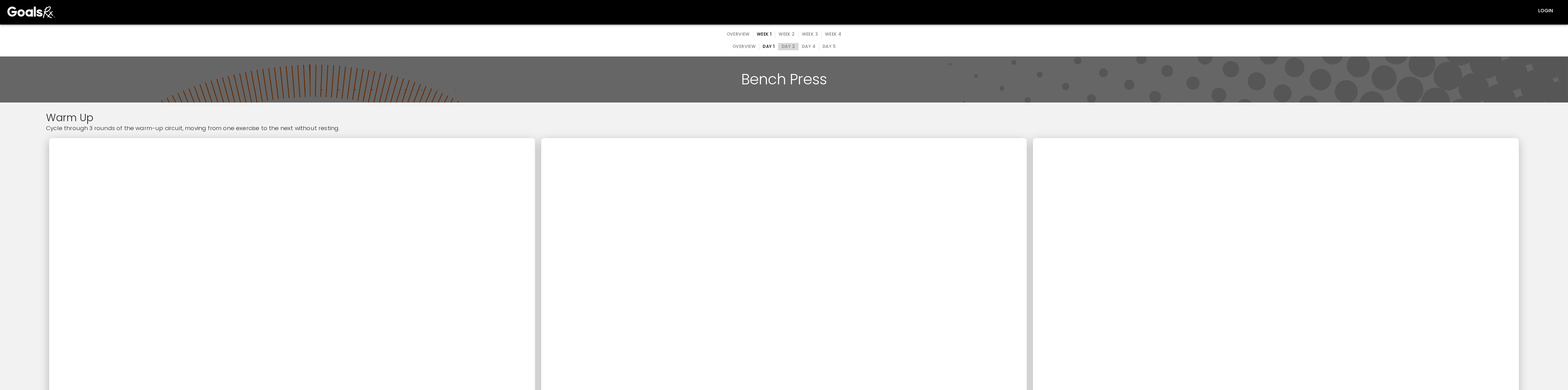
click at [497, 46] on button "Day 2" at bounding box center [788, 47] width 21 height 7
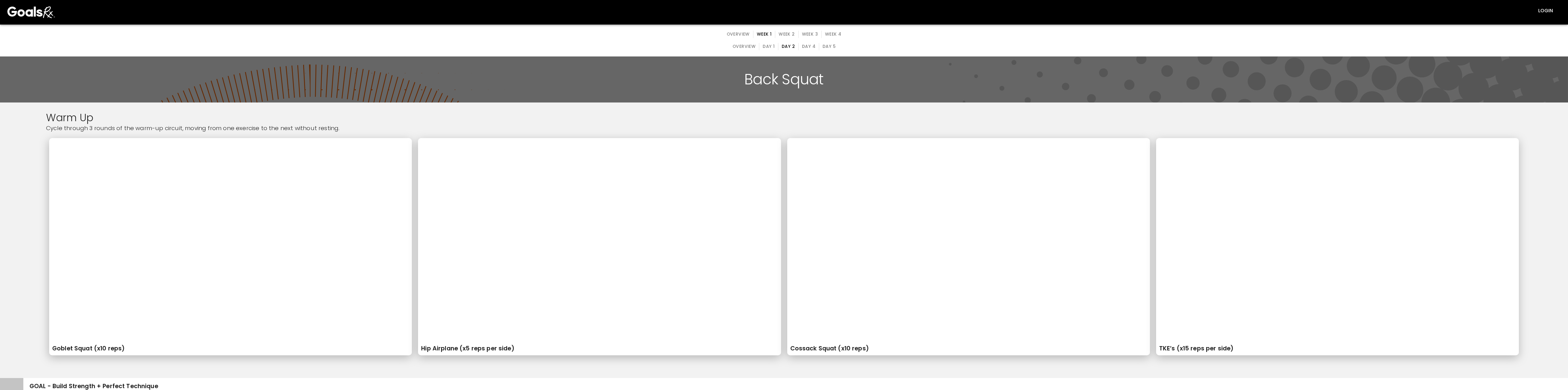
drag, startPoint x: 807, startPoint y: 33, endPoint x: 803, endPoint y: 44, distance: 11.7
click at [497, 33] on button "Week 3" at bounding box center [810, 34] width 23 height 7
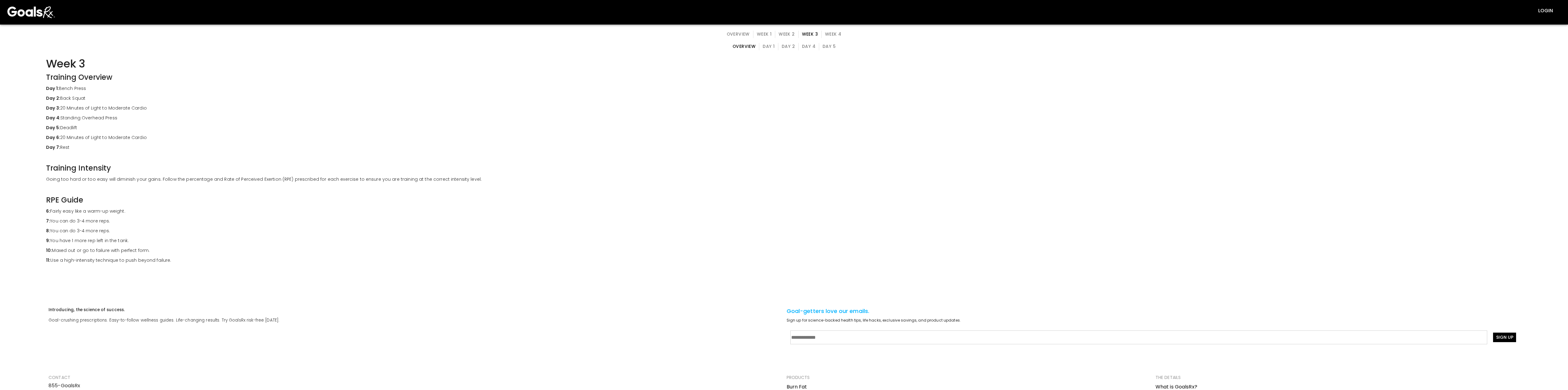
click at [497, 46] on button "Day 1" at bounding box center [769, 47] width 19 height 7
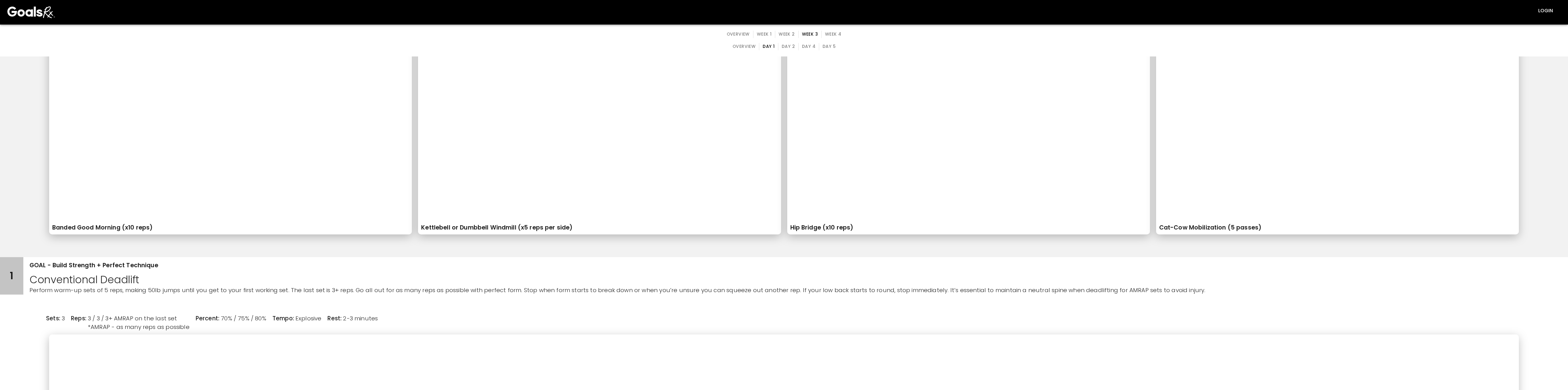
scroll to position [123, 0]
click at [497, 44] on button "Day 2" at bounding box center [788, 47] width 21 height 7
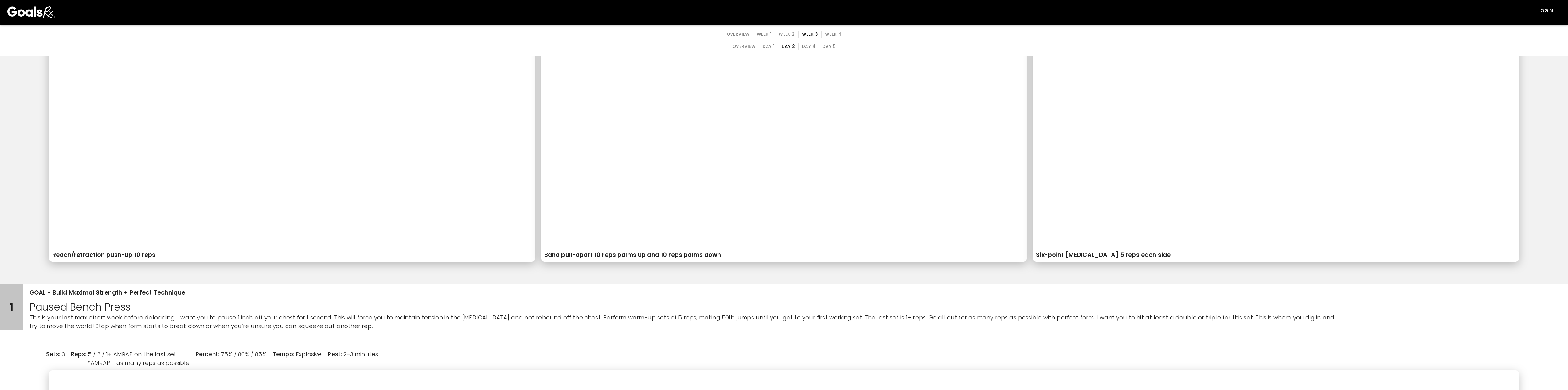
scroll to position [184, 0]
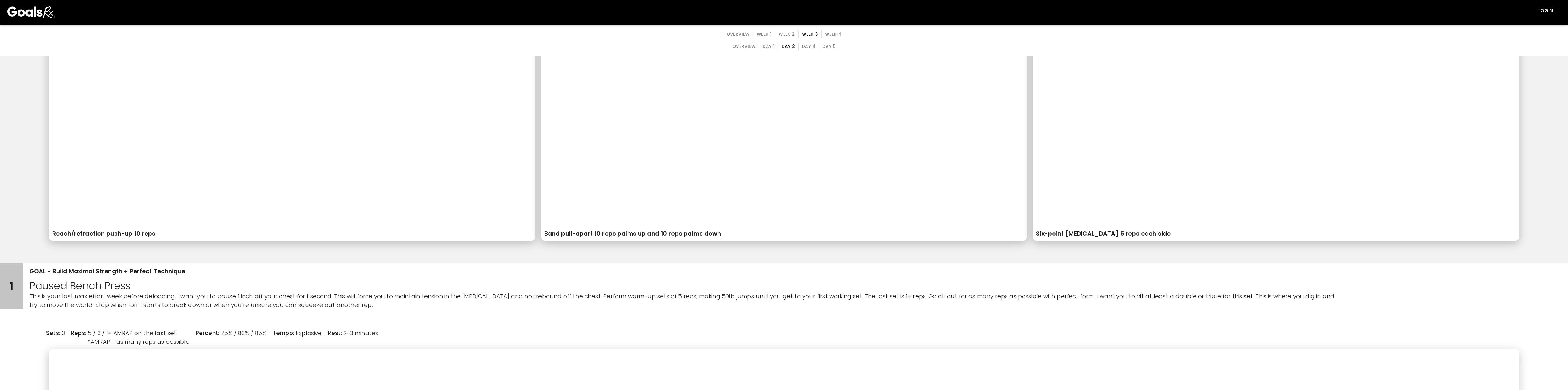
click at [497, 47] on button "Day 4" at bounding box center [808, 47] width 21 height 7
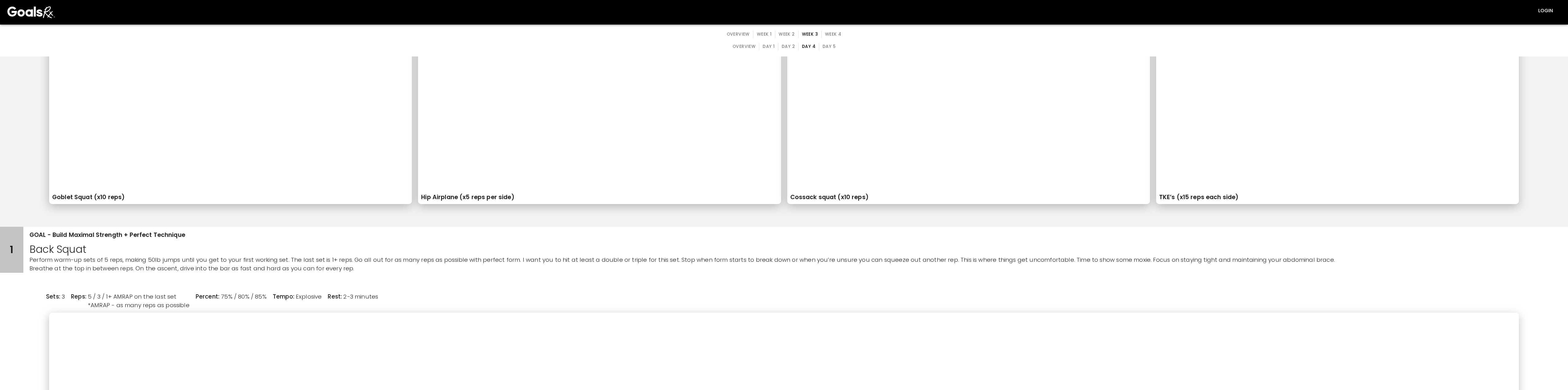
scroll to position [153, 0]
click at [497, 44] on button "Day 5" at bounding box center [828, 47] width 20 height 7
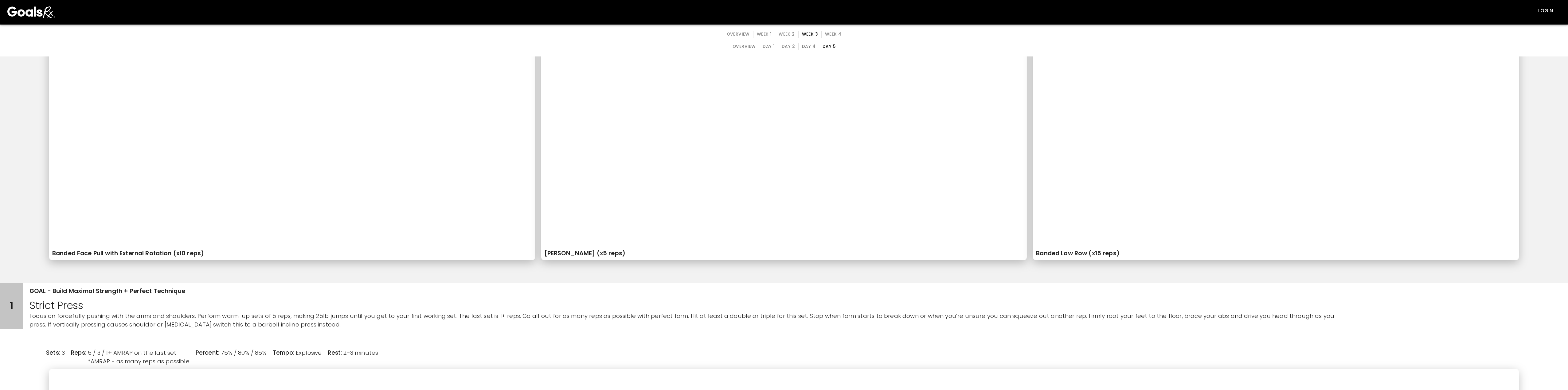
scroll to position [184, 0]
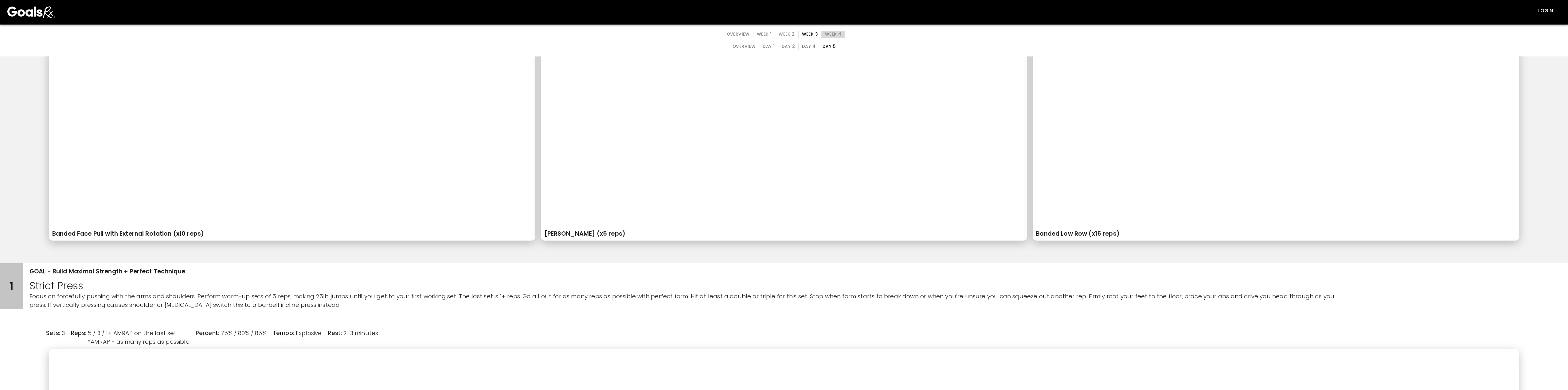
click at [497, 37] on button "Week 4" at bounding box center [833, 34] width 23 height 7
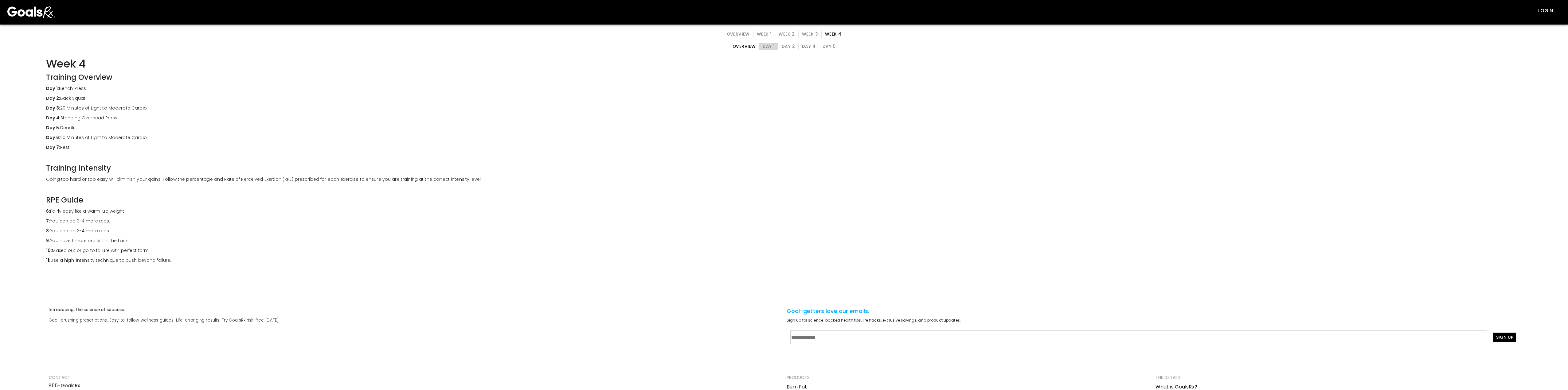
click at [497, 47] on button "Day 1" at bounding box center [769, 47] width 19 height 7
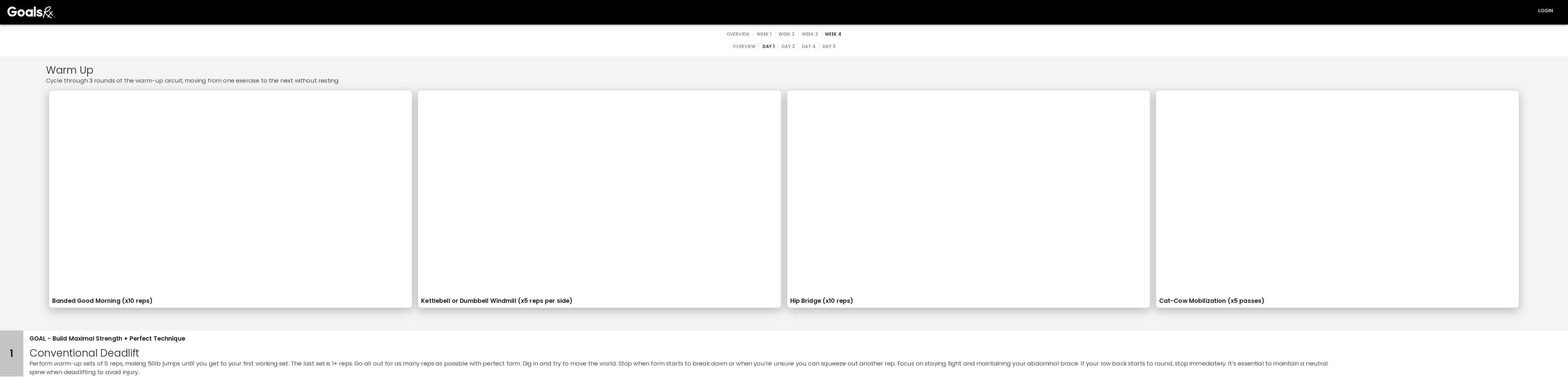
scroll to position [92, 0]
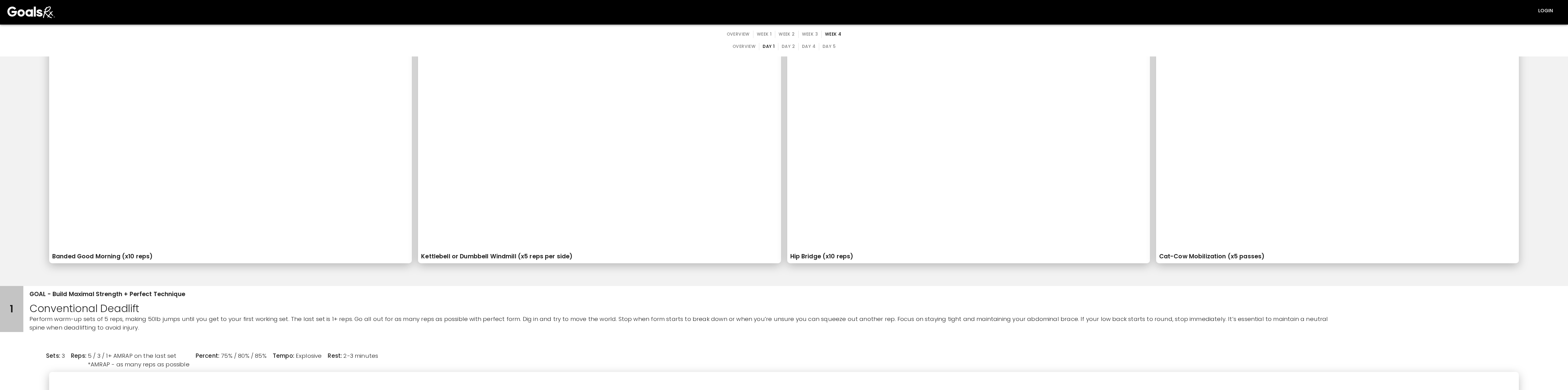
click at [497, 44] on button "Day 2" at bounding box center [788, 47] width 21 height 7
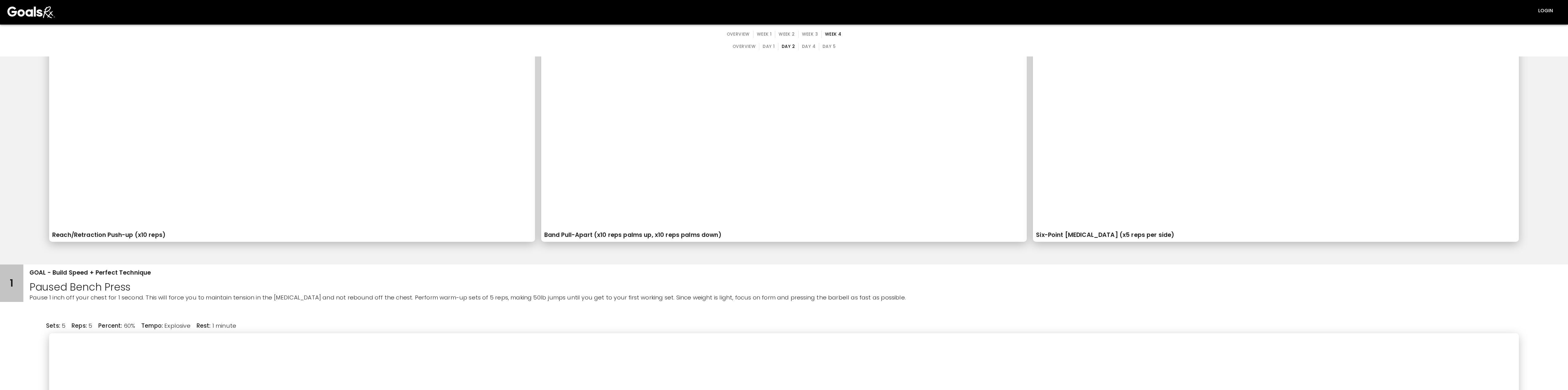
scroll to position [184, 0]
click at [497, 46] on button "Day 4" at bounding box center [808, 47] width 21 height 7
click at [497, 46] on button "Day 5" at bounding box center [828, 47] width 20 height 7
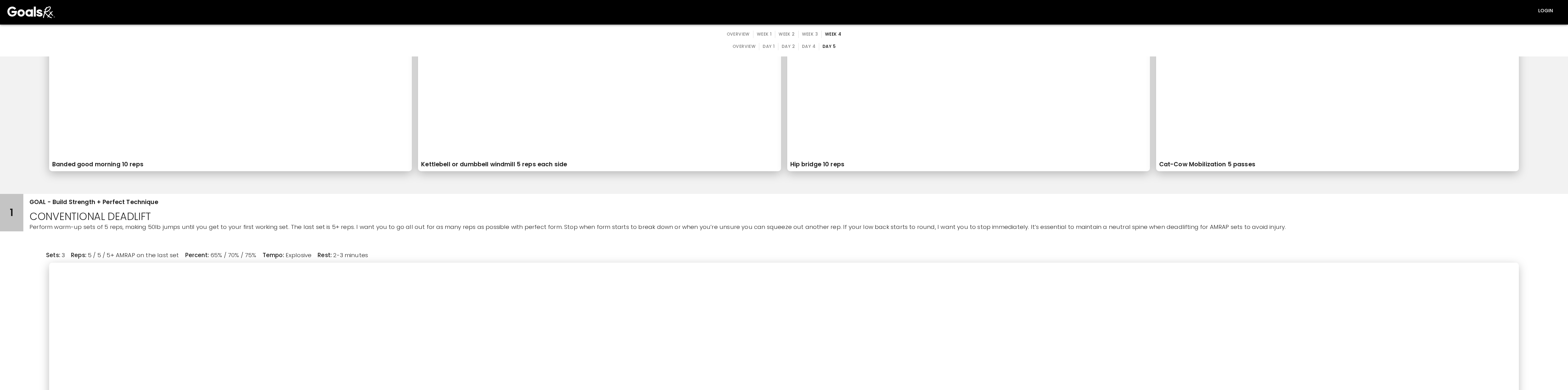
click at [497, 46] on button "Day 4" at bounding box center [808, 47] width 21 height 7
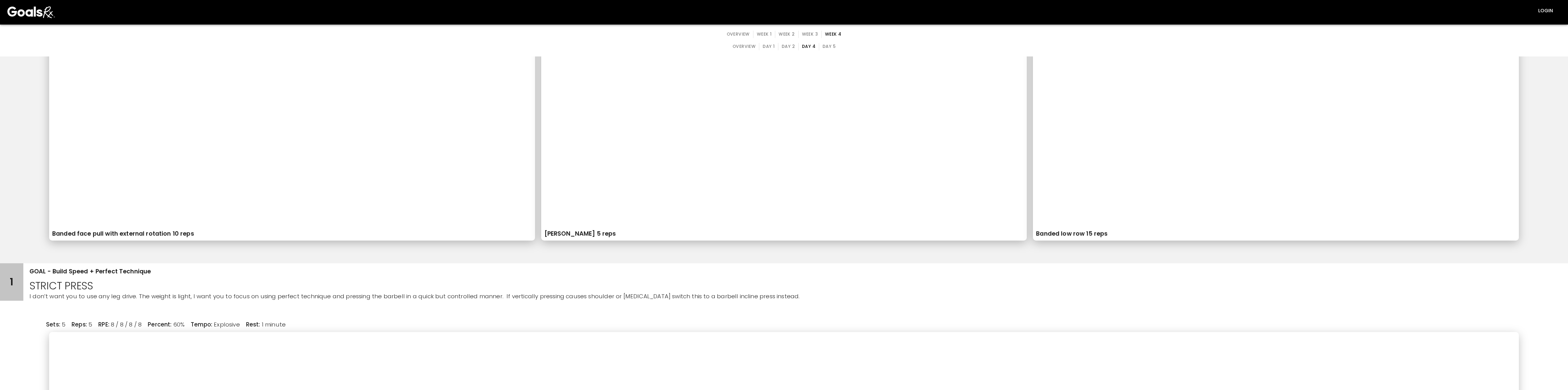
click at [497, 50] on button "Day 2" at bounding box center [788, 47] width 21 height 7
click at [497, 49] on button "Day 1" at bounding box center [769, 47] width 19 height 7
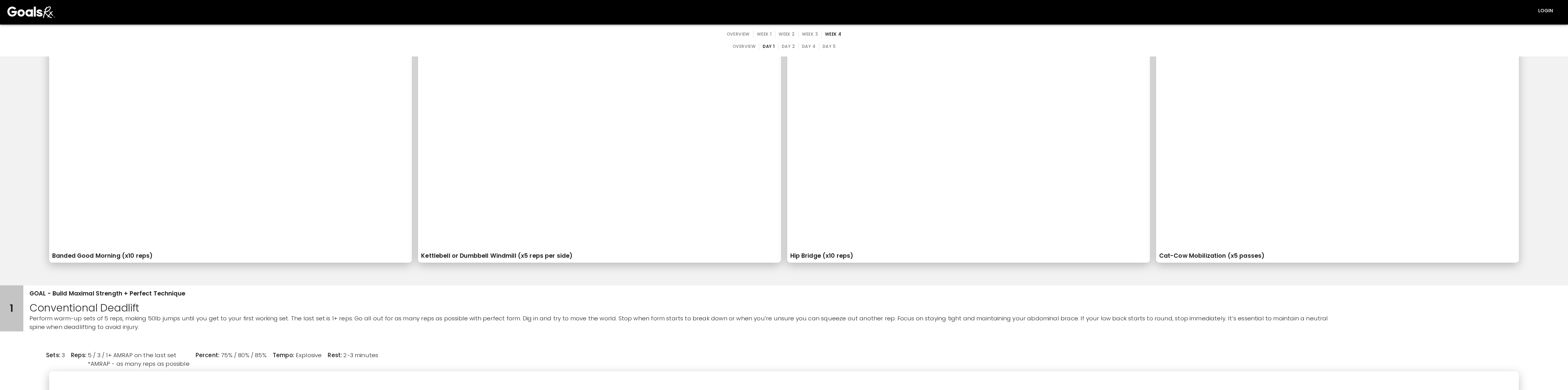
scroll to position [0, 0]
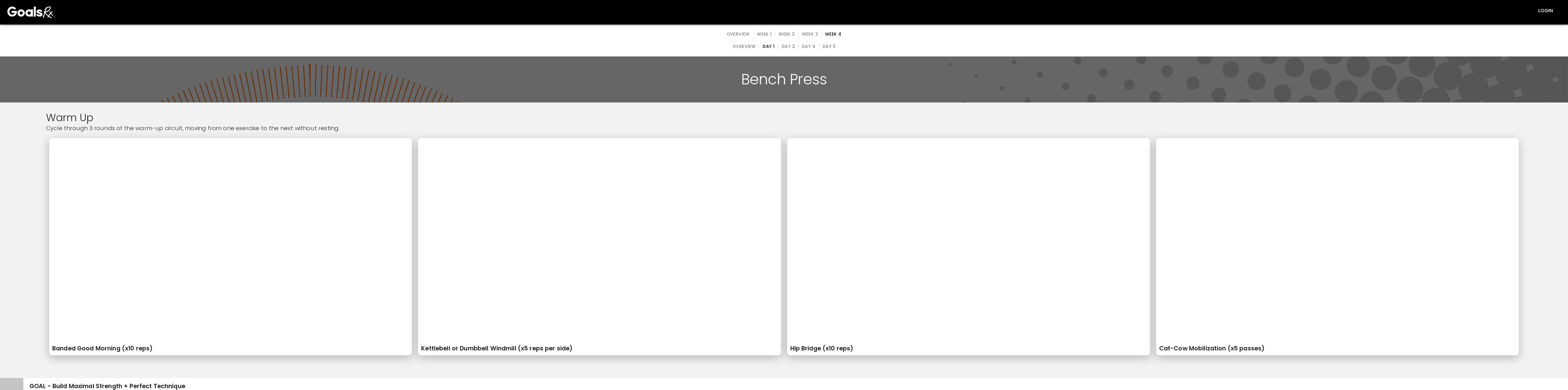
click at [497, 34] on button "Week 2" at bounding box center [786, 34] width 23 height 7
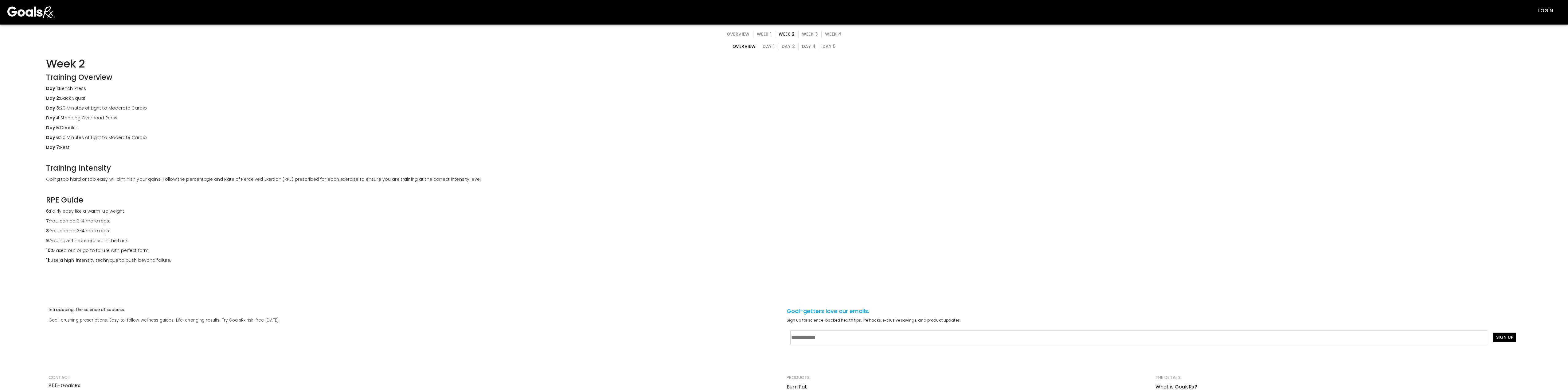
click at [497, 45] on button "Day 1" at bounding box center [769, 47] width 19 height 7
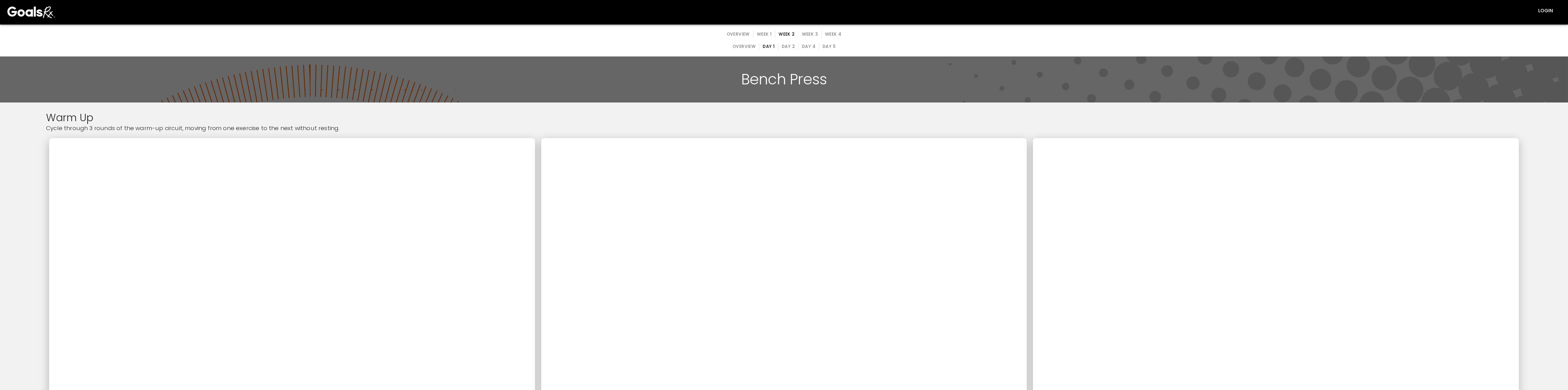
click at [497, 46] on button "Day 2" at bounding box center [788, 47] width 21 height 7
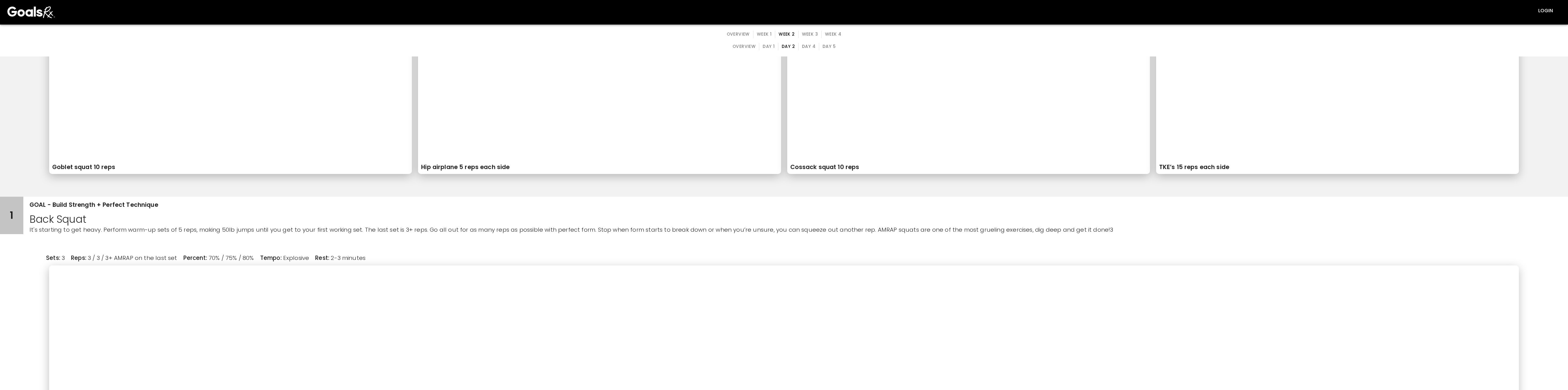
scroll to position [184, 0]
click at [497, 32] on button "Week 3" at bounding box center [810, 34] width 23 height 7
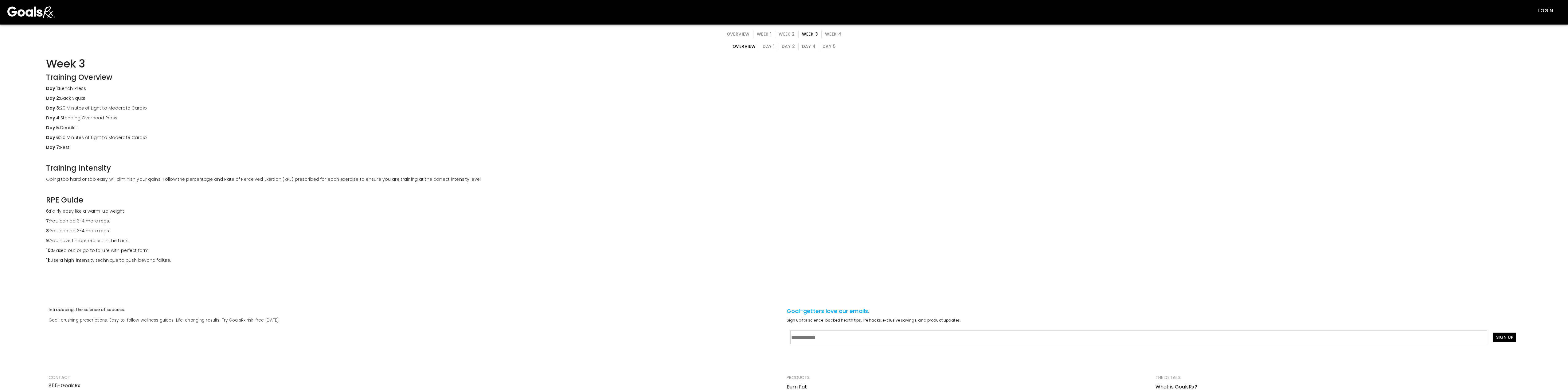
click at [497, 46] on button "Day 2" at bounding box center [788, 47] width 21 height 7
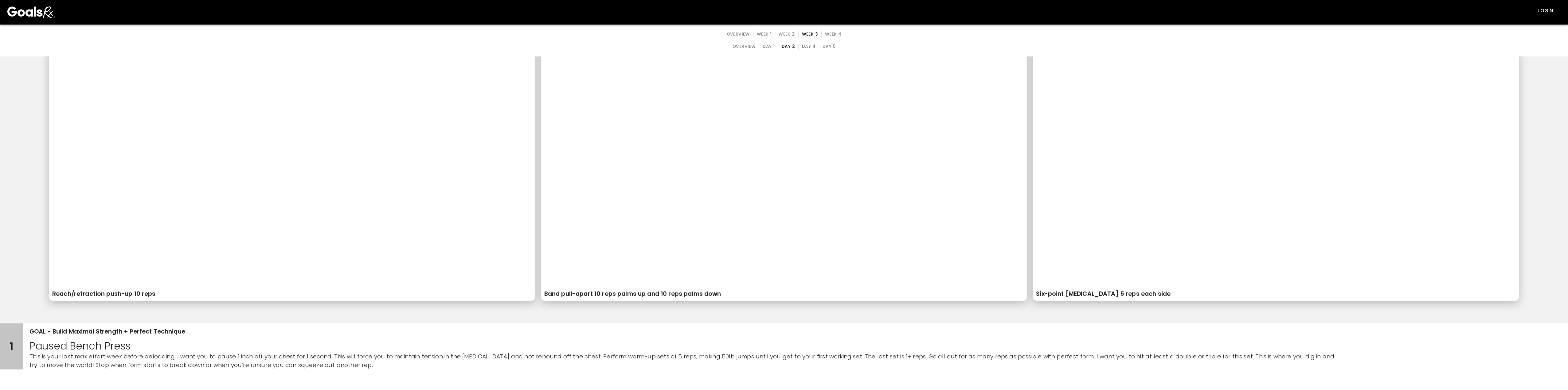
scroll to position [153, 0]
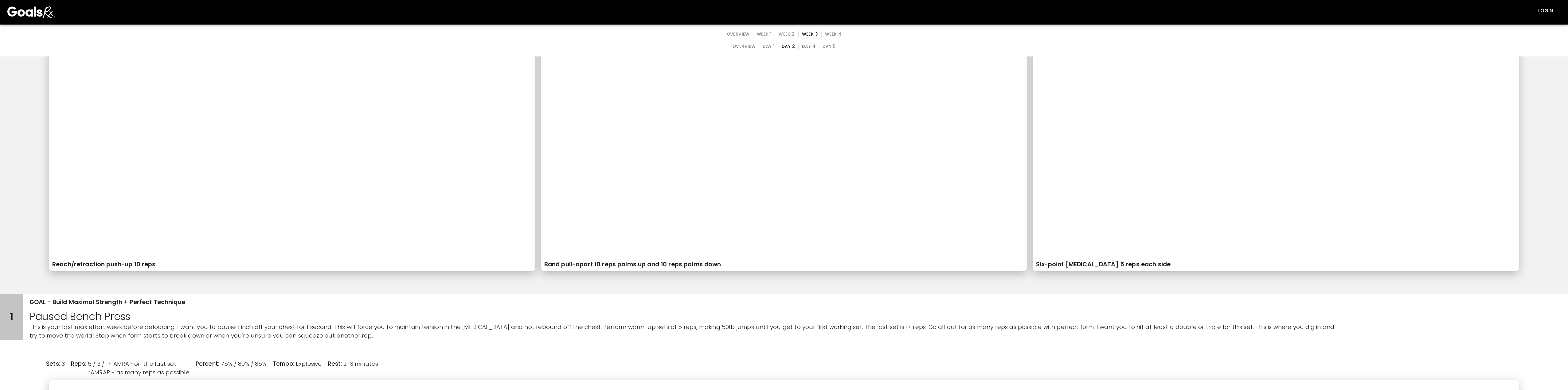
click at [497, 44] on button "Day 4" at bounding box center [808, 47] width 21 height 7
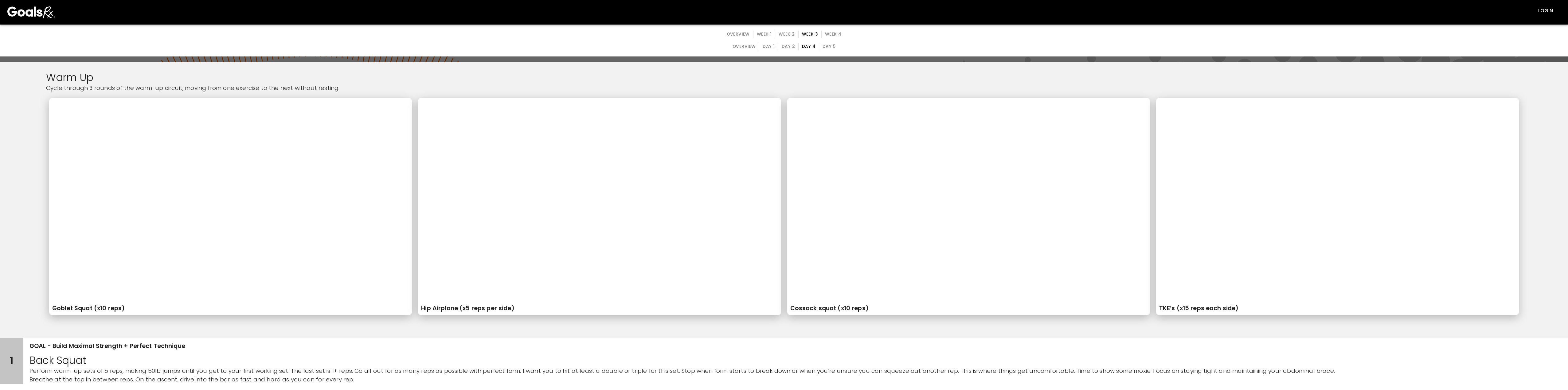
scroll to position [123, 0]
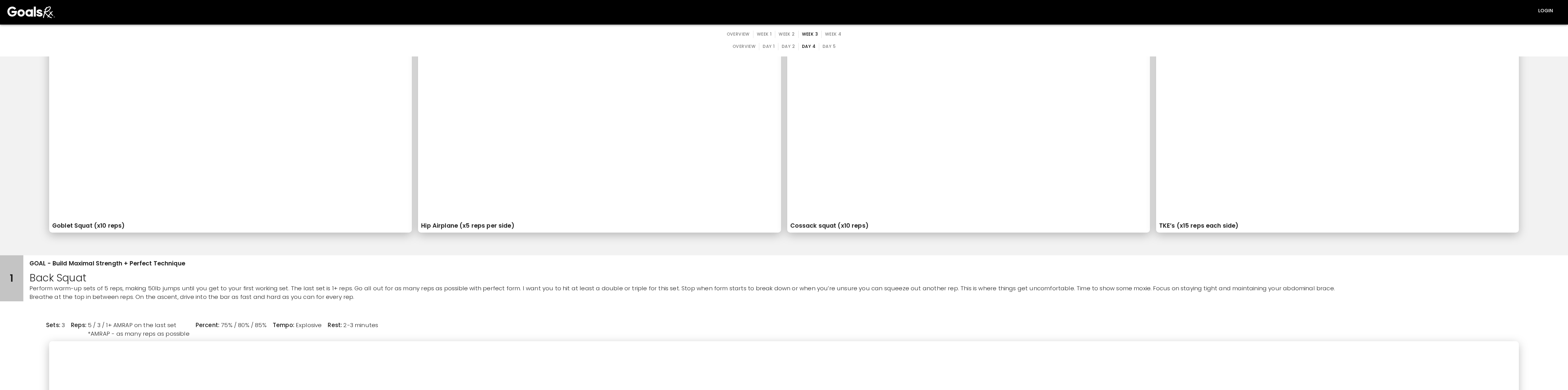
click at [497, 35] on button "Week 2" at bounding box center [786, 34] width 23 height 7
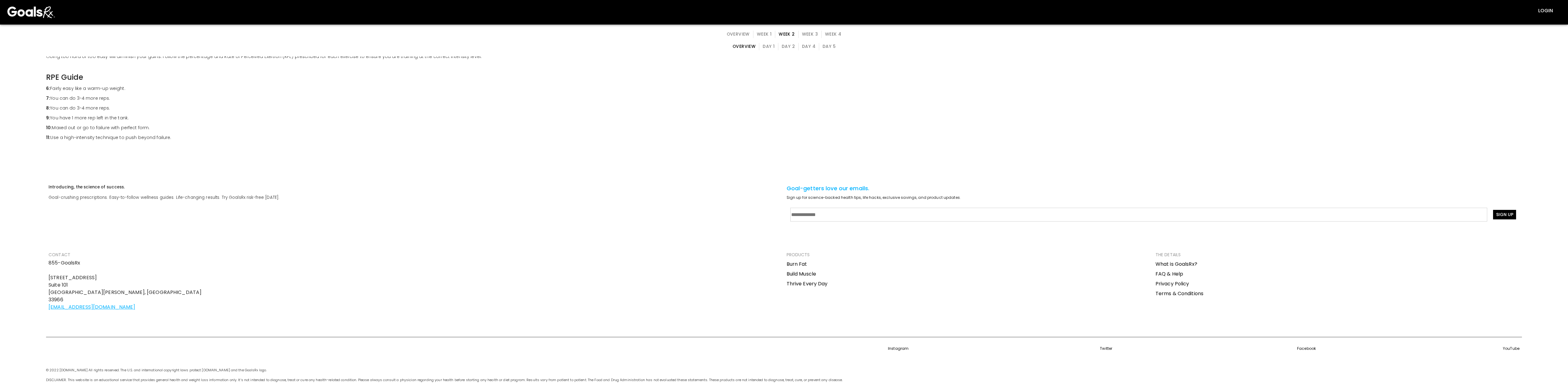
scroll to position [0, 0]
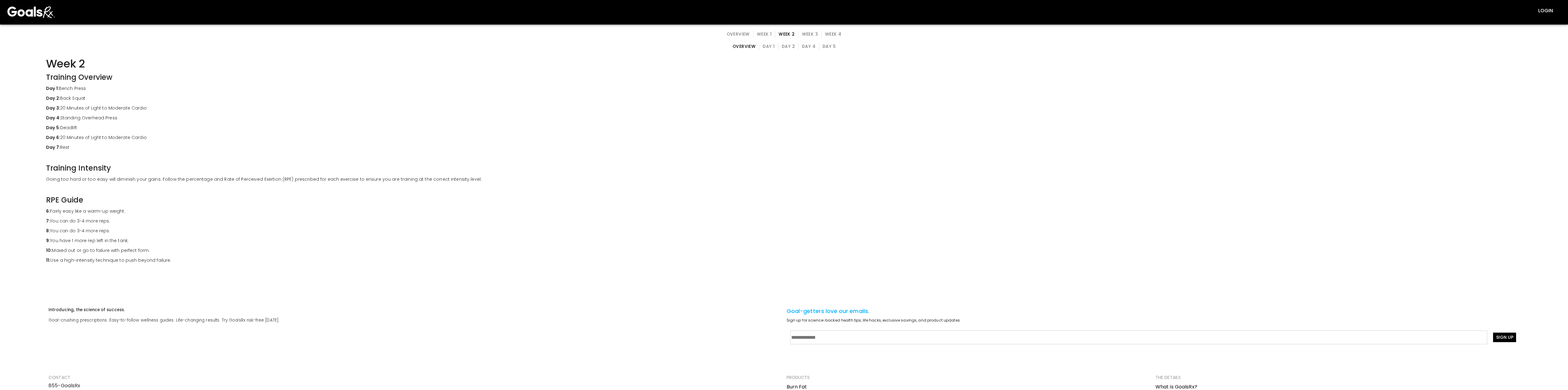
click at [497, 47] on button "Day 2" at bounding box center [788, 47] width 21 height 7
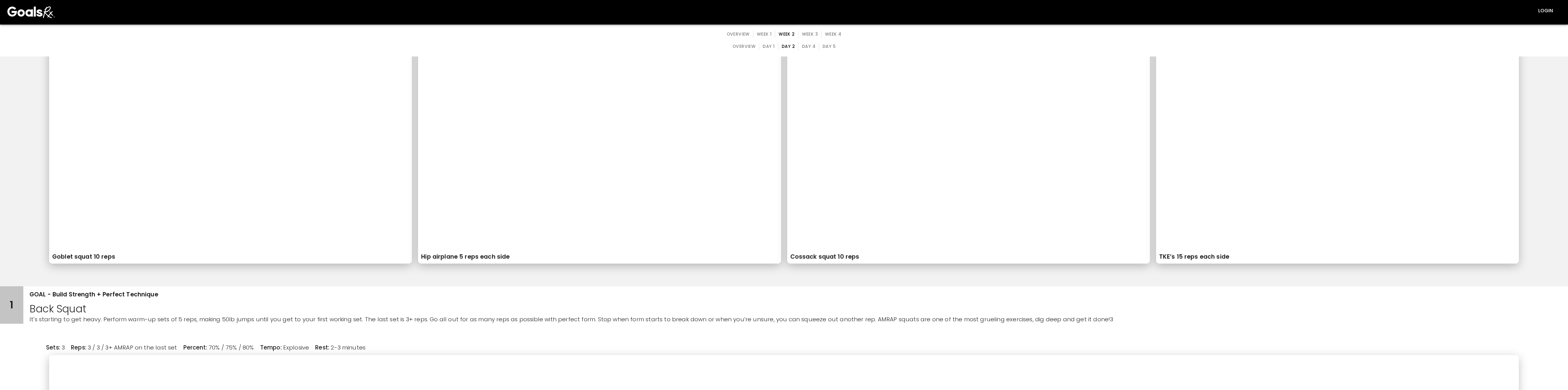
scroll to position [92, 0]
